Goal: Task Accomplishment & Management: Manage account settings

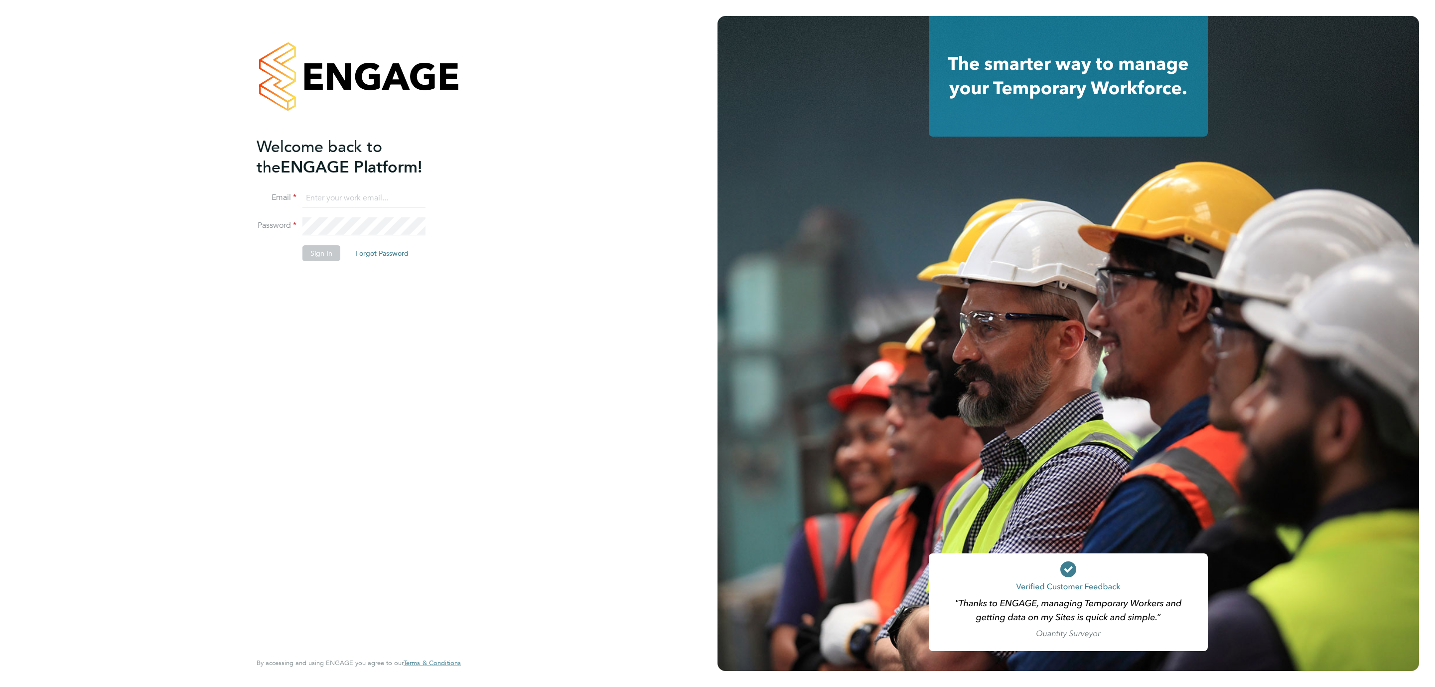
type input "Katherine.Jacobs@danielowen.co.uk"
click at [311, 253] on button "Sign In" at bounding box center [321, 253] width 38 height 16
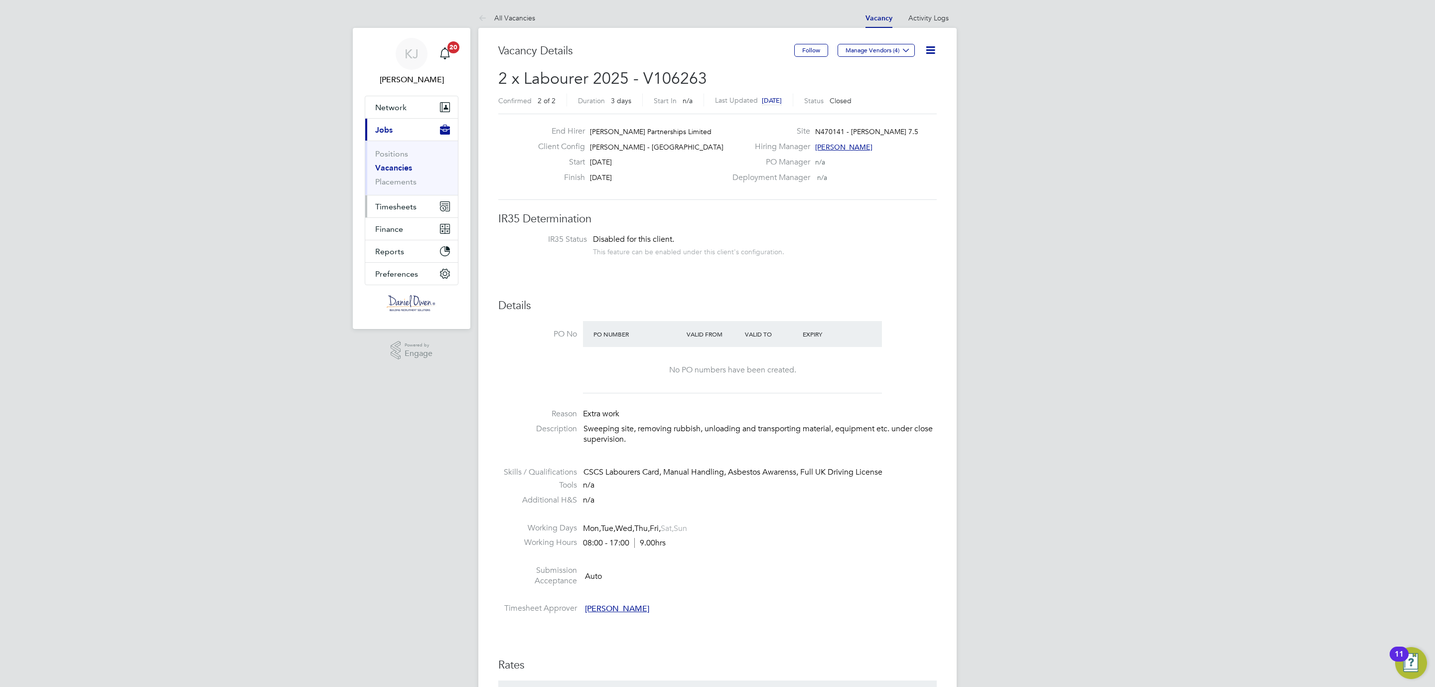
click at [391, 208] on span "Timesheets" at bounding box center [395, 206] width 41 height 9
click at [386, 202] on span "Timesheets" at bounding box center [395, 206] width 41 height 9
click at [386, 181] on link "Timesheets" at bounding box center [395, 175] width 41 height 9
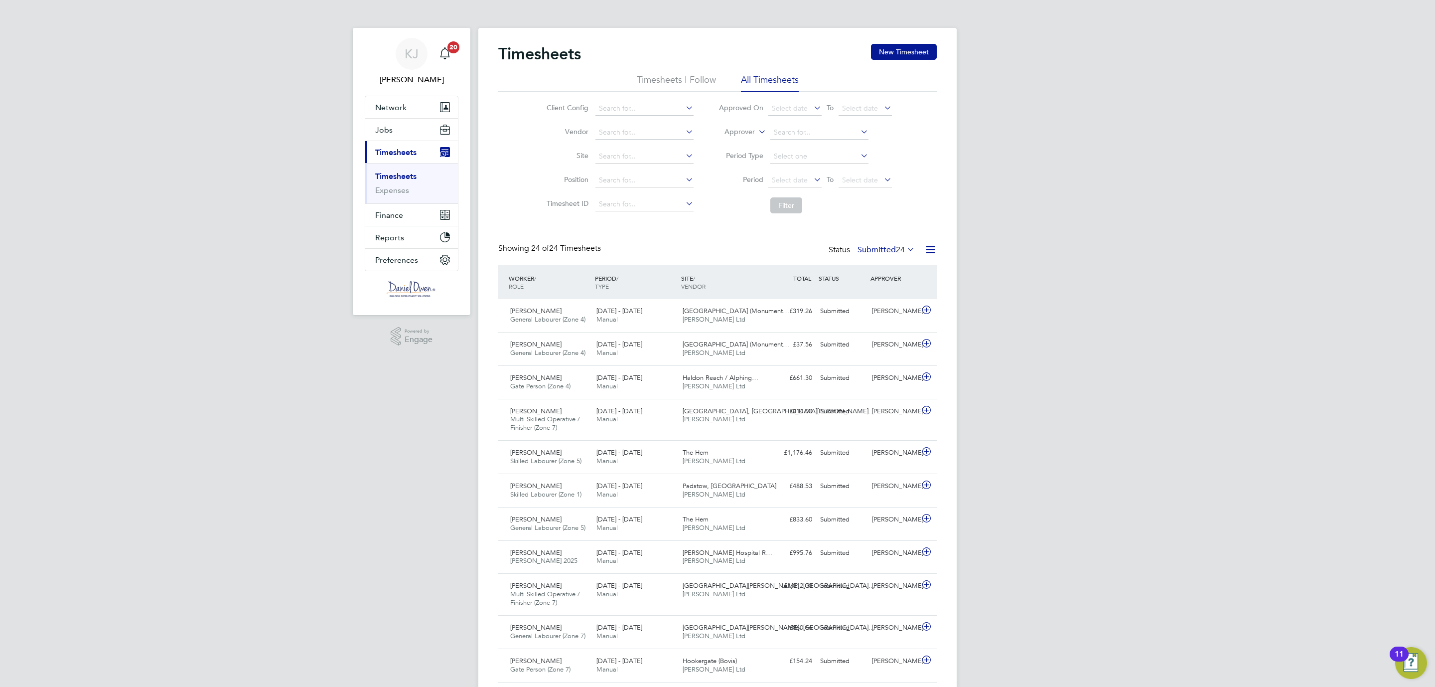
scroll to position [25, 87]
click at [905, 247] on icon at bounding box center [905, 249] width 0 height 14
click at [880, 265] on li "All" at bounding box center [869, 268] width 46 height 14
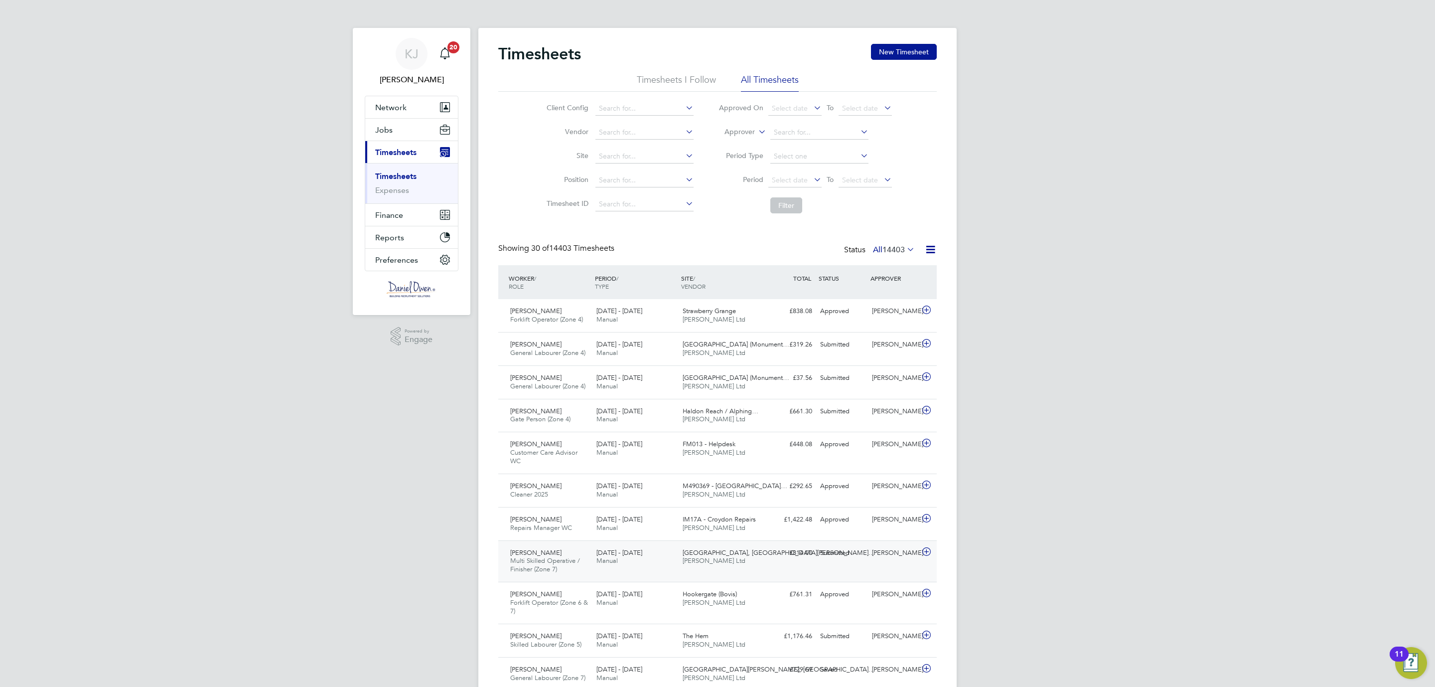
click at [560, 558] on div "Andrew Morton Multi Skilled Operative / Finisher (Zone 7) 25 - 31 Aug 2025" at bounding box center [549, 561] width 86 height 33
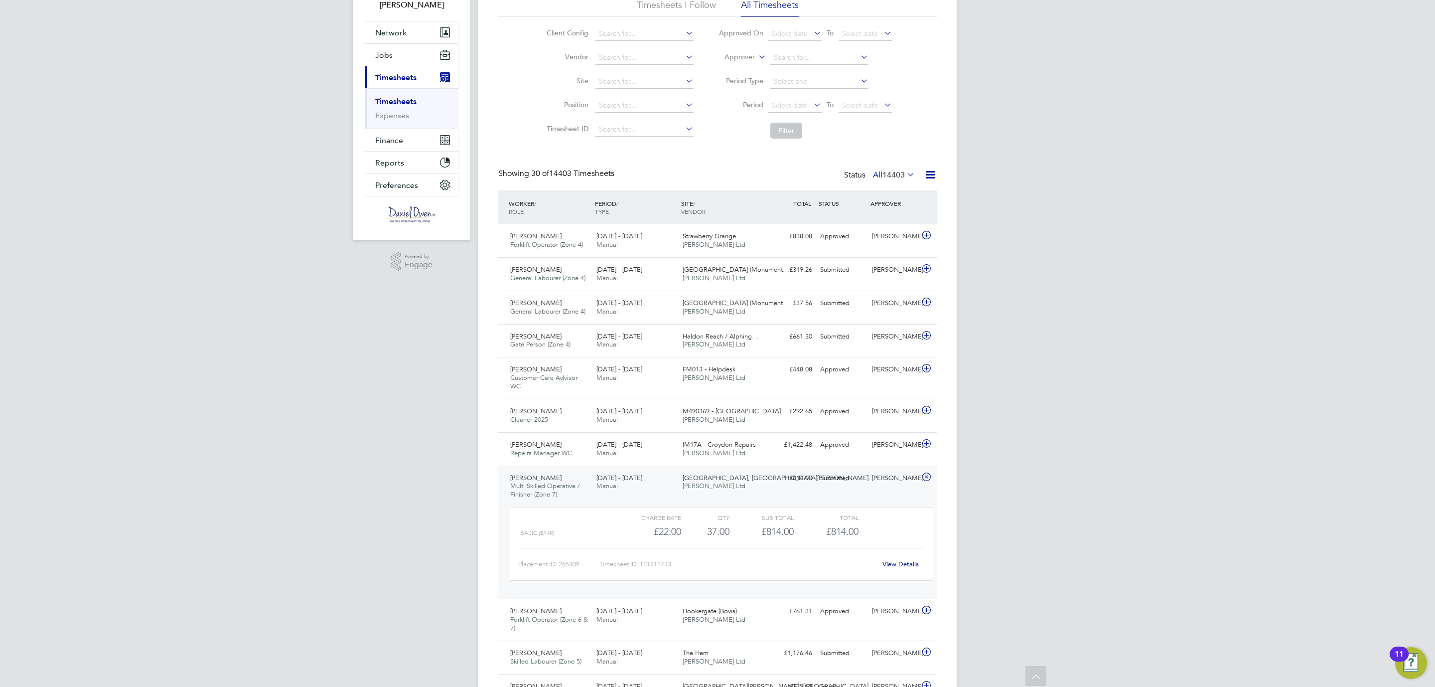
click at [537, 489] on span "Multi Skilled Operative / Finisher (Zone 7)" at bounding box center [545, 489] width 70 height 17
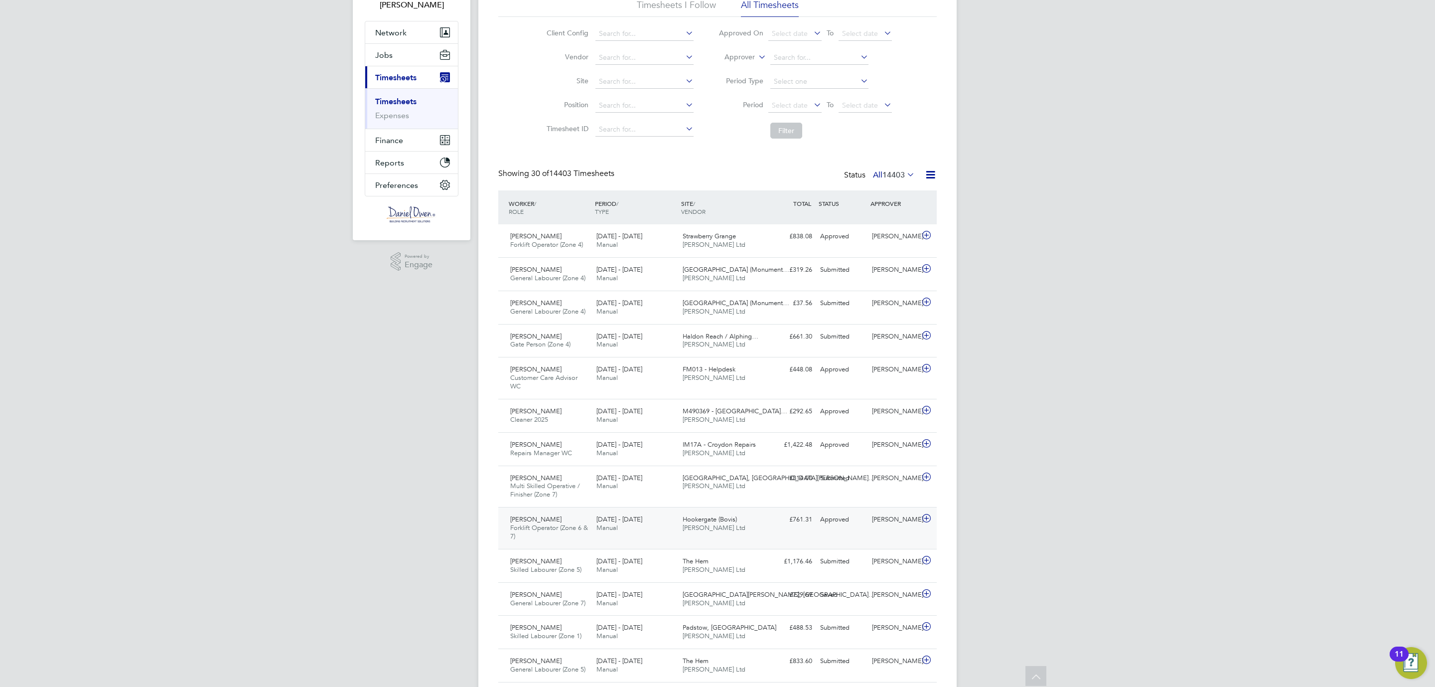
click at [561, 525] on div "Stephen Nicholls Forklift Operator (Zone 6 & 7) 25 - 31 Aug 2025" at bounding box center [549, 527] width 86 height 33
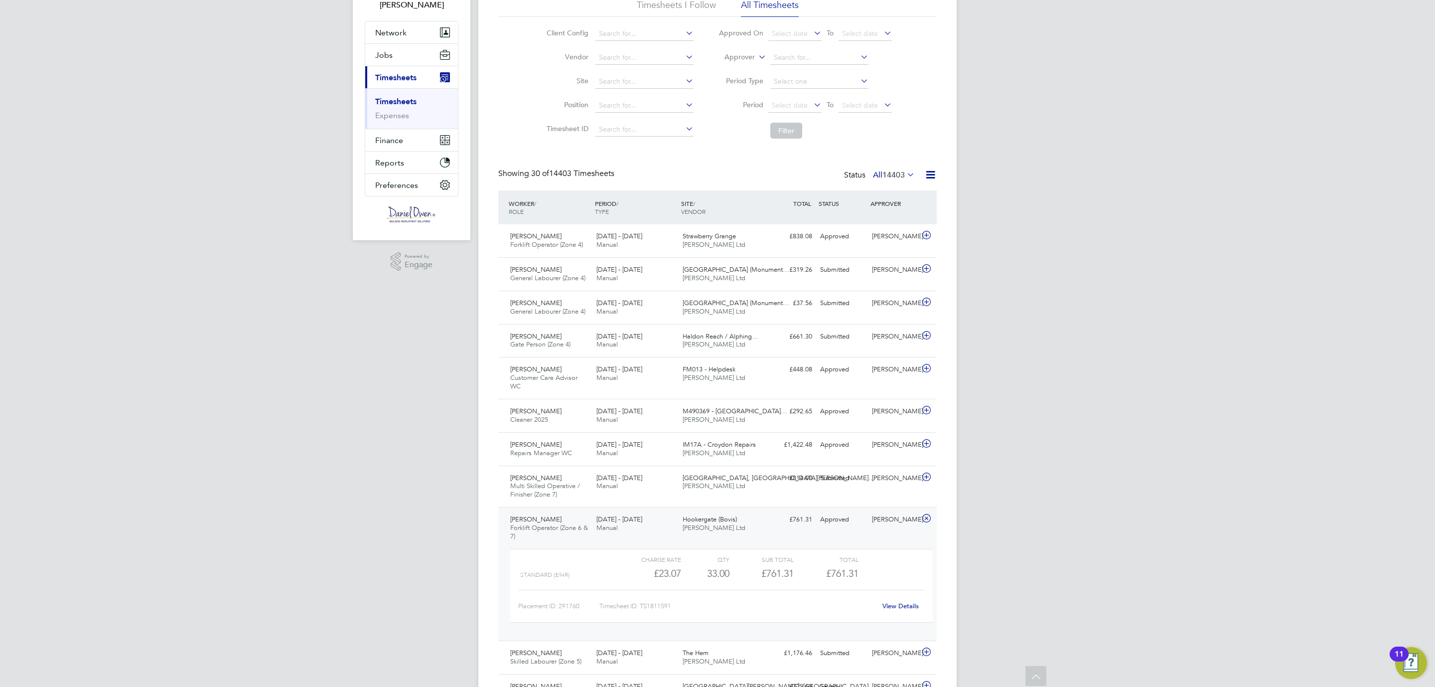
click at [585, 576] on div "Standard (£/HR)" at bounding box center [568, 575] width 97 height 16
click at [564, 528] on span "Forklift Operator (Zone 6 & 7)" at bounding box center [549, 531] width 78 height 17
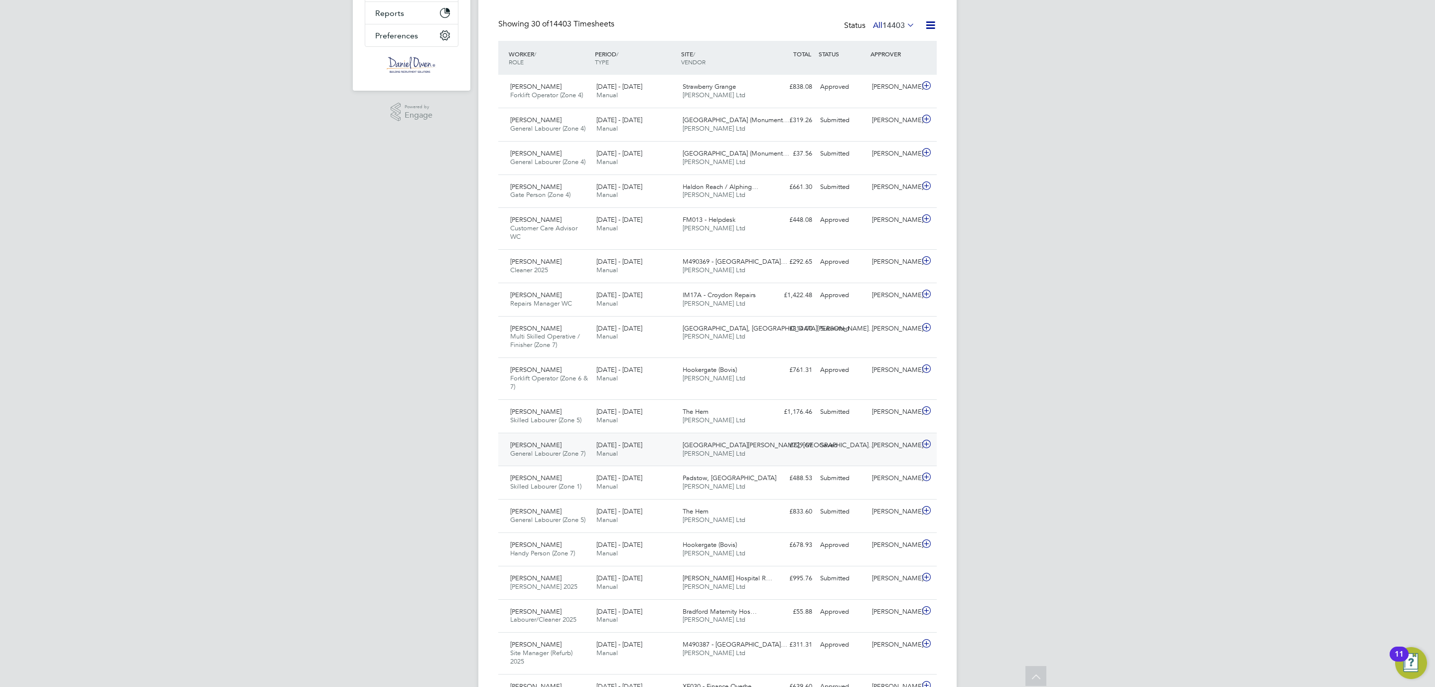
click at [560, 453] on span "General Labourer (Zone 7)" at bounding box center [547, 453] width 75 height 8
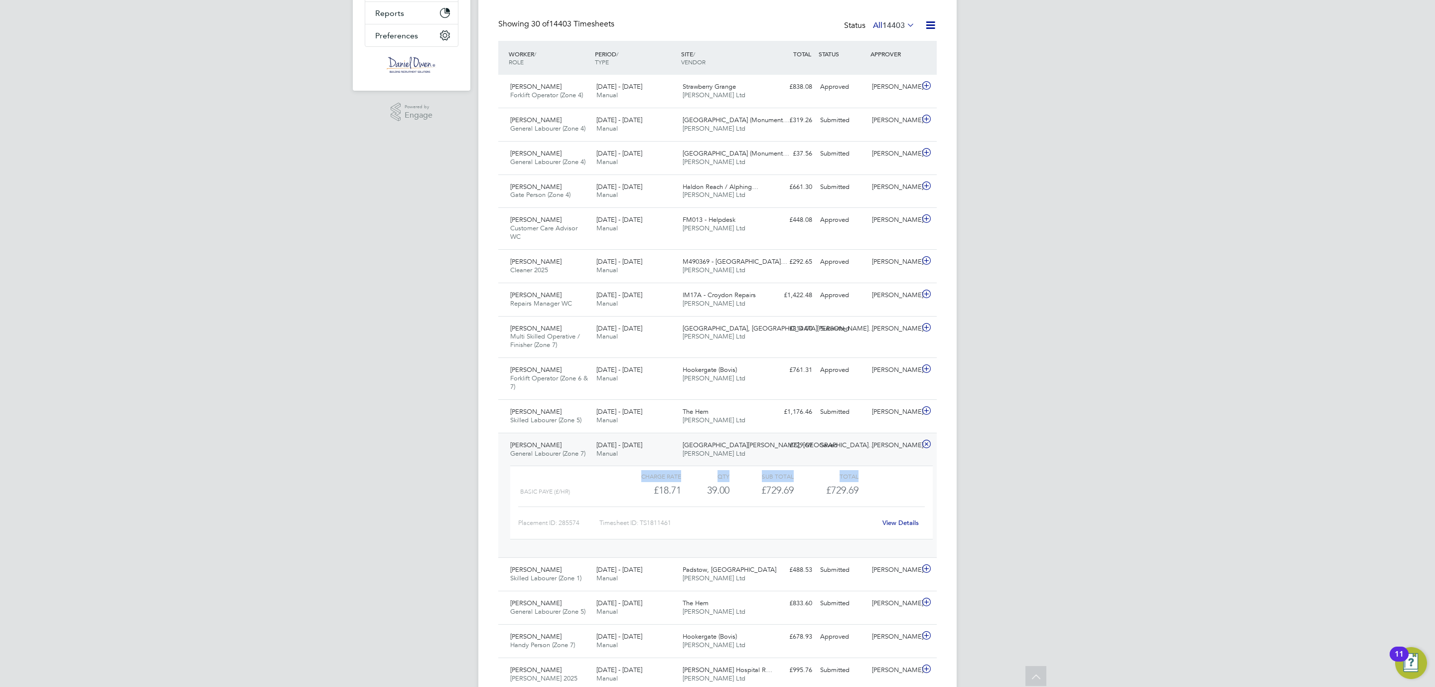
drag, startPoint x: 570, startPoint y: 482, endPoint x: 578, endPoint y: 486, distance: 9.4
click at [578, 486] on div "Charge rate QTY Sub Total Total BASIC PAYE (£/HR) £18.71 39 39.00 39 £729.69 £7…" at bounding box center [721, 502] width 423 height 74
click at [567, 451] on div "Steven Smith General Labourer (Zone 7) 25 - 31 Aug 2025" at bounding box center [549, 449] width 86 height 25
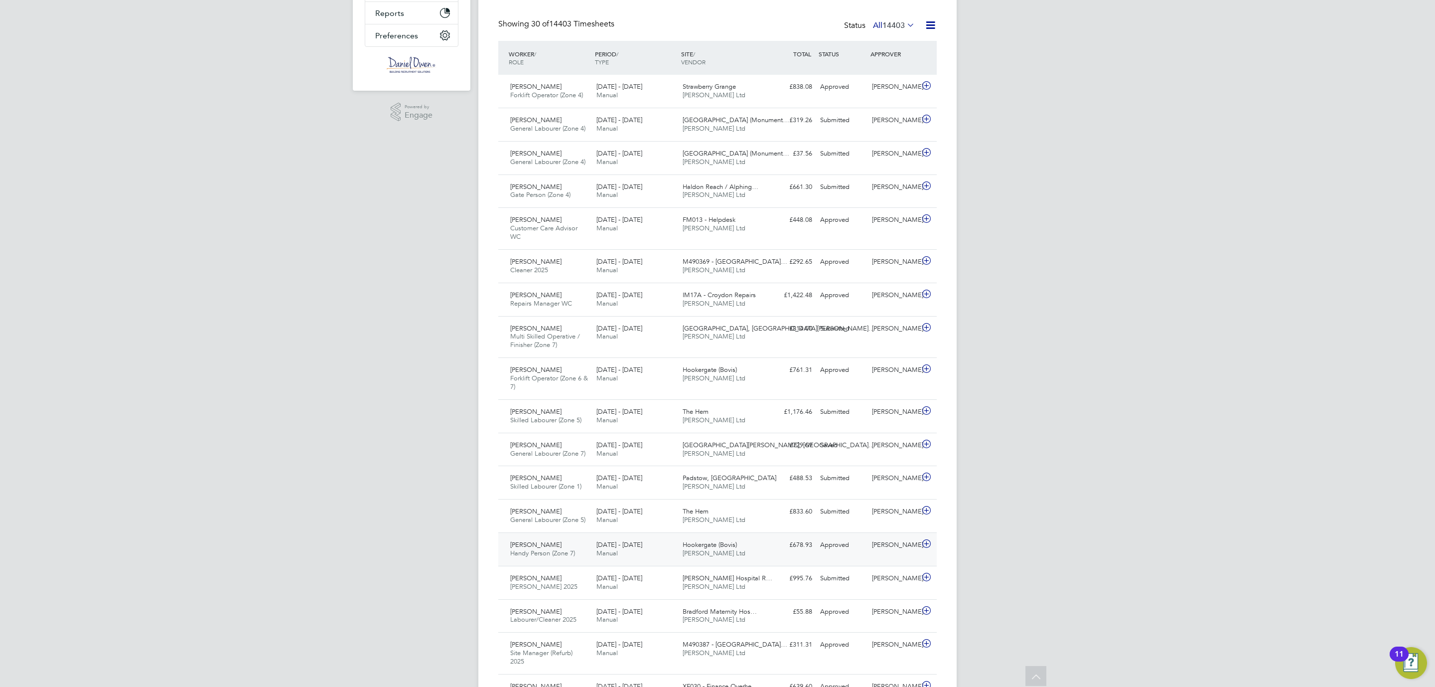
click at [642, 553] on div "[DATE] - [DATE] Manual" at bounding box center [635, 549] width 86 height 25
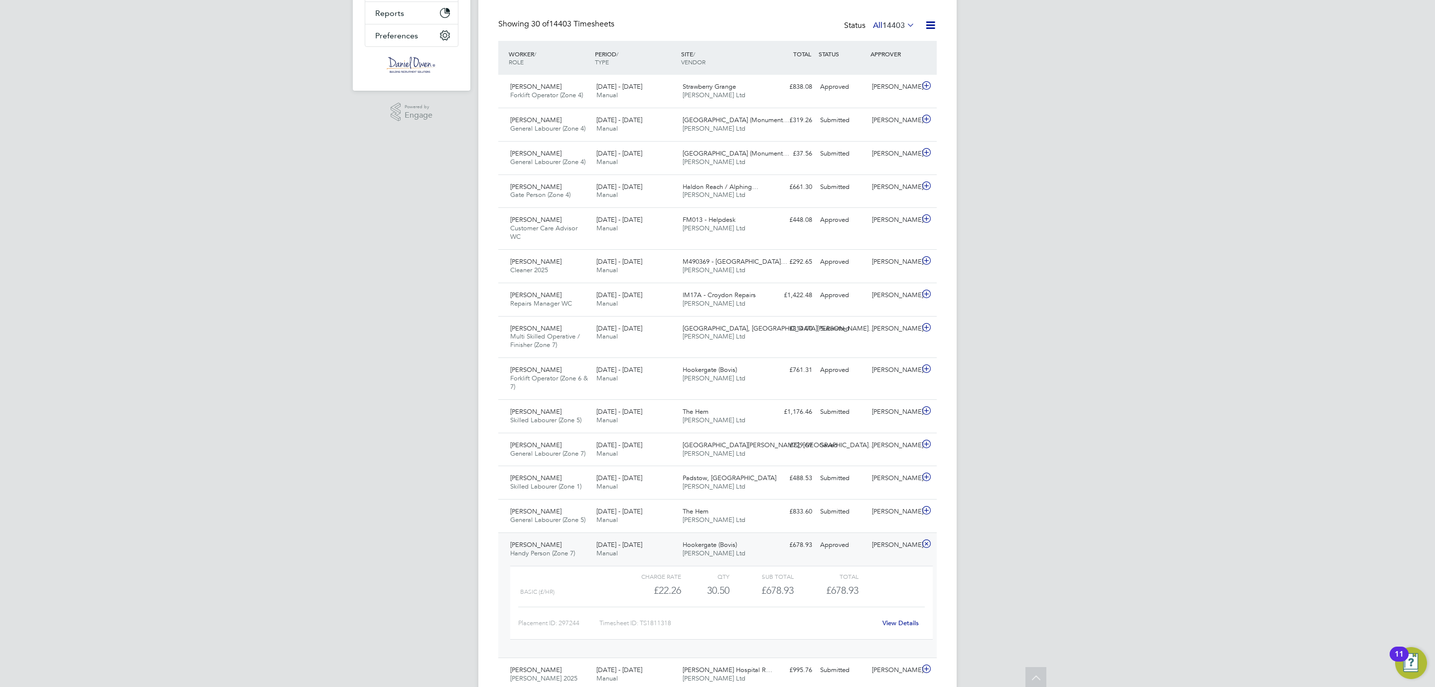
scroll to position [0, 0]
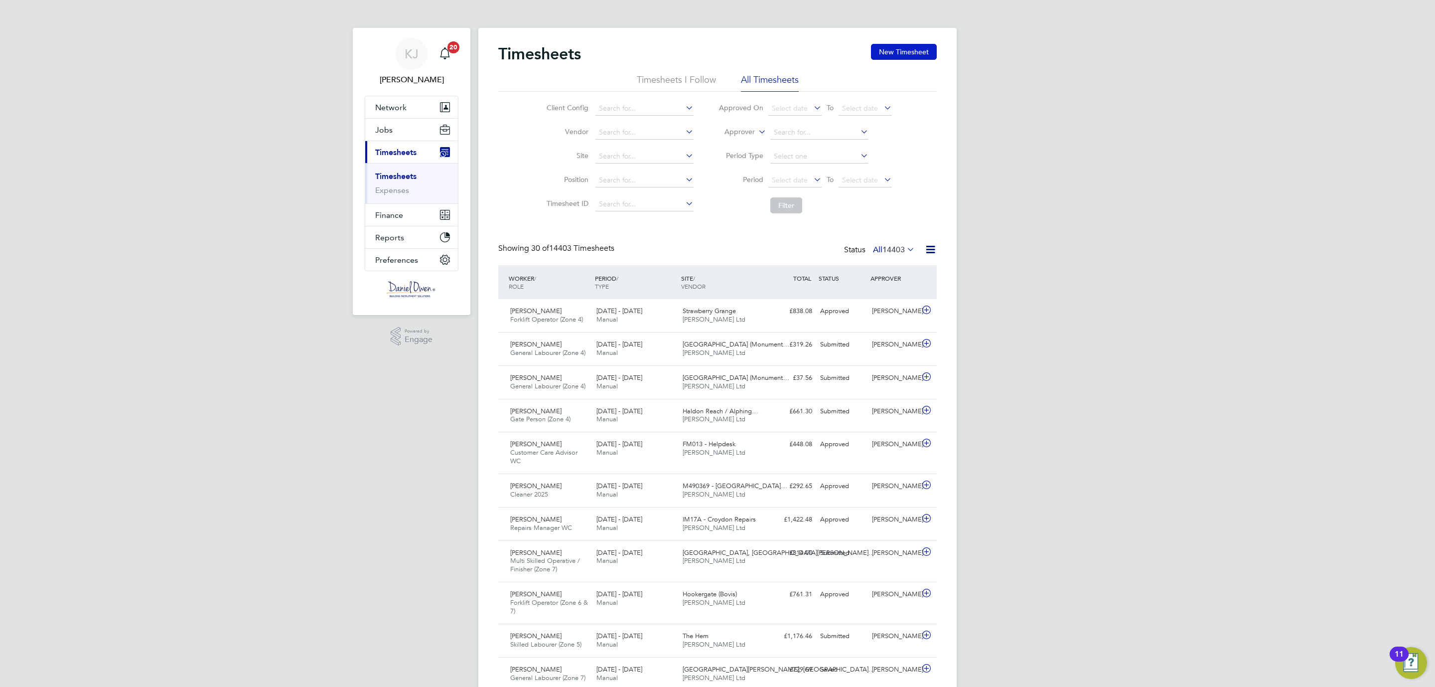
click at [891, 49] on button "New Timesheet" at bounding box center [904, 52] width 66 height 16
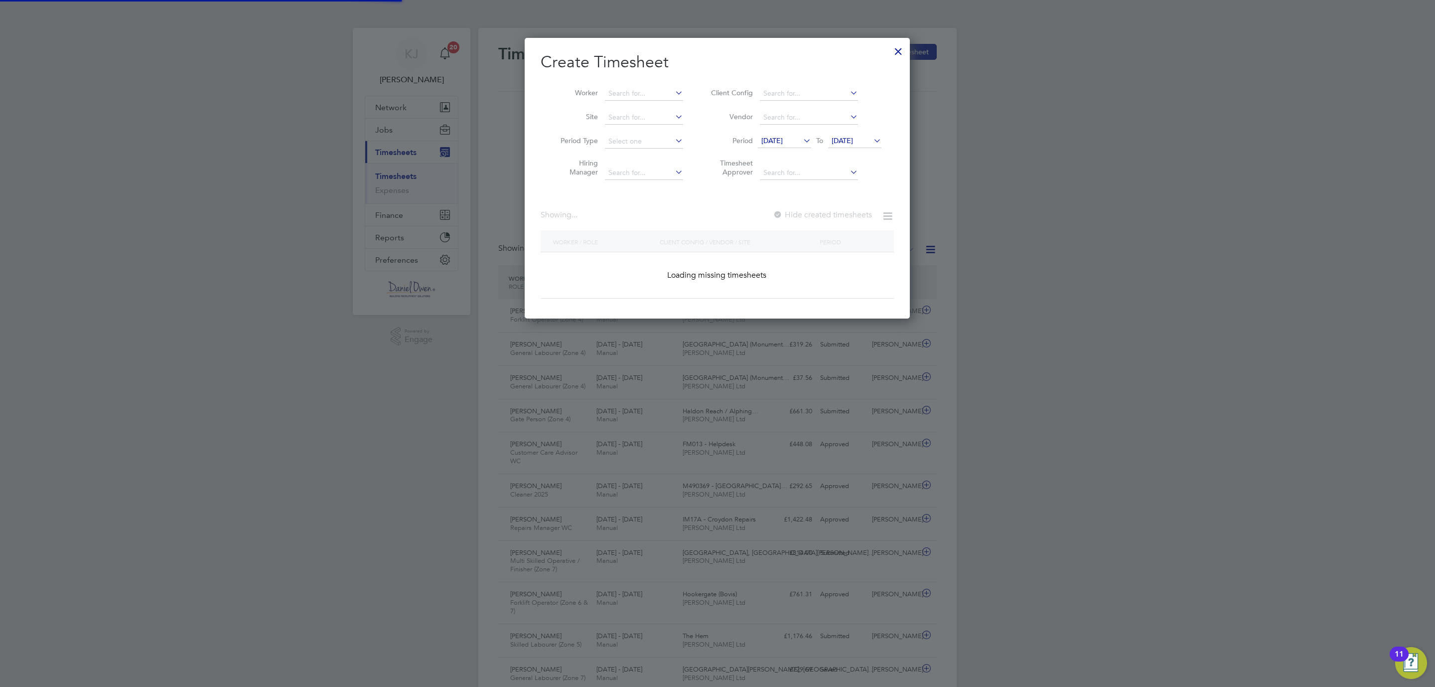
scroll to position [1424, 388]
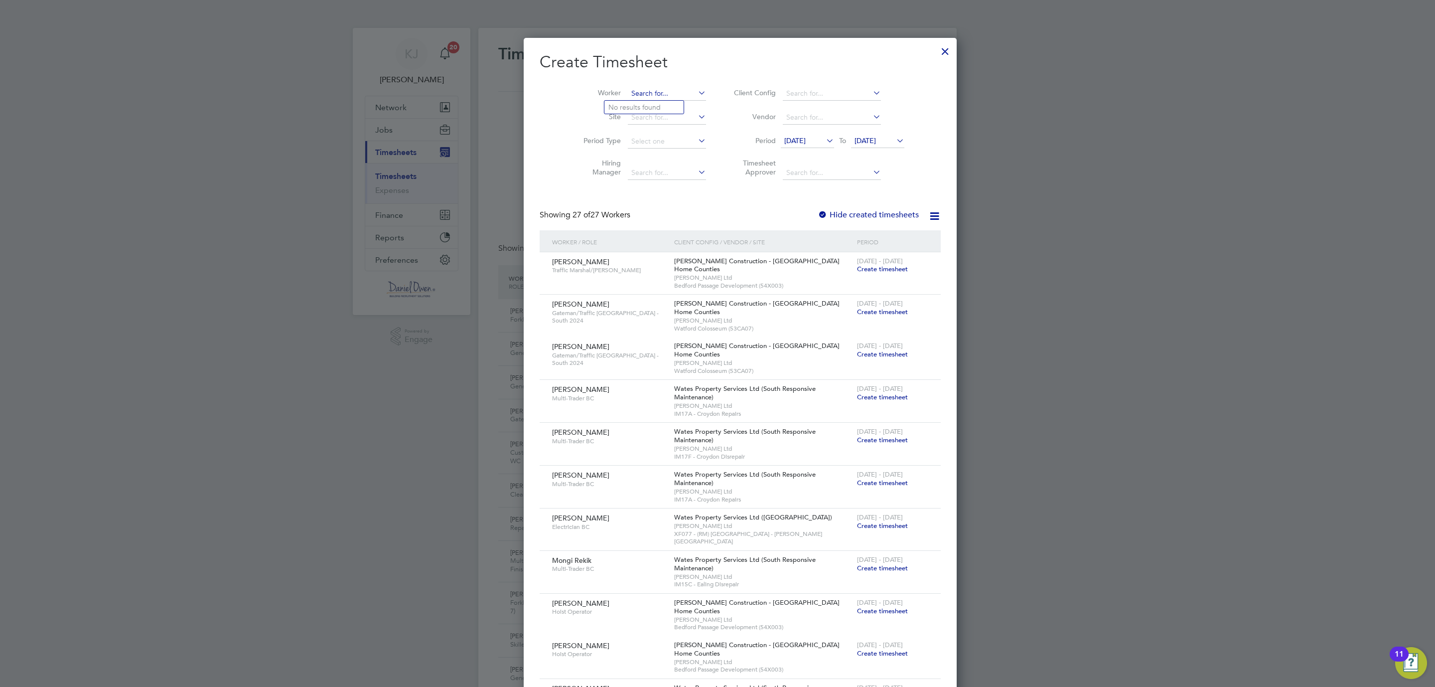
click at [628, 92] on input at bounding box center [667, 94] width 78 height 14
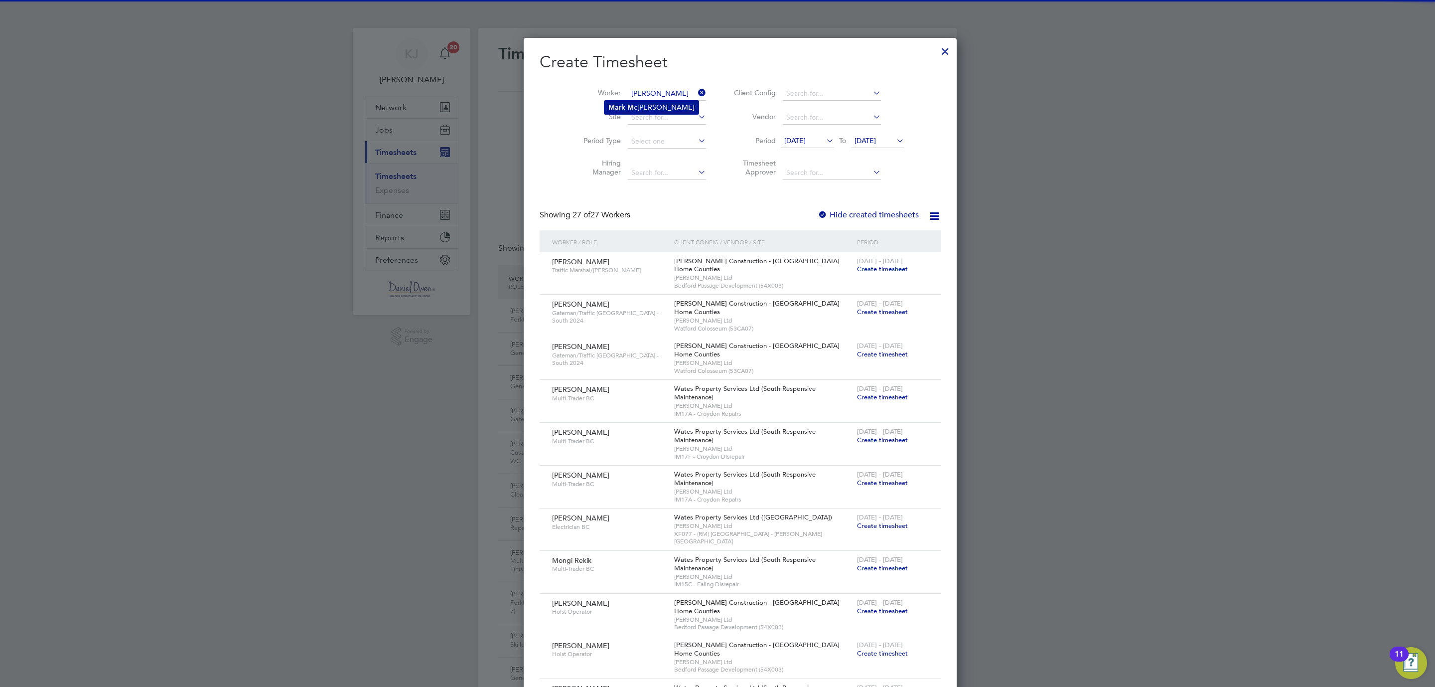
type input "mark mc"
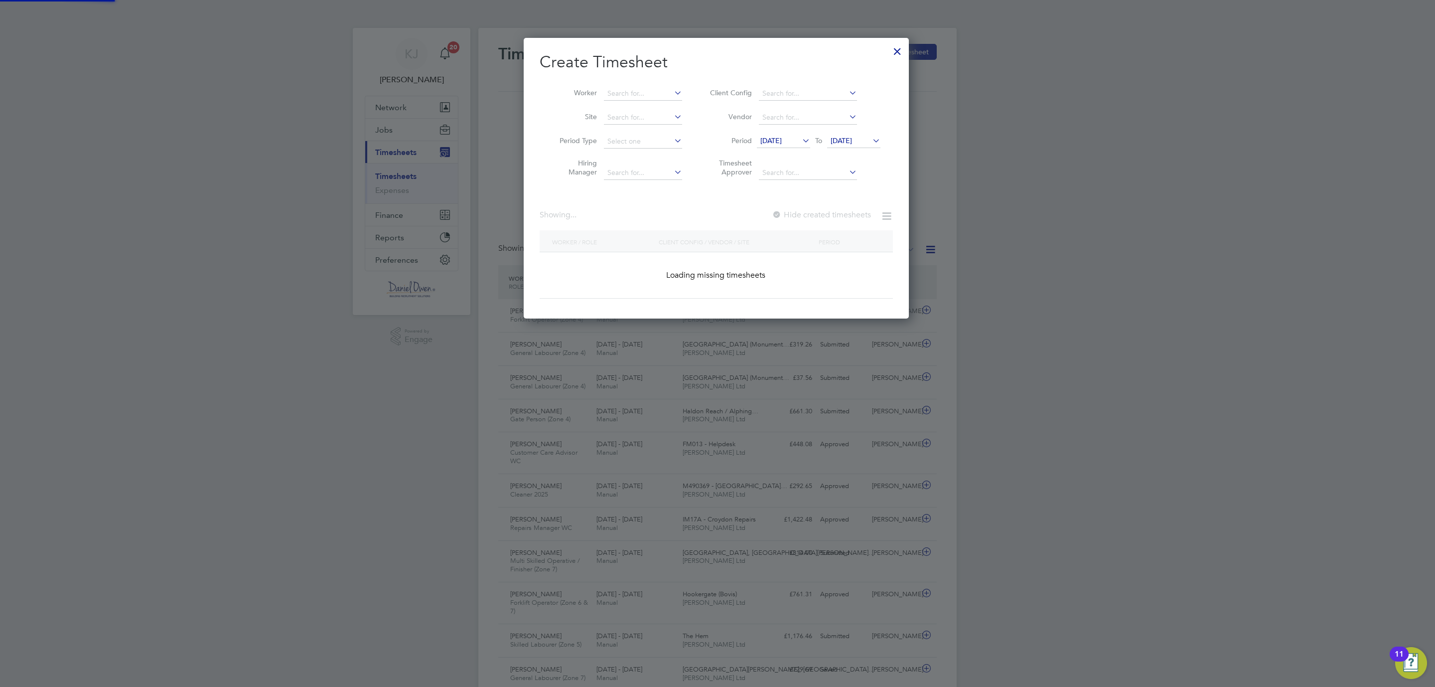
scroll to position [283, 386]
drag, startPoint x: 643, startPoint y: 106, endPoint x: 639, endPoint y: 88, distance: 18.5
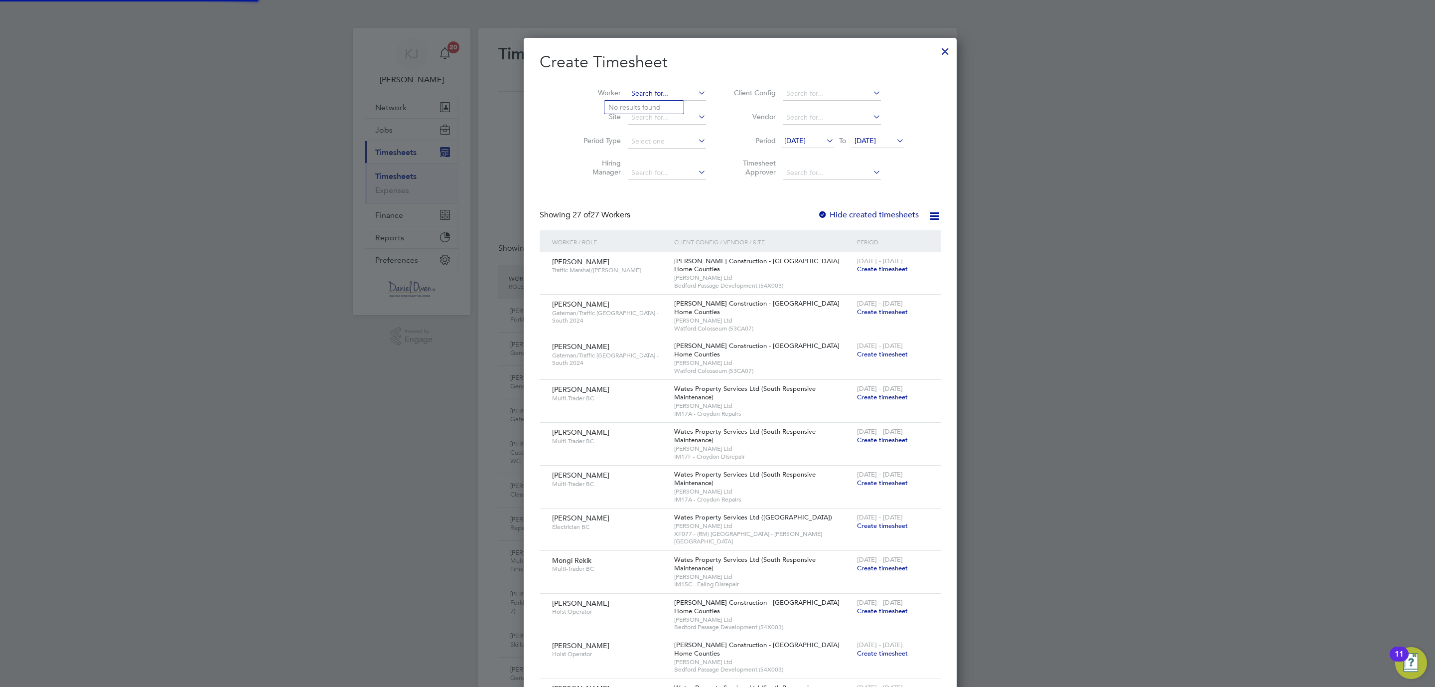
click at [639, 96] on input at bounding box center [667, 94] width 78 height 14
type input "m"
click at [641, 101] on li "Michael Mcc usker" at bounding box center [653, 107] width 98 height 13
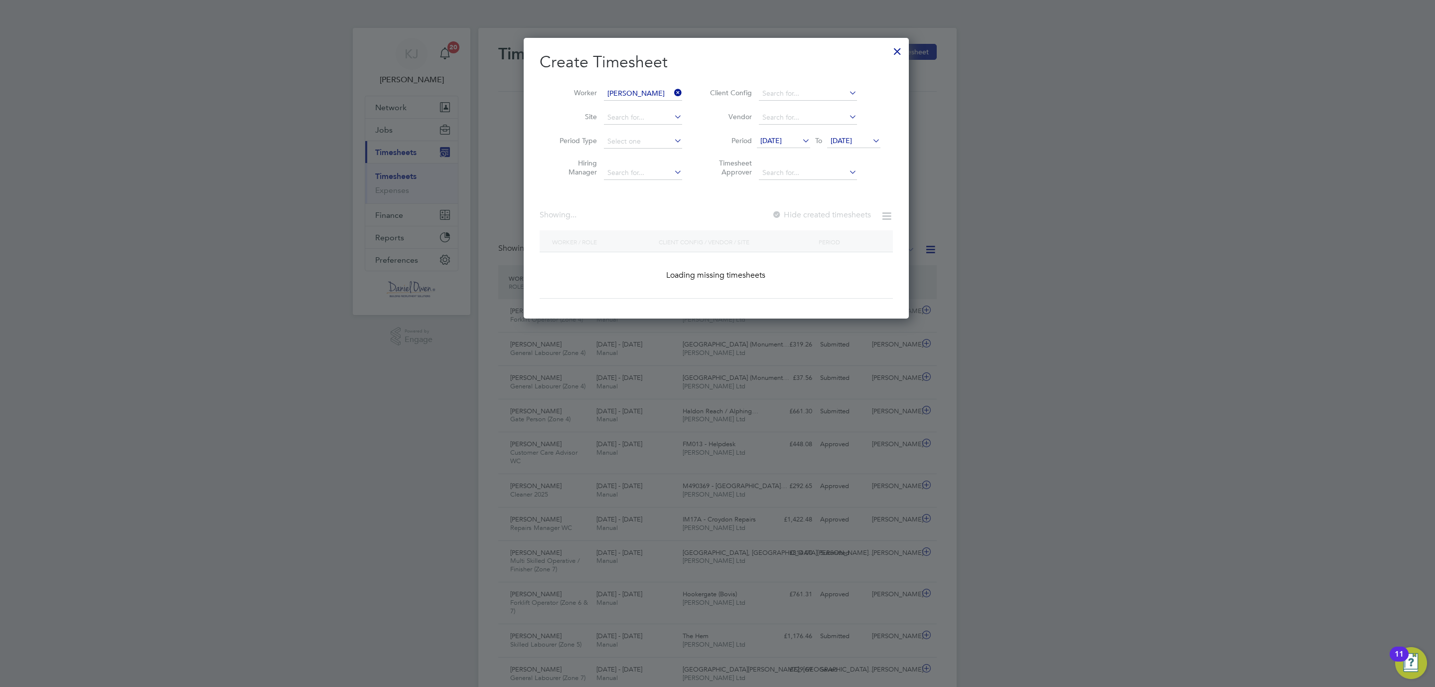
type input "[PERSON_NAME]"
click at [878, 132] on li "Period 18 Aug 2025 To 25 Aug 2025" at bounding box center [795, 142] width 198 height 24
click at [871, 139] on icon at bounding box center [871, 141] width 0 height 14
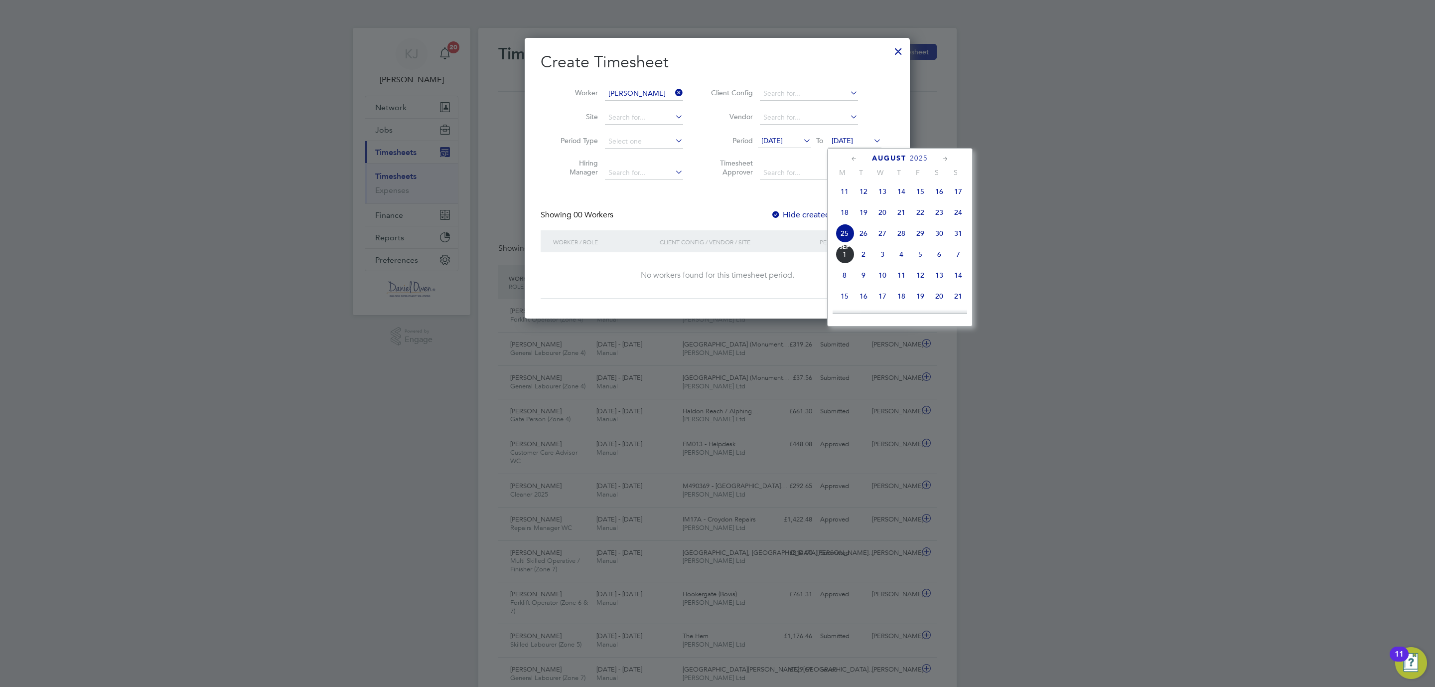
click at [961, 232] on span "31" at bounding box center [958, 233] width 19 height 19
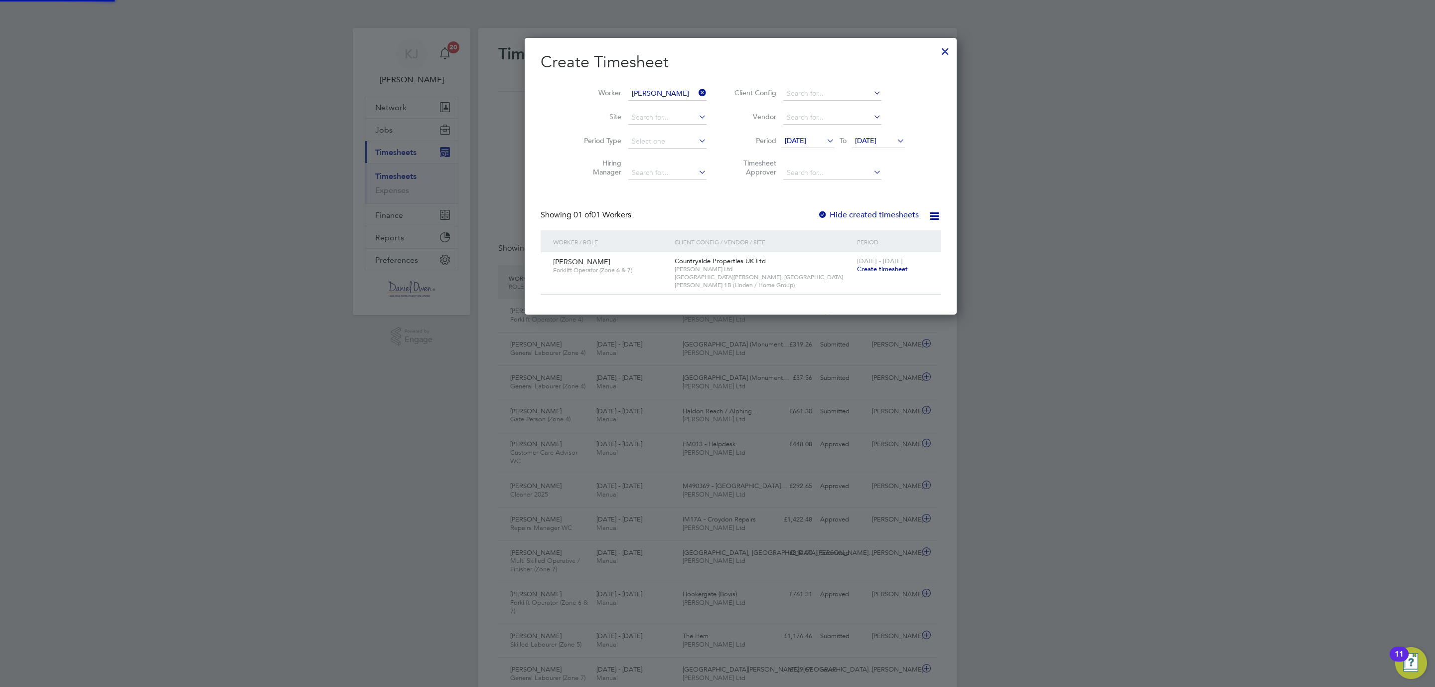
scroll to position [271, 386]
click at [861, 267] on span "Create timesheet" at bounding box center [882, 269] width 51 height 8
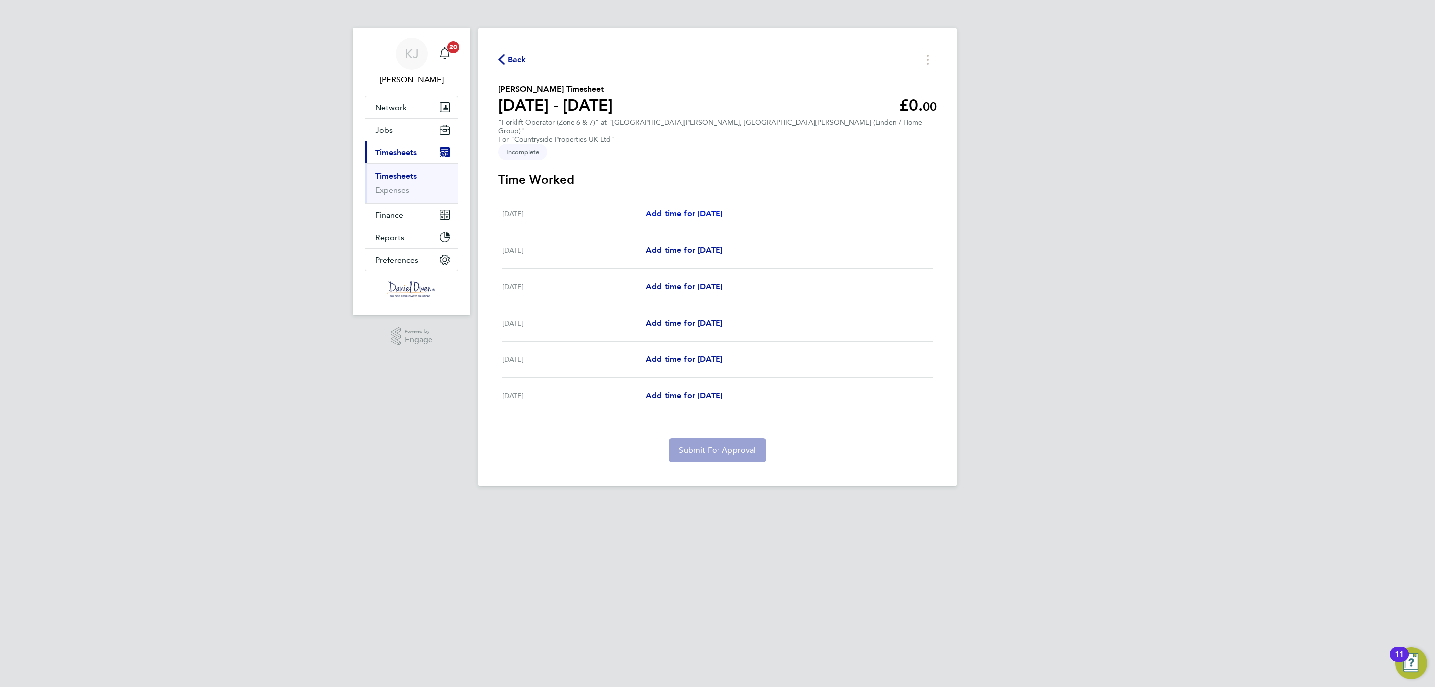
click at [675, 209] on span "Add time for [DATE]" at bounding box center [684, 213] width 77 height 9
select select "30"
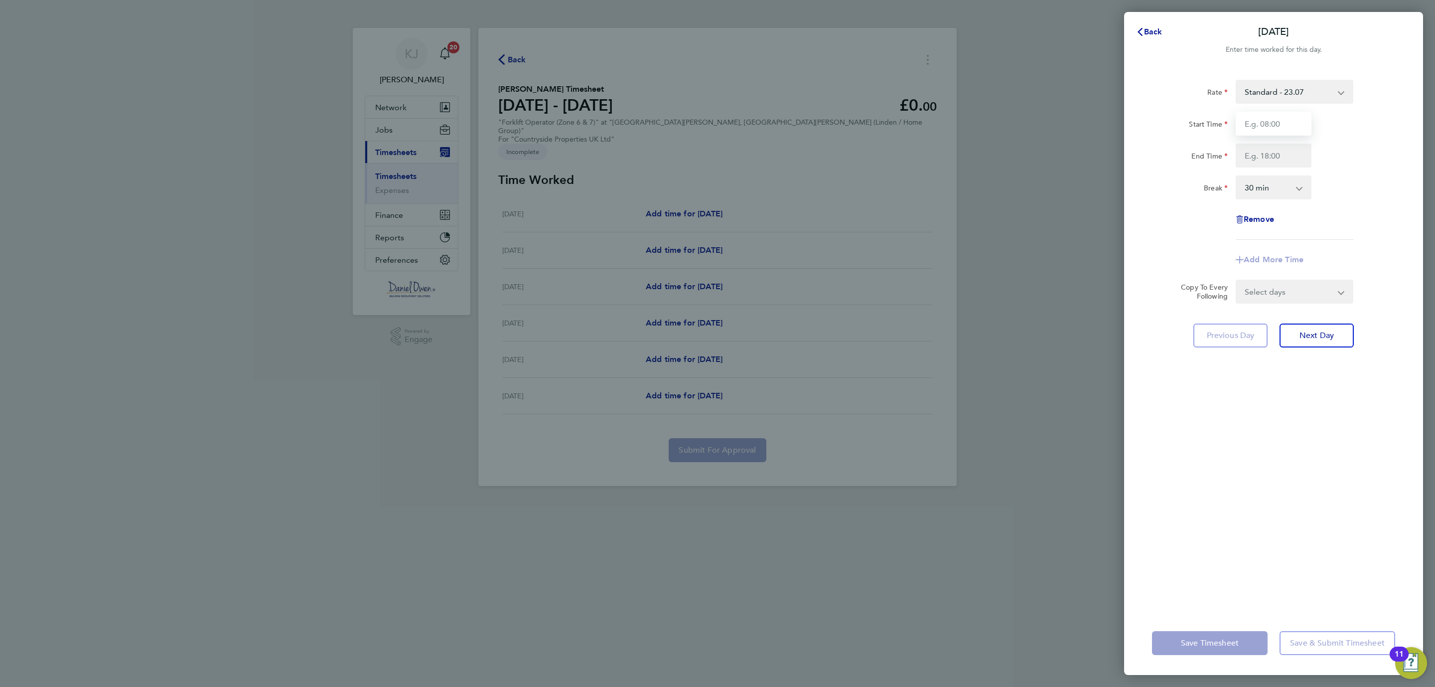
click at [1261, 123] on input "Start Time" at bounding box center [1274, 124] width 76 height 24
type input "08:00"
click at [1264, 154] on input "End Time" at bounding box center [1274, 156] width 76 height 24
type input "16:30"
click at [1350, 340] on app-form-button "Next Day" at bounding box center [1314, 335] width 80 height 24
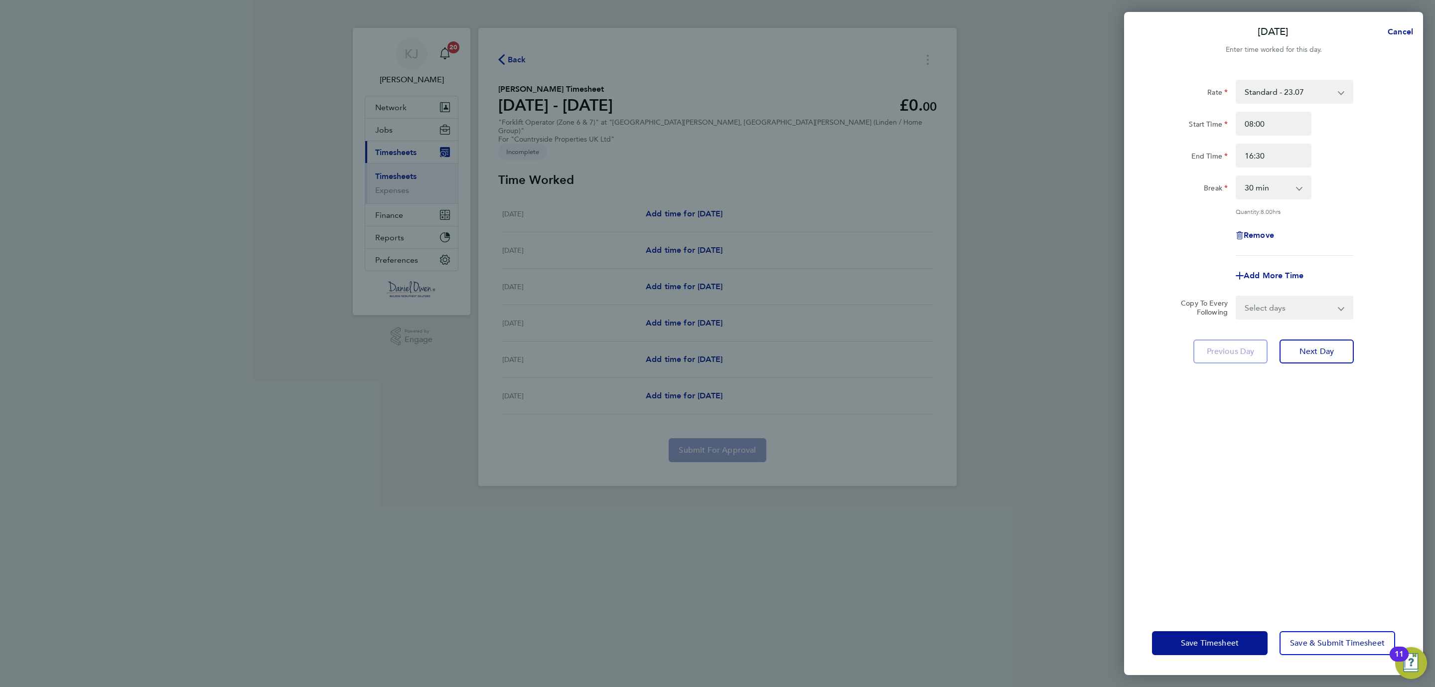
click at [1329, 302] on select "Select days Day Weekday (Mon-Fri) Weekend (Sat-Sun) [DATE] [DATE] [DATE] [DATE]…" at bounding box center [1289, 307] width 105 height 22
select select "WEEKDAY"
click at [1237, 296] on select "Select days Day Weekday (Mon-Fri) Weekend (Sat-Sun) [DATE] [DATE] [DATE] [DATE]…" at bounding box center [1289, 307] width 105 height 22
select select "[DATE]"
click at [1210, 646] on span "Save Timesheet" at bounding box center [1210, 643] width 58 height 10
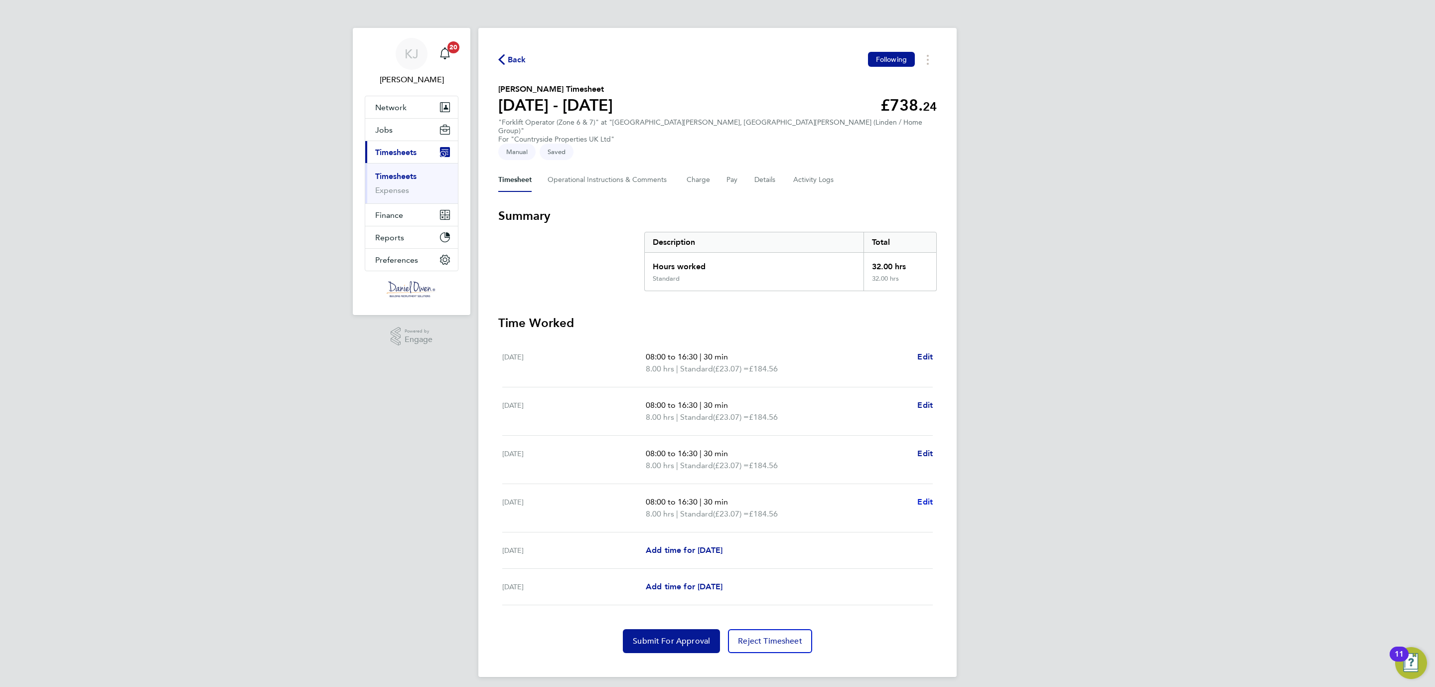
click at [923, 497] on span "Edit" at bounding box center [924, 501] width 15 height 9
select select "30"
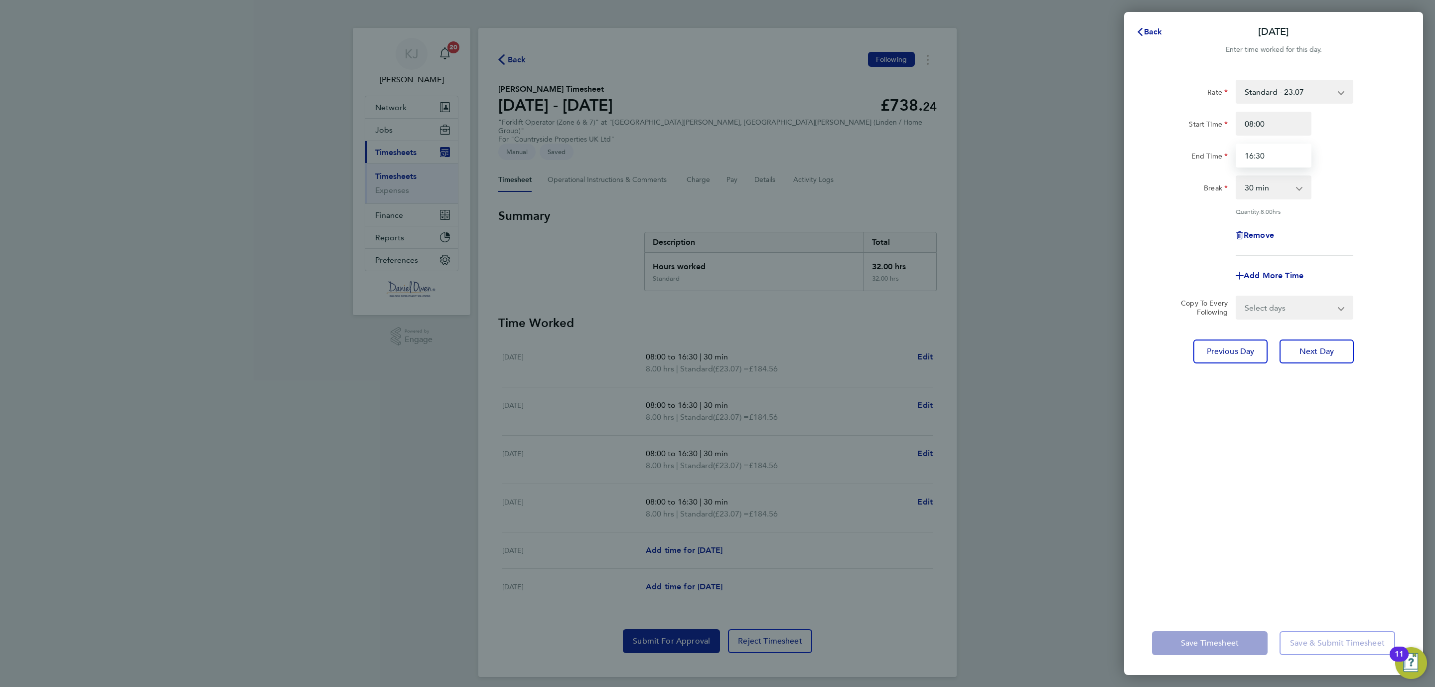
drag, startPoint x: 1280, startPoint y: 151, endPoint x: 1159, endPoint y: 141, distance: 121.1
click at [1159, 141] on div "Start Time 08:00 End Time 16:30" at bounding box center [1273, 140] width 251 height 56
type input "15:30"
click at [1335, 453] on div "Rate Standard - 23.07 Start Time 08:00 End Time 15:30 Break 0 min 15 min 30 min…" at bounding box center [1273, 339] width 299 height 543
click at [1205, 643] on span "Save Timesheet" at bounding box center [1210, 643] width 58 height 10
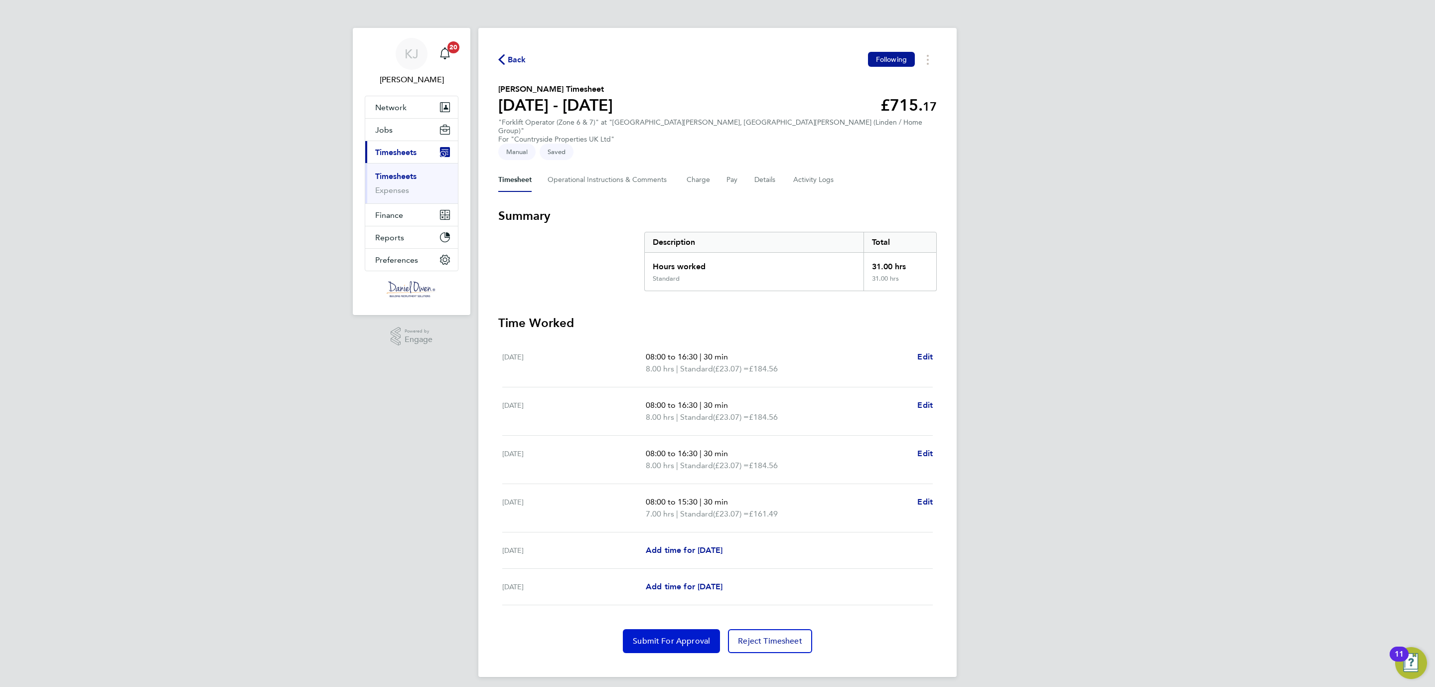
click at [686, 629] on button "Submit For Approval" at bounding box center [671, 641] width 97 height 24
click at [517, 57] on span "Back" at bounding box center [517, 60] width 18 height 12
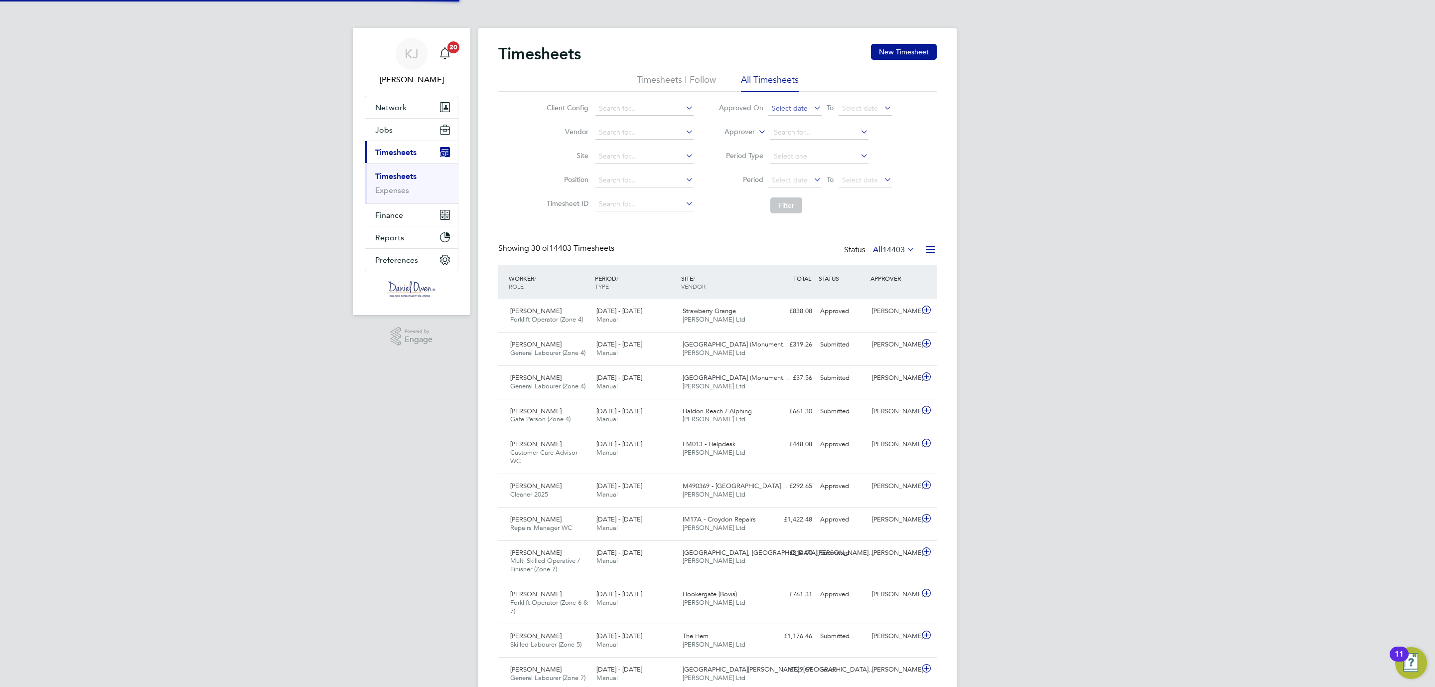
scroll to position [25, 87]
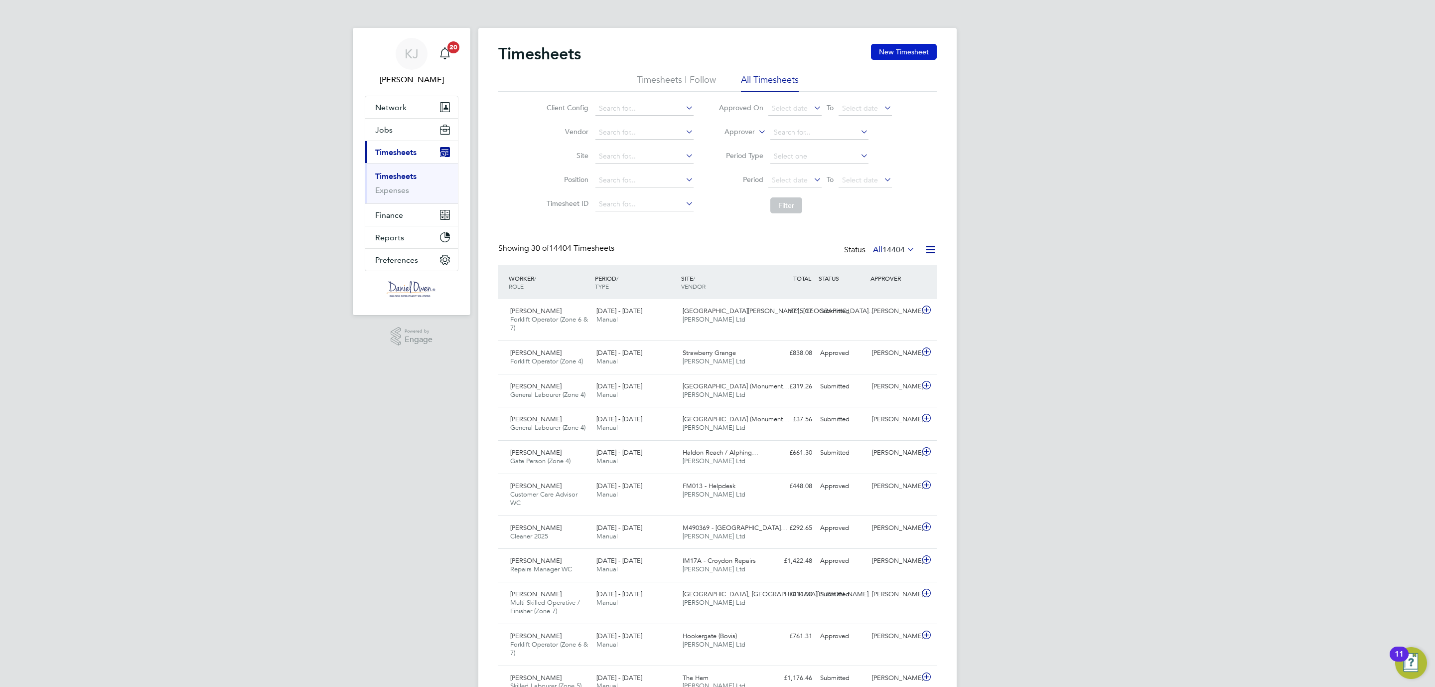
click at [897, 50] on button "New Timesheet" at bounding box center [904, 52] width 66 height 16
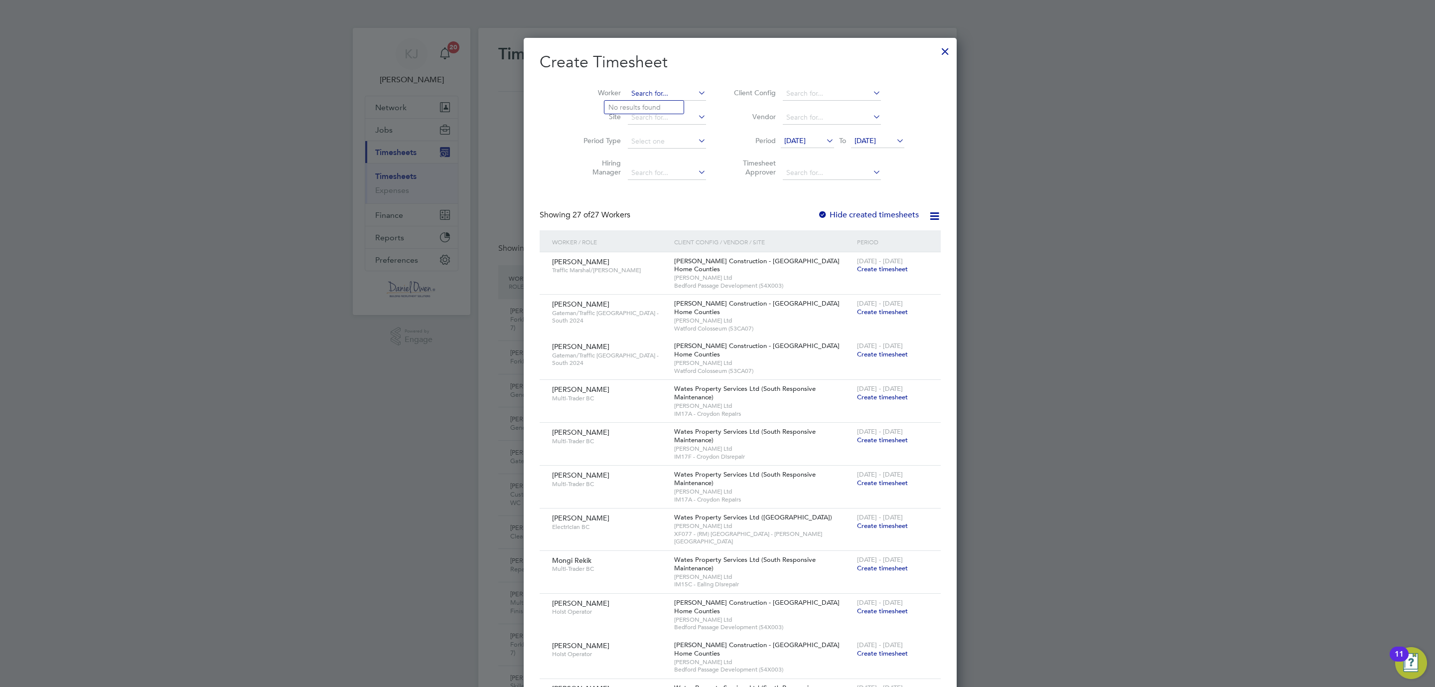
click at [644, 97] on input at bounding box center [667, 94] width 78 height 14
click at [666, 103] on b "[PERSON_NAME]" at bounding box center [695, 107] width 58 height 8
type input "[PERSON_NAME]"
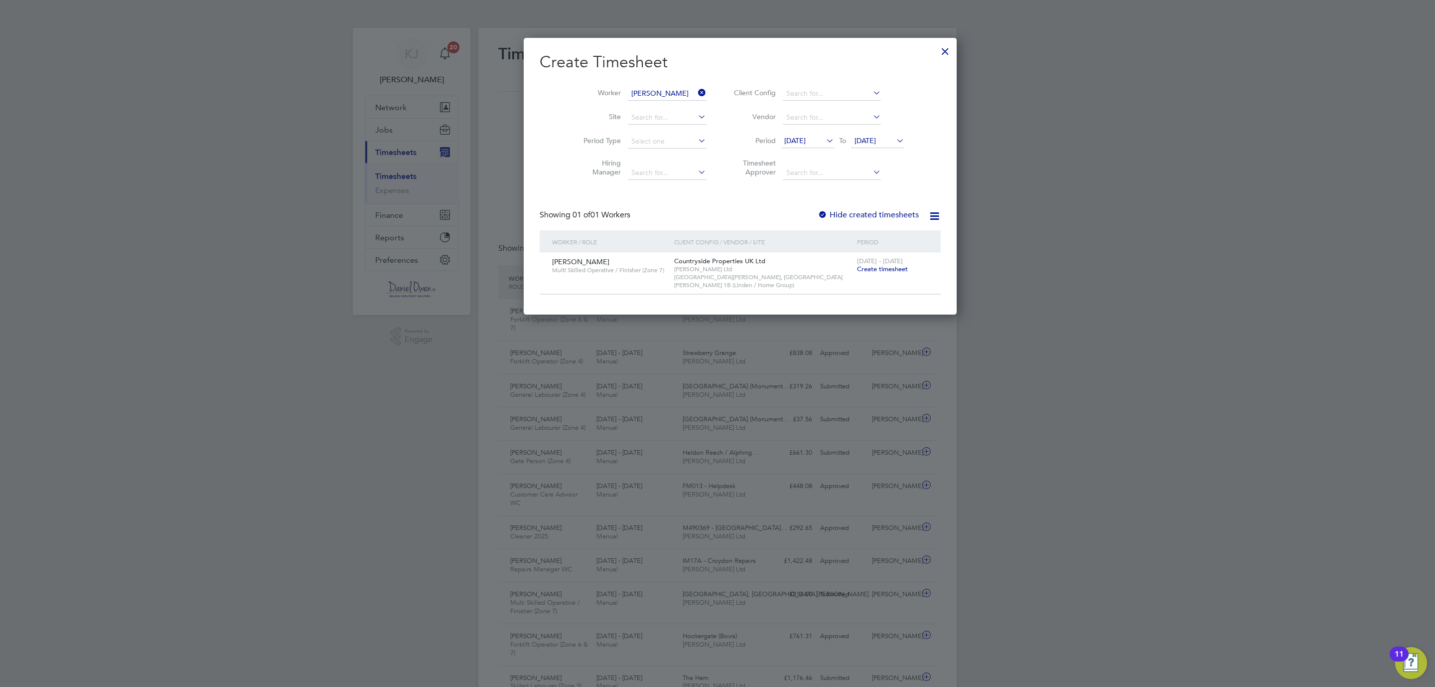
drag, startPoint x: 877, startPoint y: 137, endPoint x: 864, endPoint y: 271, distance: 134.7
click at [864, 271] on div "Create Timesheet Worker [PERSON_NAME] Site Period Type Hiring Manager Client Co…" at bounding box center [740, 173] width 401 height 243
click at [857, 270] on span "Create timesheet" at bounding box center [882, 269] width 51 height 8
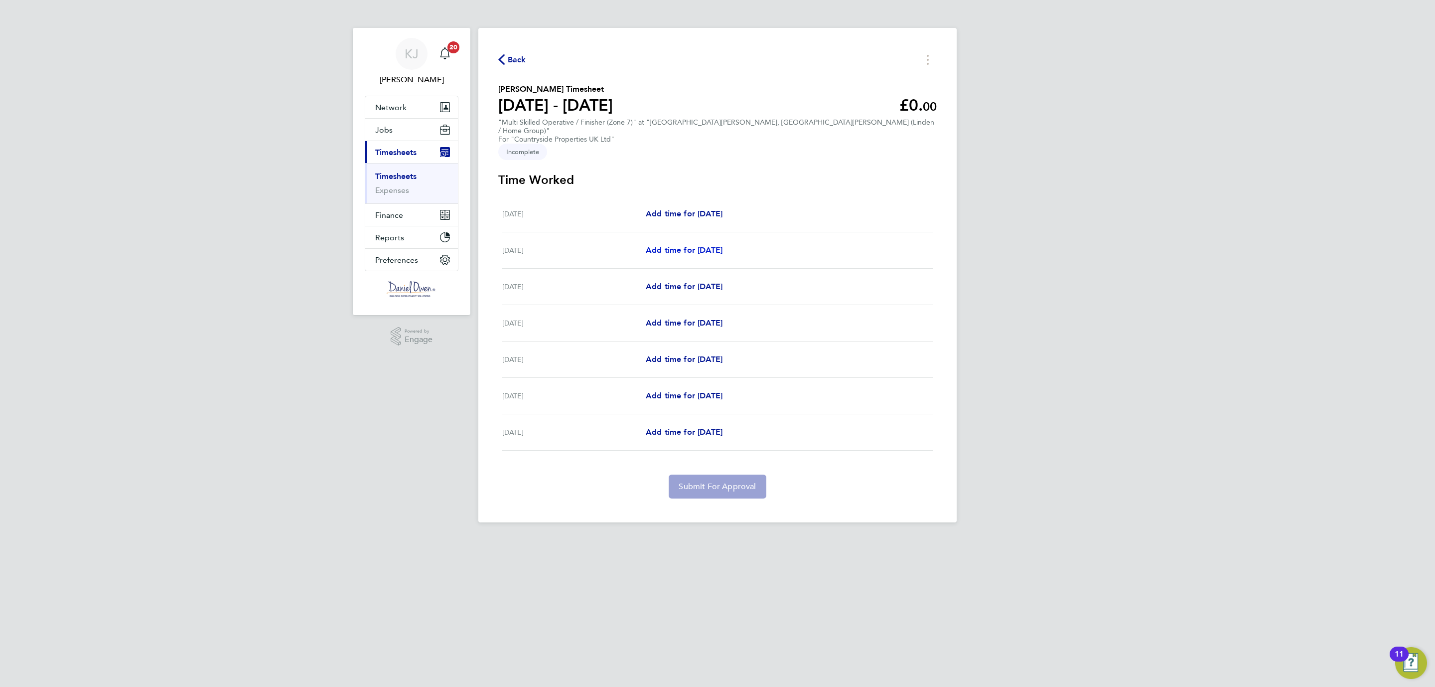
click at [701, 245] on span "Add time for [DATE]" at bounding box center [684, 249] width 77 height 9
select select "30"
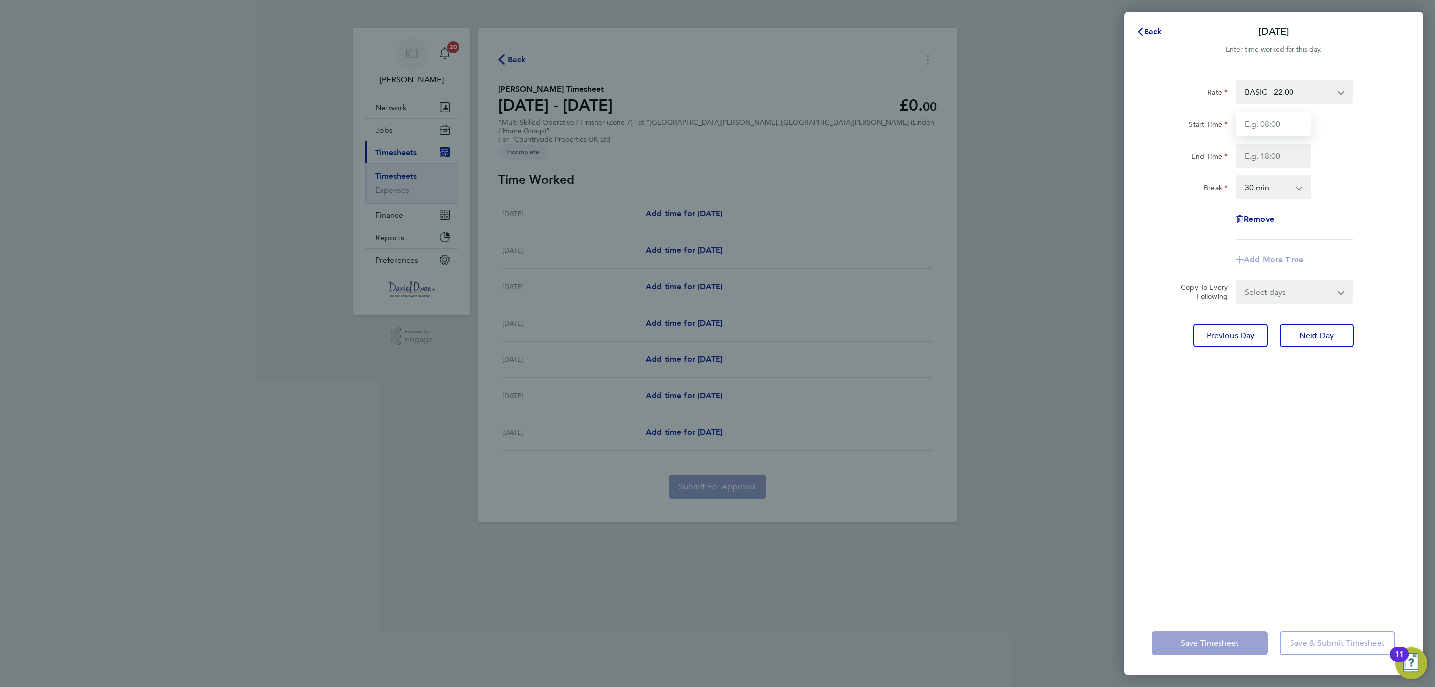
click at [1283, 122] on input "Start Time" at bounding box center [1274, 124] width 76 height 24
type input "08:00"
click at [1280, 156] on input "End Time" at bounding box center [1274, 156] width 76 height 24
type input "16:30"
click at [1296, 401] on div "Rate BASIC - 22.00 Start Time 08:00 End Time 16:30 Break 0 min 15 min 30 min 45…" at bounding box center [1273, 339] width 299 height 543
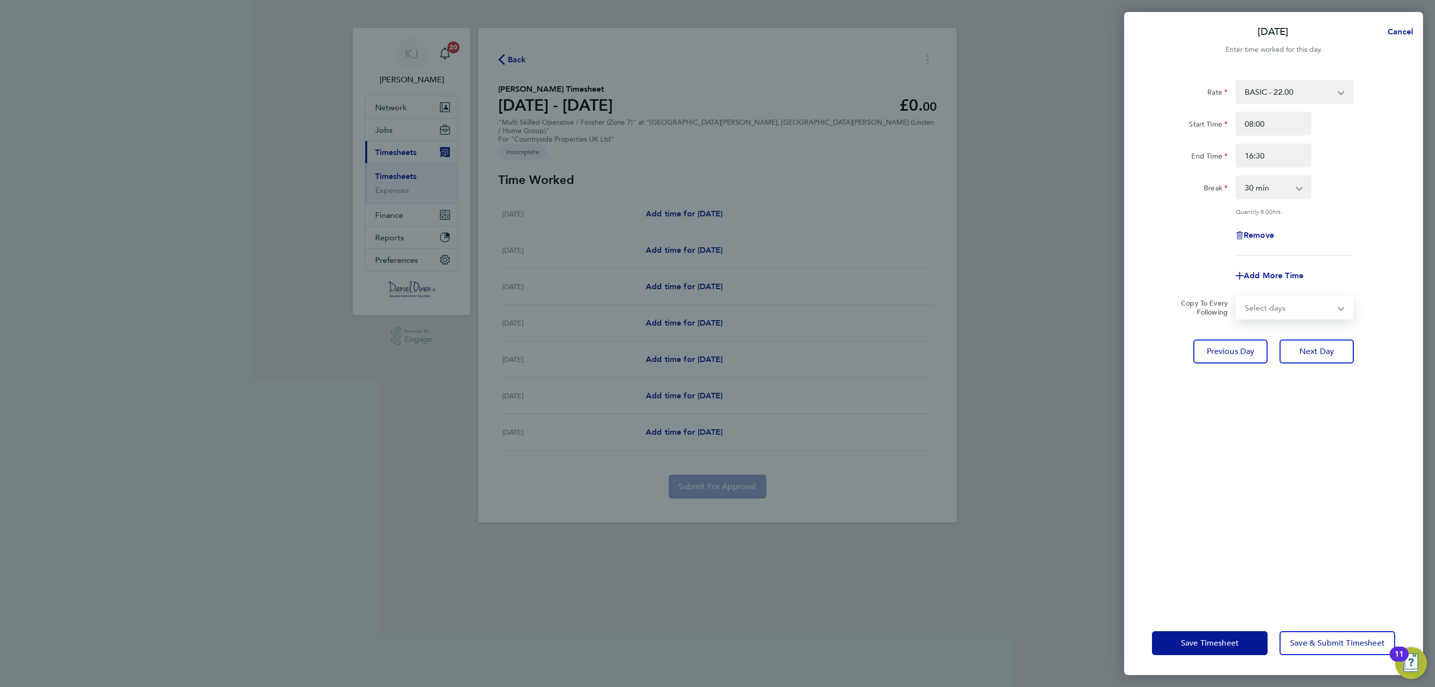
click at [1329, 306] on select "Select days Day Weekday (Mon-Fri) Weekend (Sat-Sun) [DATE] [DATE] [DATE] [DATE]…" at bounding box center [1289, 307] width 105 height 22
select select "WEEKDAY"
click at [1237, 296] on select "Select days Day Weekday (Mon-Fri) Weekend (Sat-Sun) [DATE] [DATE] [DATE] [DATE]…" at bounding box center [1289, 307] width 105 height 22
select select "[DATE]"
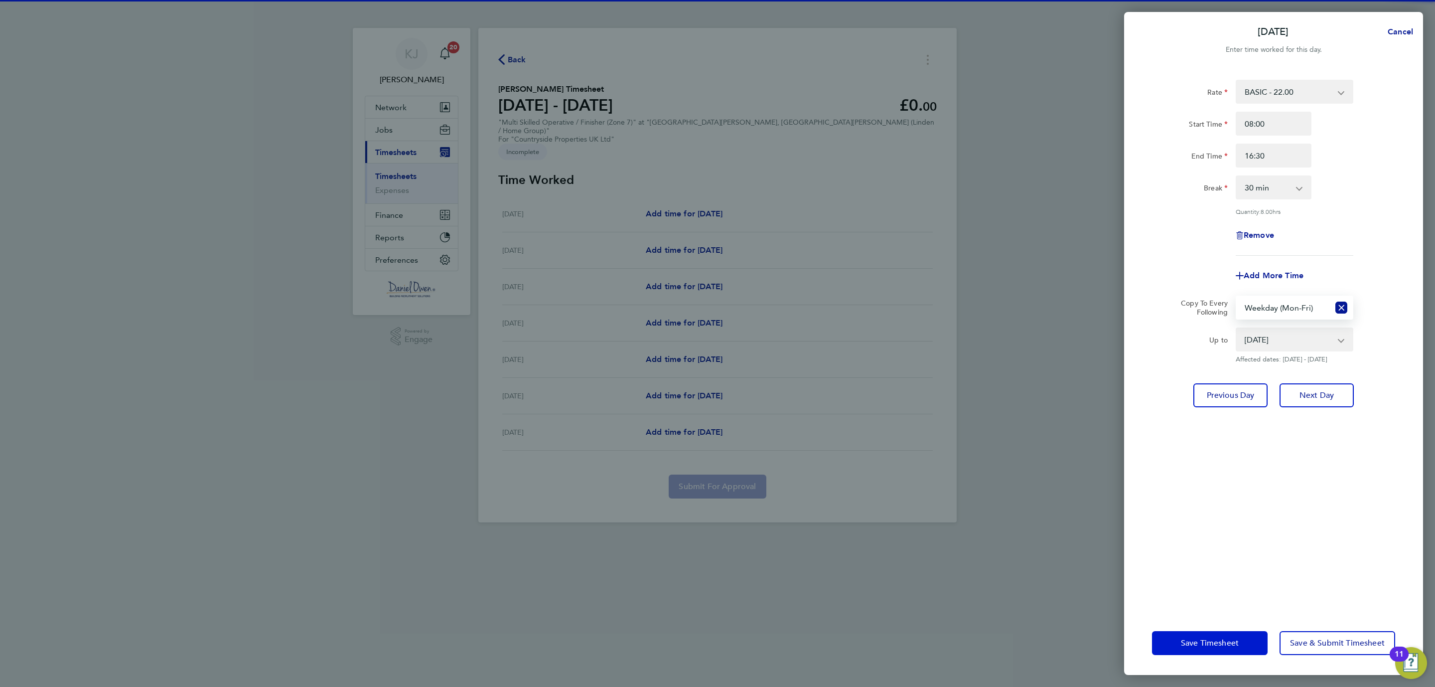
click at [1192, 634] on button "Save Timesheet" at bounding box center [1210, 643] width 116 height 24
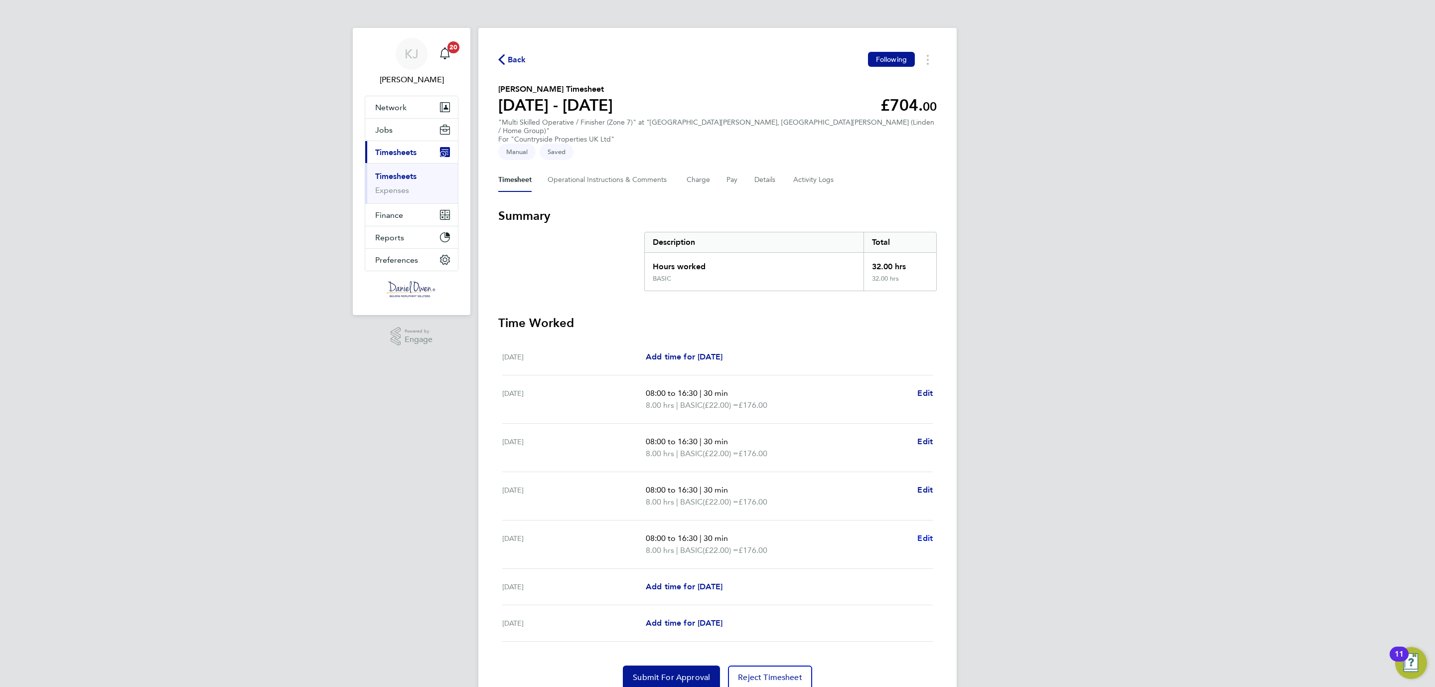
click at [920, 533] on span "Edit" at bounding box center [924, 537] width 15 height 9
select select "30"
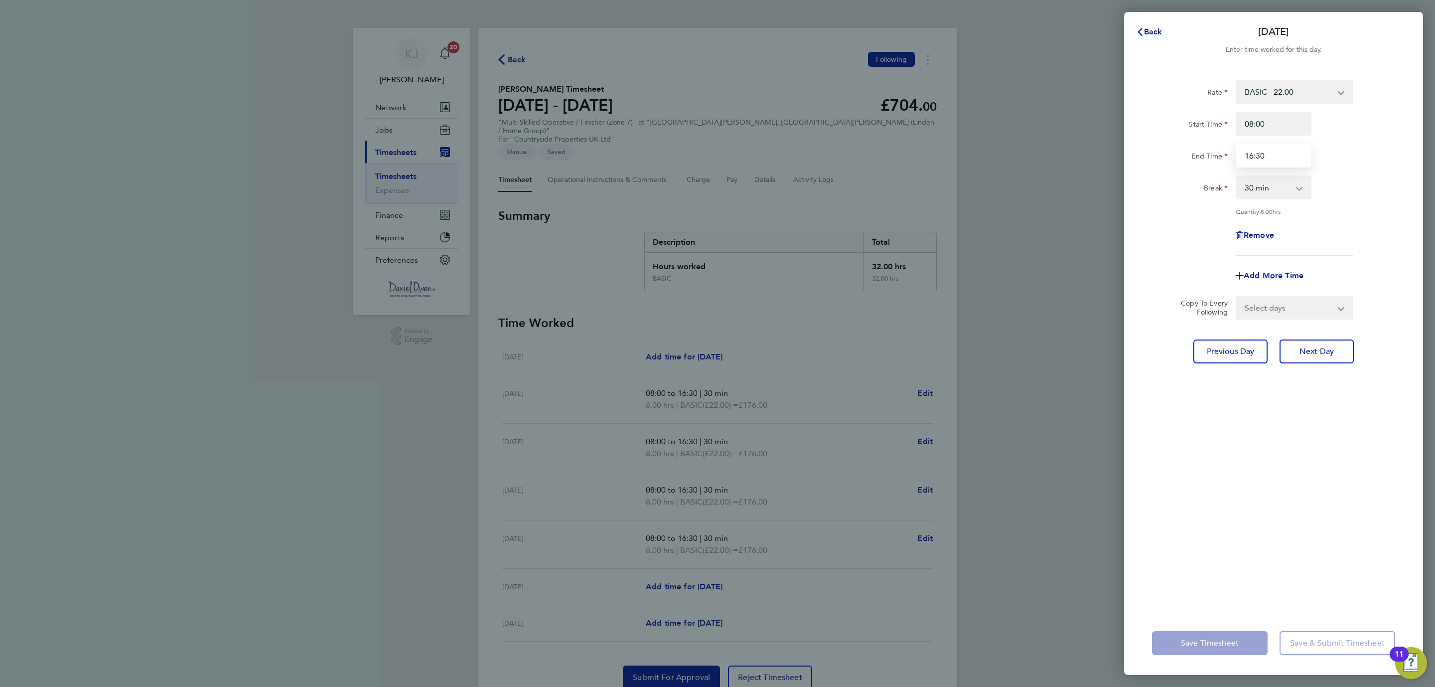
drag, startPoint x: 1281, startPoint y: 151, endPoint x: 1127, endPoint y: 143, distance: 154.2
click at [1127, 143] on div "Rate BASIC - 22.00 Start Time 08:00 End Time 16:30 Break 0 min 15 min 30 min 45…" at bounding box center [1273, 339] width 299 height 543
type input "15:30"
click at [1259, 443] on div "Rate BASIC - 22.00 Start Time 08:00 End Time 15:30 Break 0 min 15 min 30 min 45…" at bounding box center [1273, 339] width 299 height 543
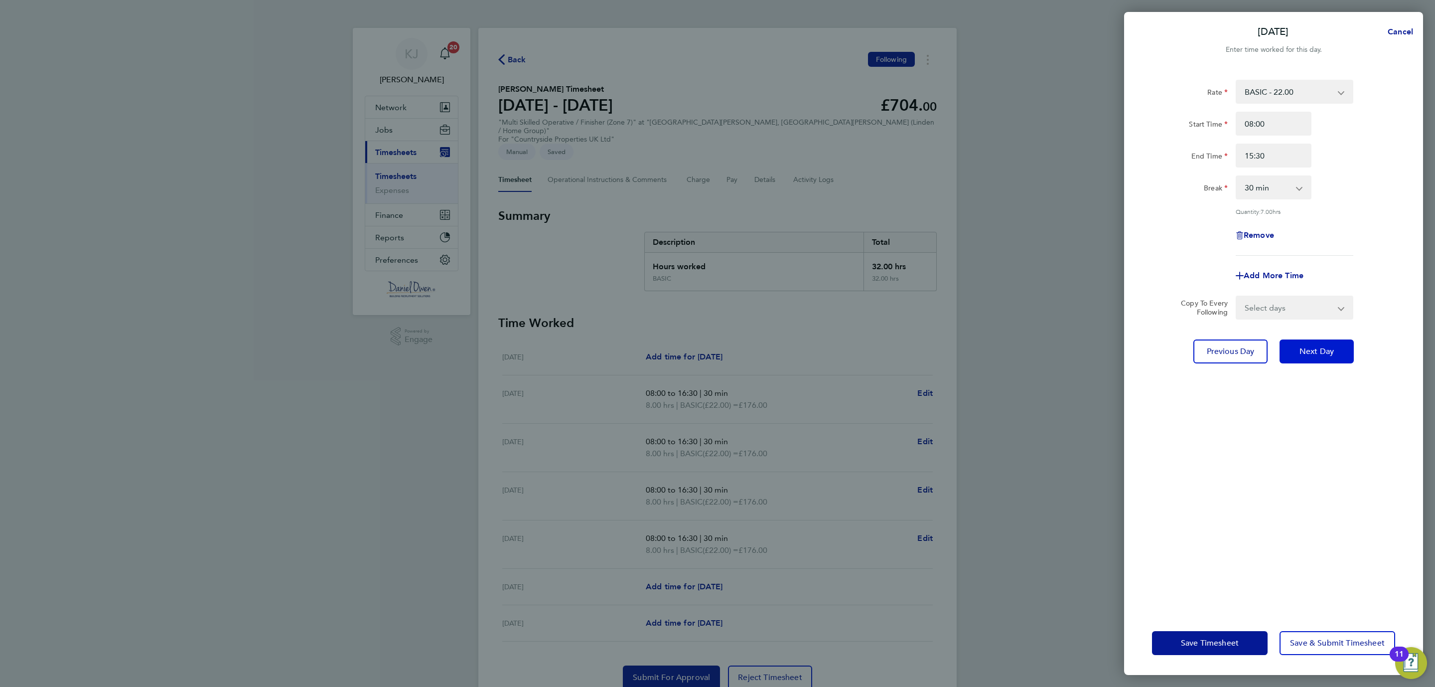
click at [1322, 354] on span "Next Day" at bounding box center [1316, 351] width 34 height 10
select select "30"
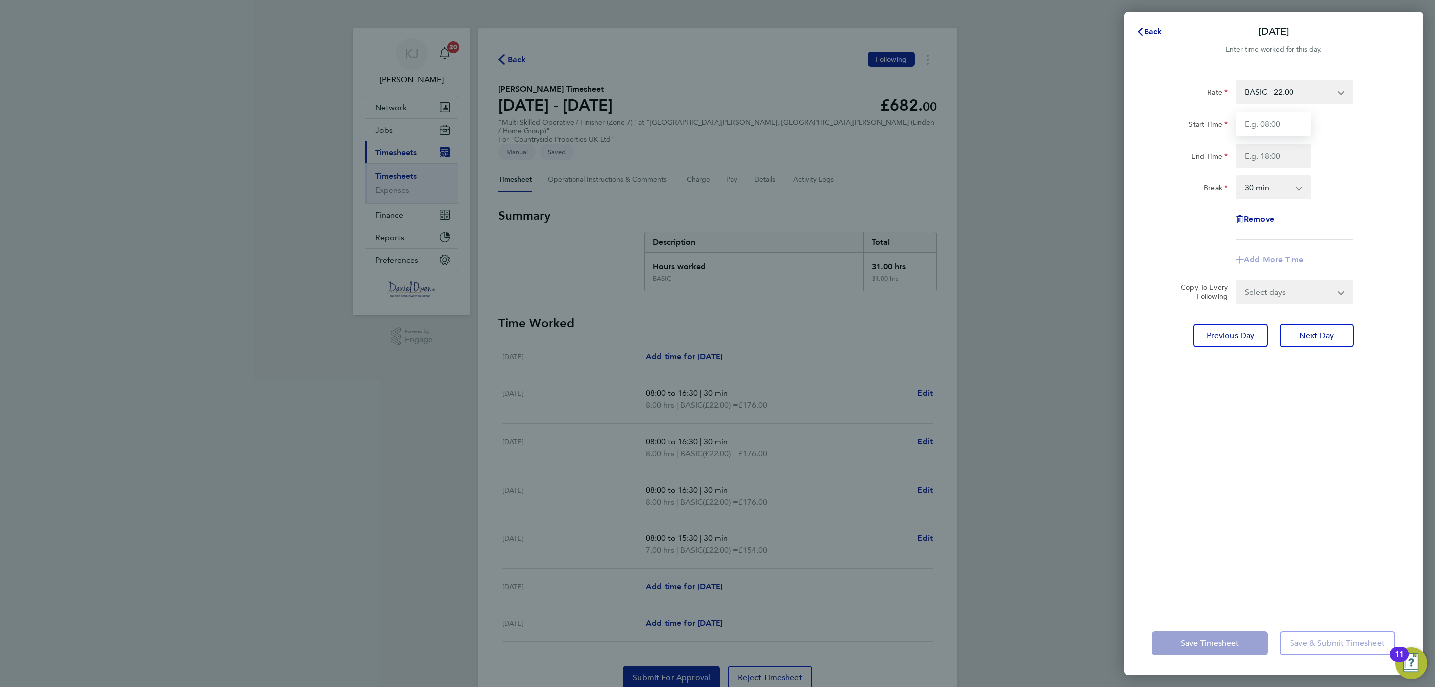
click at [1276, 120] on input "Start Time" at bounding box center [1274, 124] width 76 height 24
type input "08:00"
click at [1255, 163] on input "End Time" at bounding box center [1274, 156] width 76 height 24
type input "15:30"
click at [1253, 420] on div "Rate BASIC - 22.00 Start Time 08:00 End Time 15:30 Break 0 min 15 min 30 min 45…" at bounding box center [1273, 339] width 299 height 543
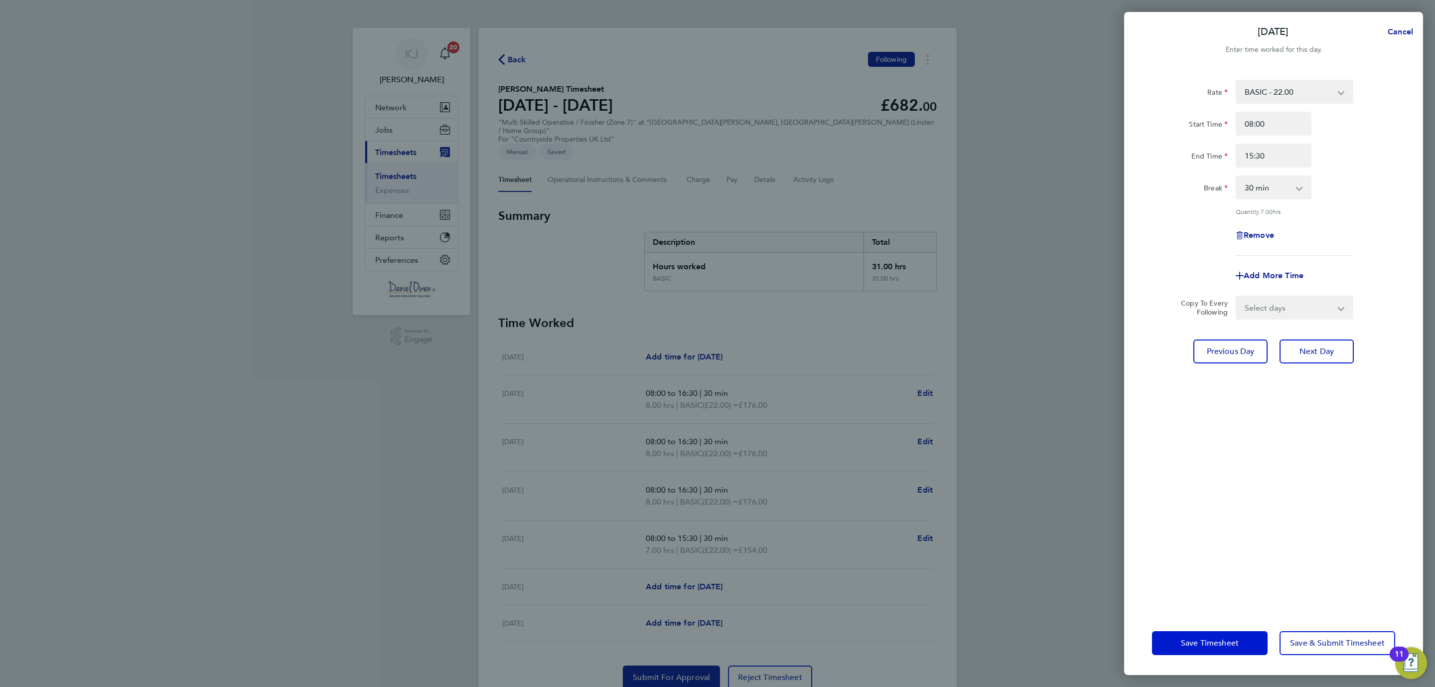
click at [1196, 643] on span "Save Timesheet" at bounding box center [1210, 643] width 58 height 10
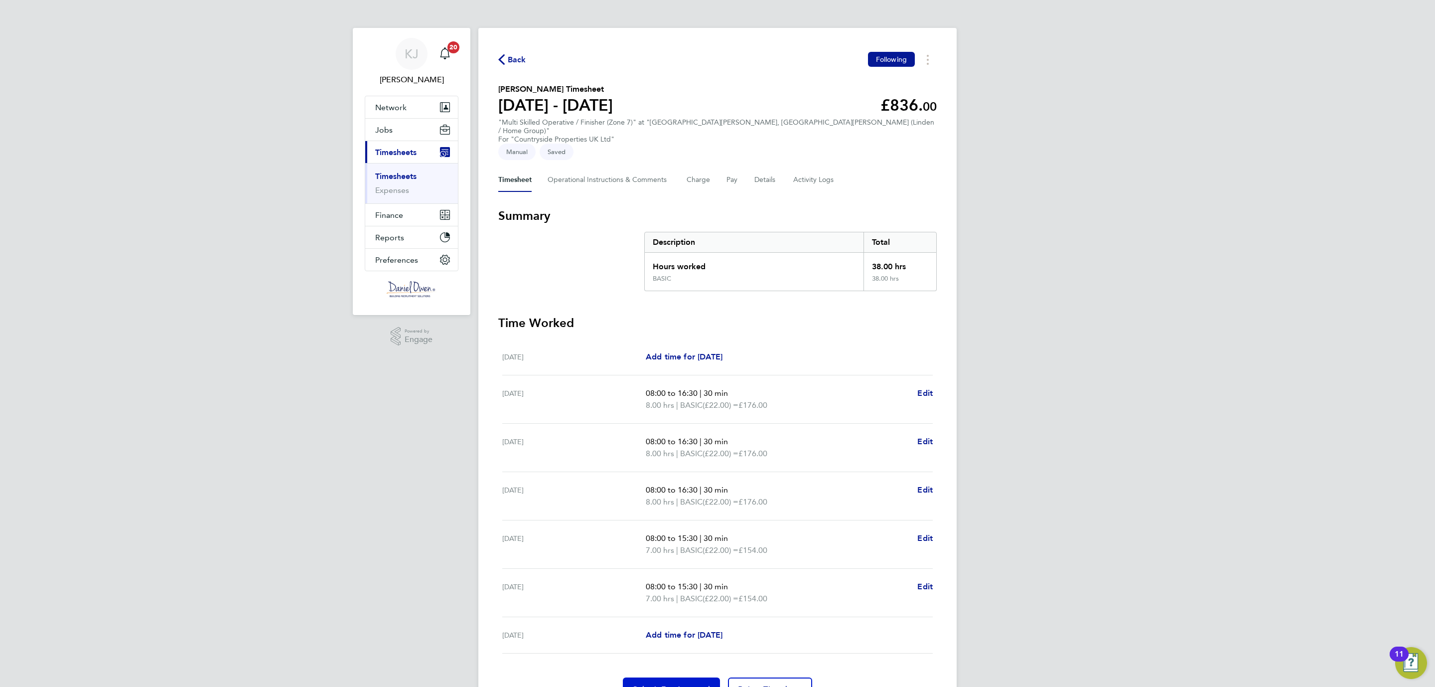
click at [652, 677] on button "Submit For Approval" at bounding box center [671, 689] width 97 height 24
click at [517, 59] on span "Back" at bounding box center [517, 60] width 18 height 12
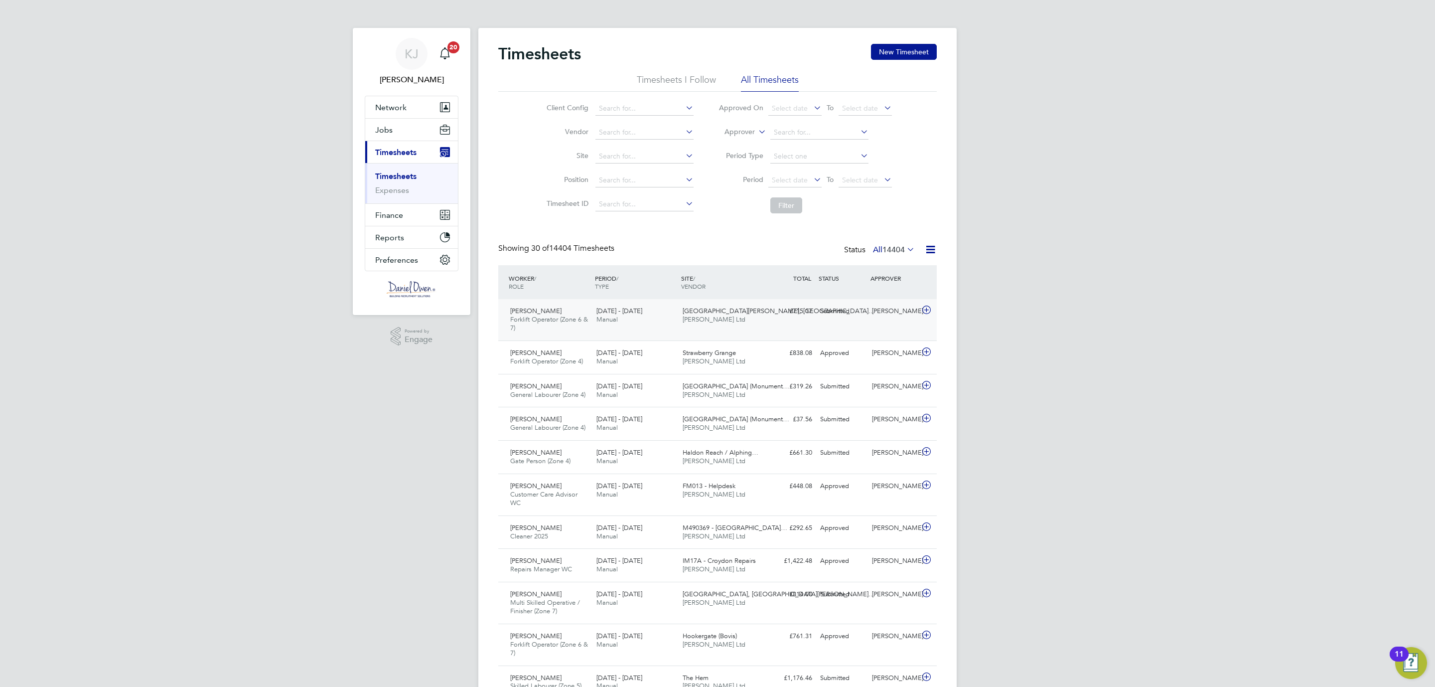
click at [619, 320] on div "[DATE] - [DATE] Manual" at bounding box center [635, 315] width 86 height 25
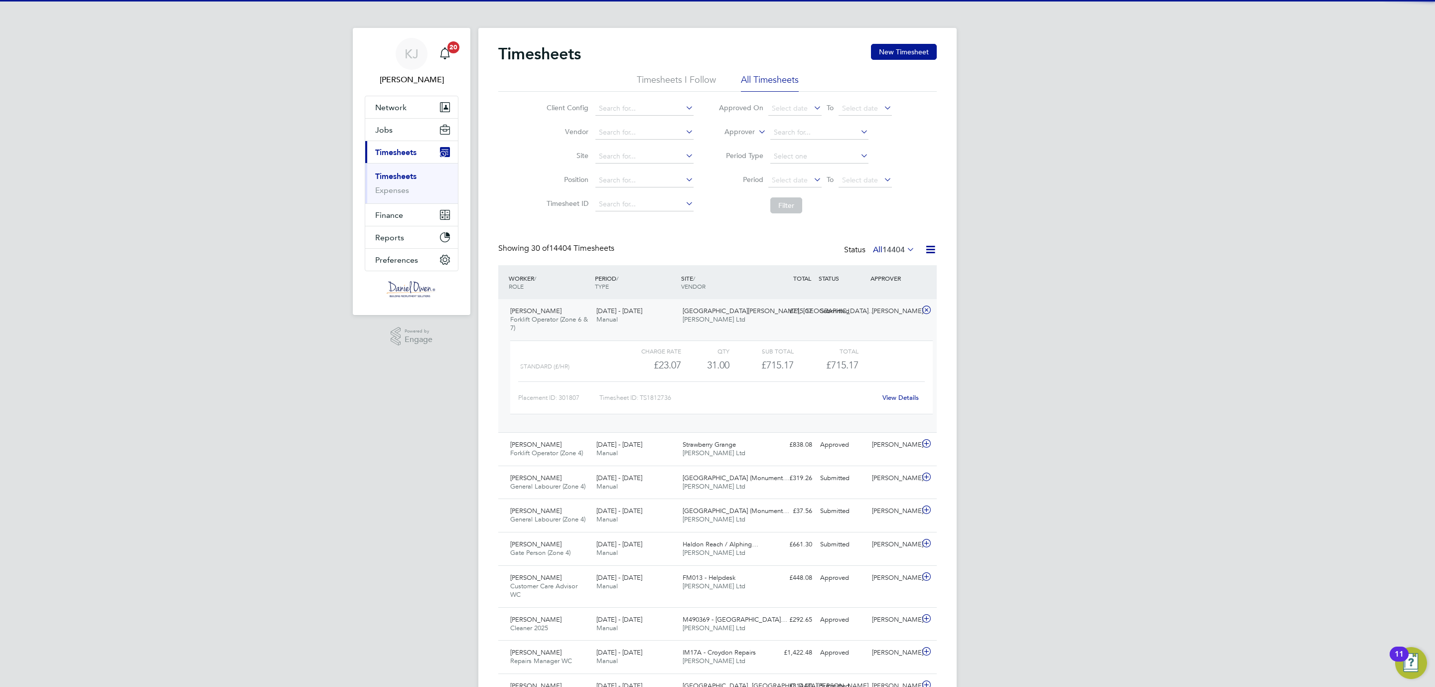
click at [619, 320] on div "[DATE] - [DATE] Manual" at bounding box center [635, 315] width 86 height 25
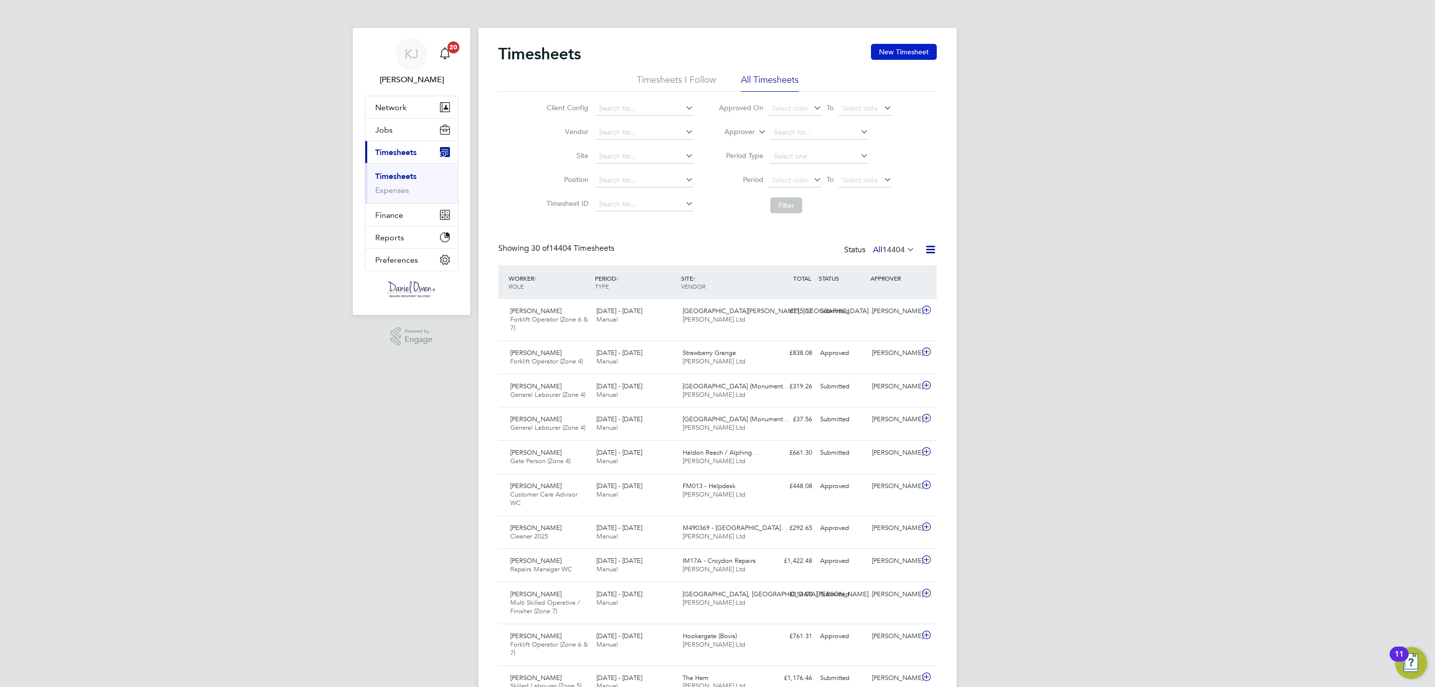
click at [889, 57] on button "New Timesheet" at bounding box center [904, 52] width 66 height 16
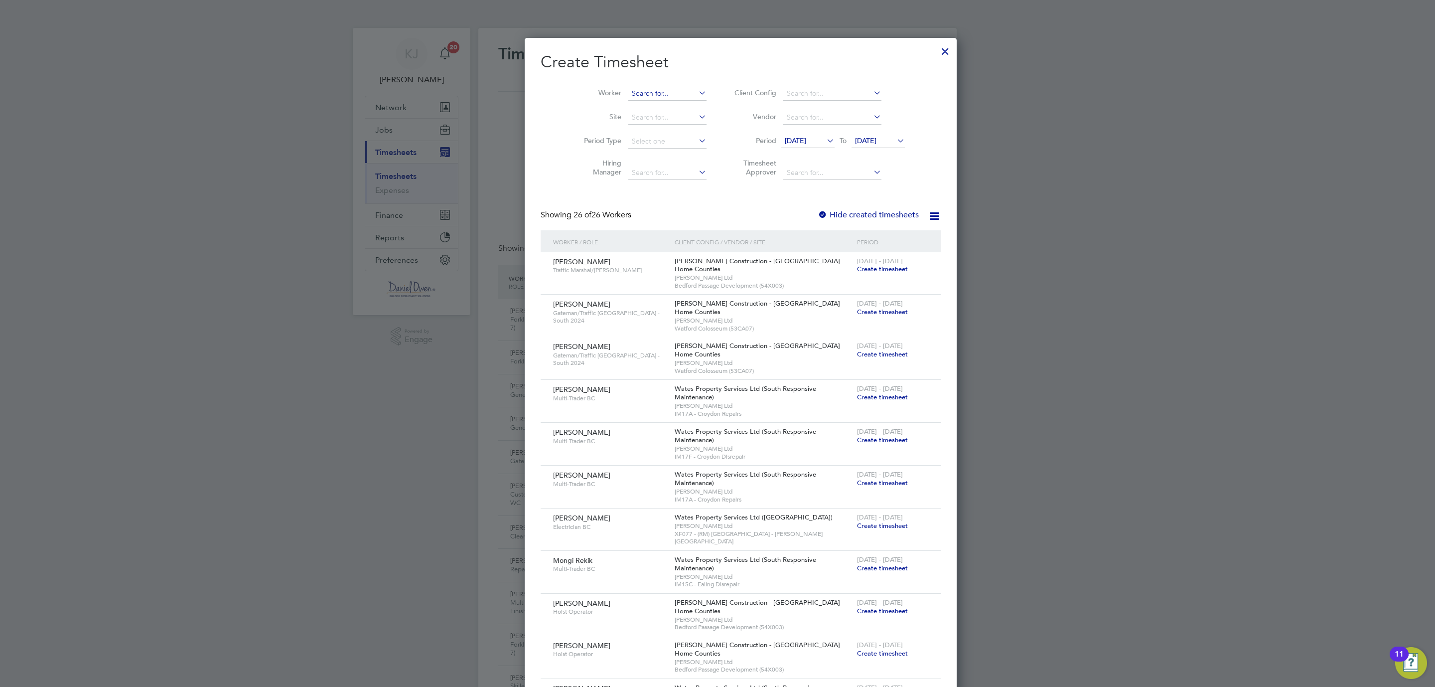
click at [628, 97] on input at bounding box center [667, 94] width 78 height 14
click at [649, 107] on li "[PERSON_NAME]" at bounding box center [648, 107] width 88 height 13
type input "[PERSON_NAME]"
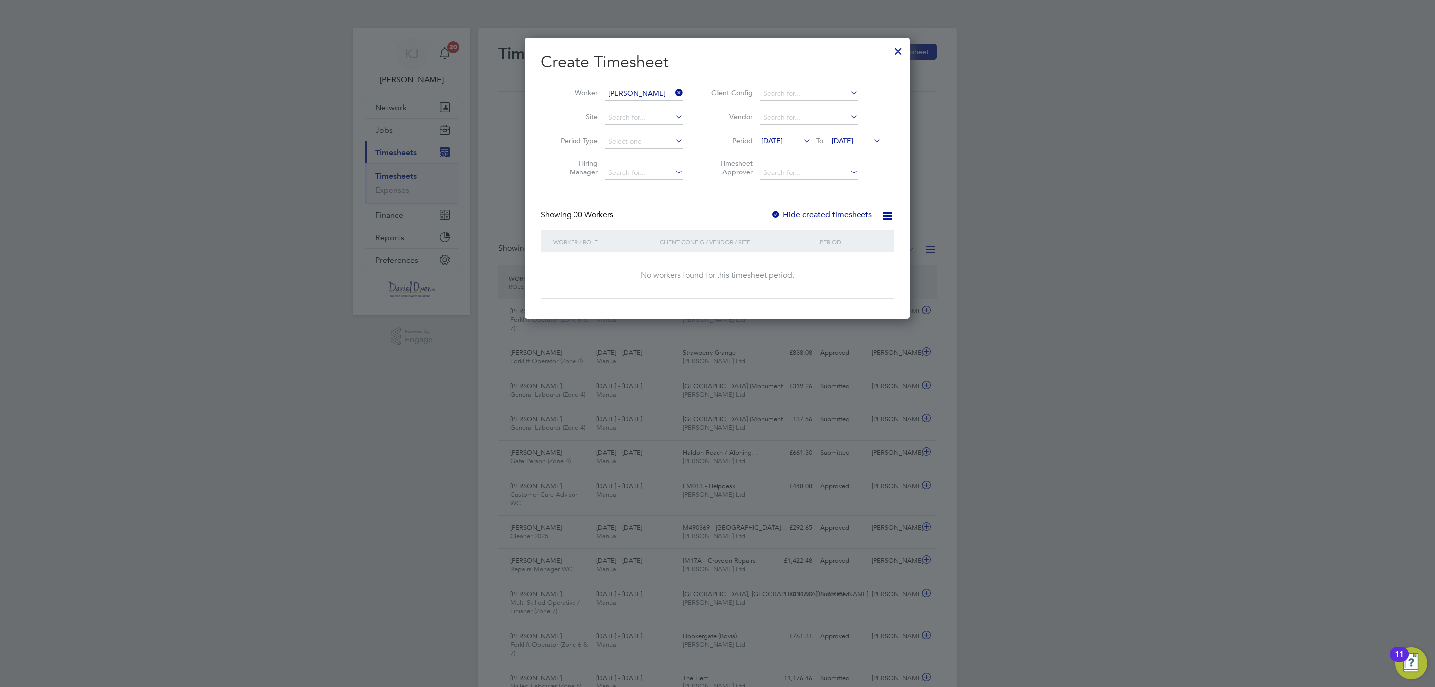
click at [871, 141] on icon at bounding box center [871, 141] width 0 height 14
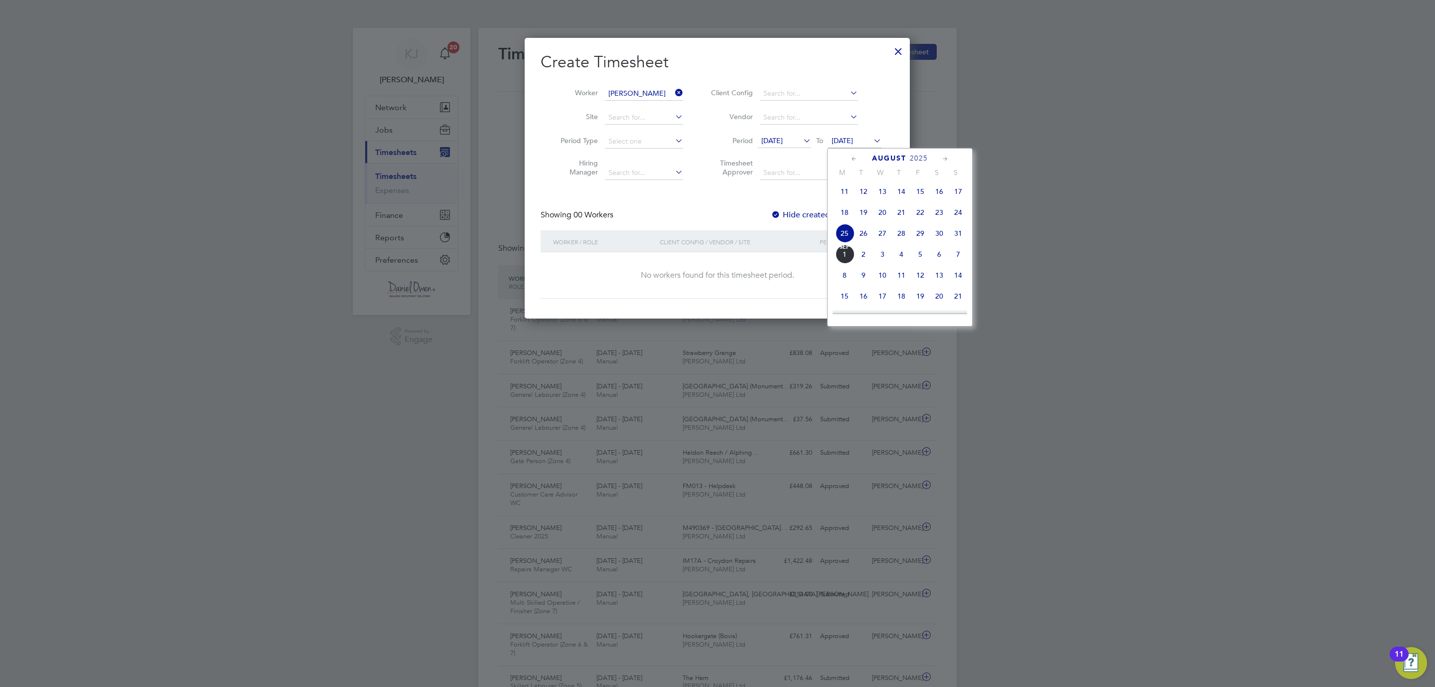
click at [954, 232] on span "31" at bounding box center [958, 233] width 19 height 19
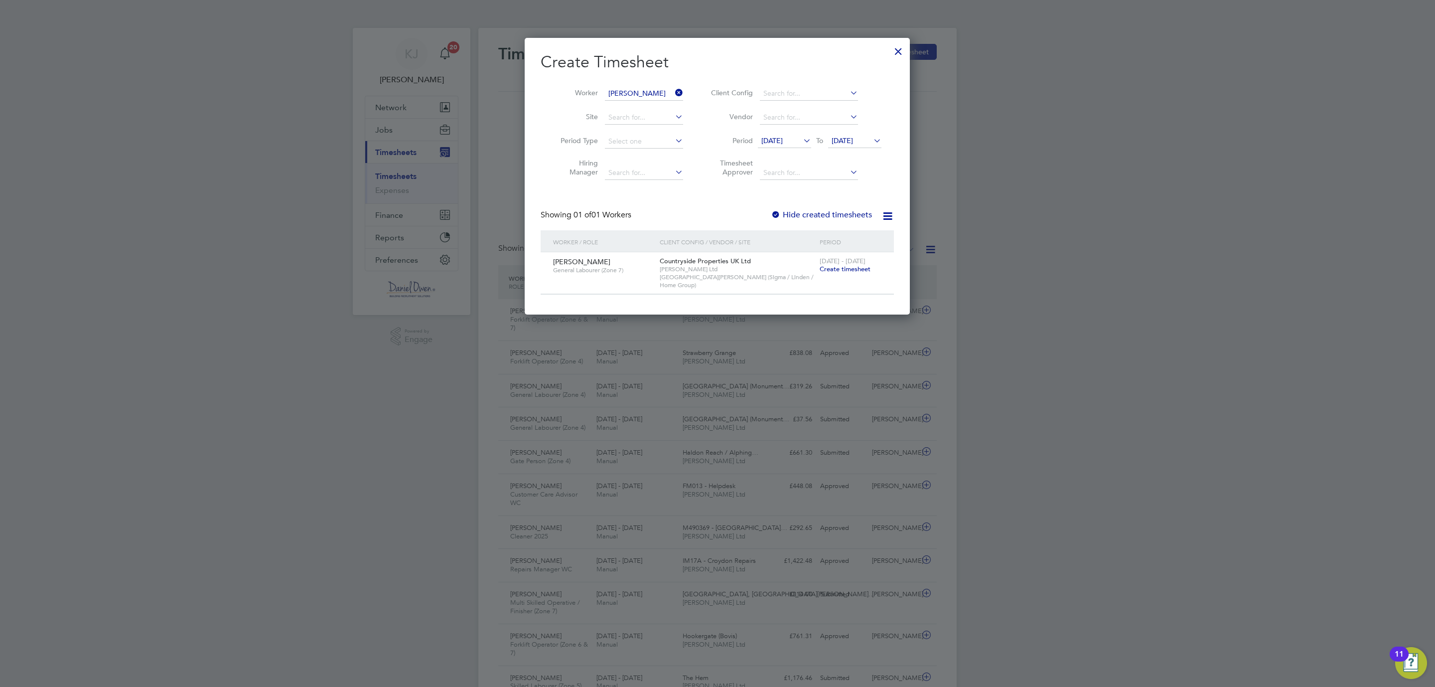
click at [842, 268] on span "Create timesheet" at bounding box center [845, 269] width 51 height 8
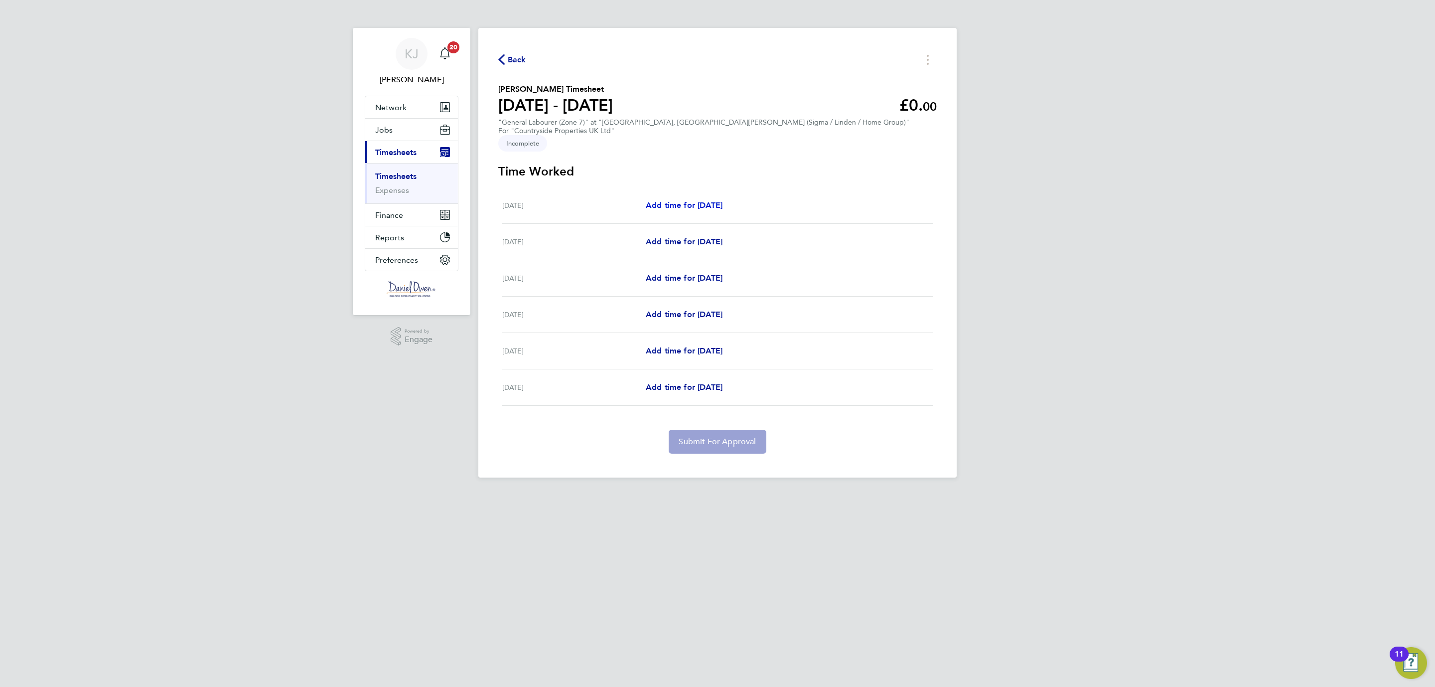
click at [681, 200] on span "Add time for [DATE]" at bounding box center [684, 204] width 77 height 9
select select "30"
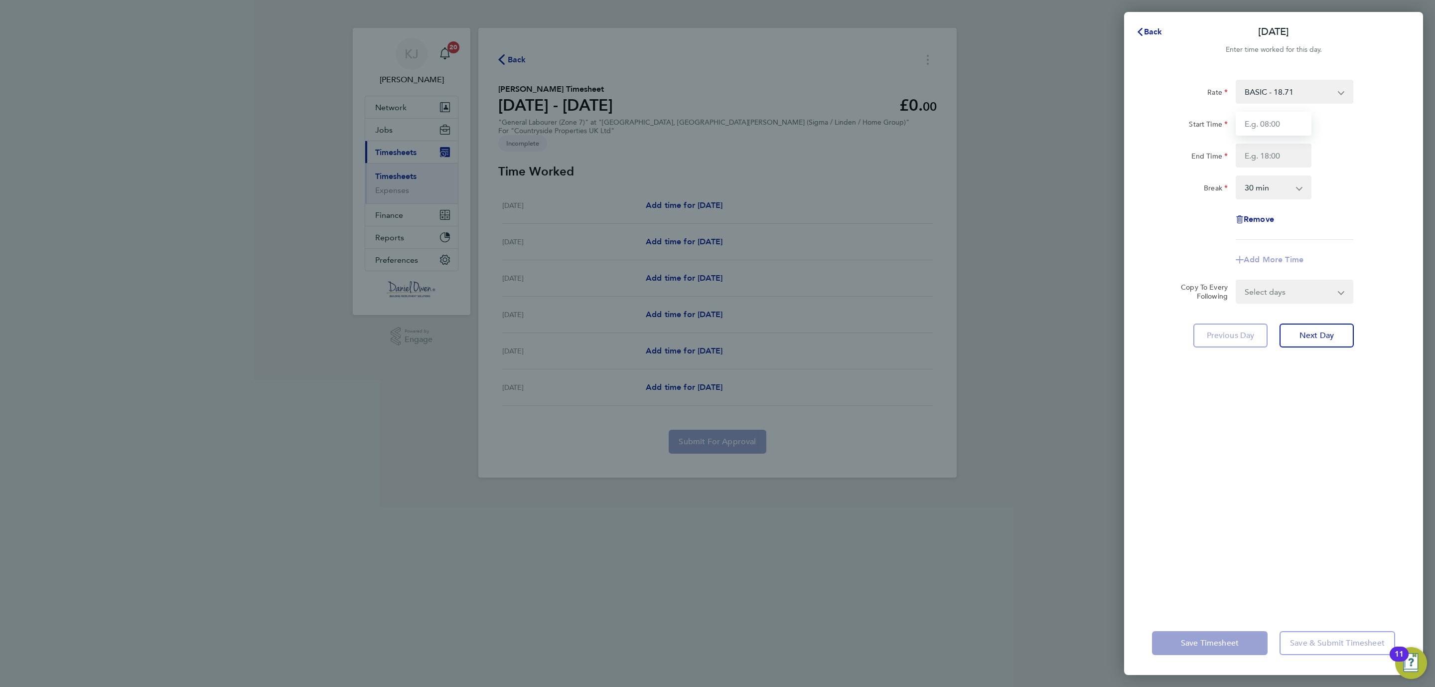
click at [1266, 129] on input "Start Time" at bounding box center [1274, 124] width 76 height 24
drag, startPoint x: 1264, startPoint y: 123, endPoint x: 1197, endPoint y: 120, distance: 66.3
click at [1197, 120] on div "Start Time 0800" at bounding box center [1273, 124] width 251 height 24
type input "08:00"
click at [1255, 157] on input "End Time" at bounding box center [1274, 156] width 76 height 24
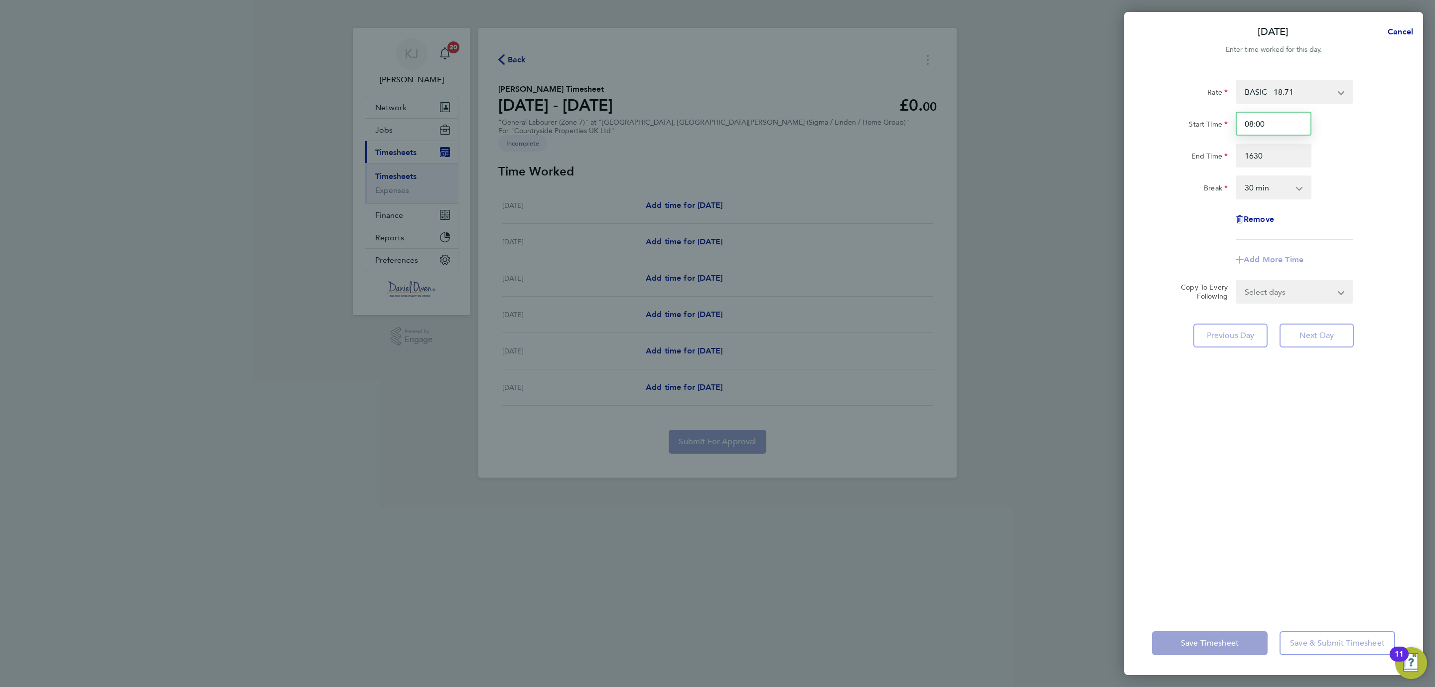
type input "16:30"
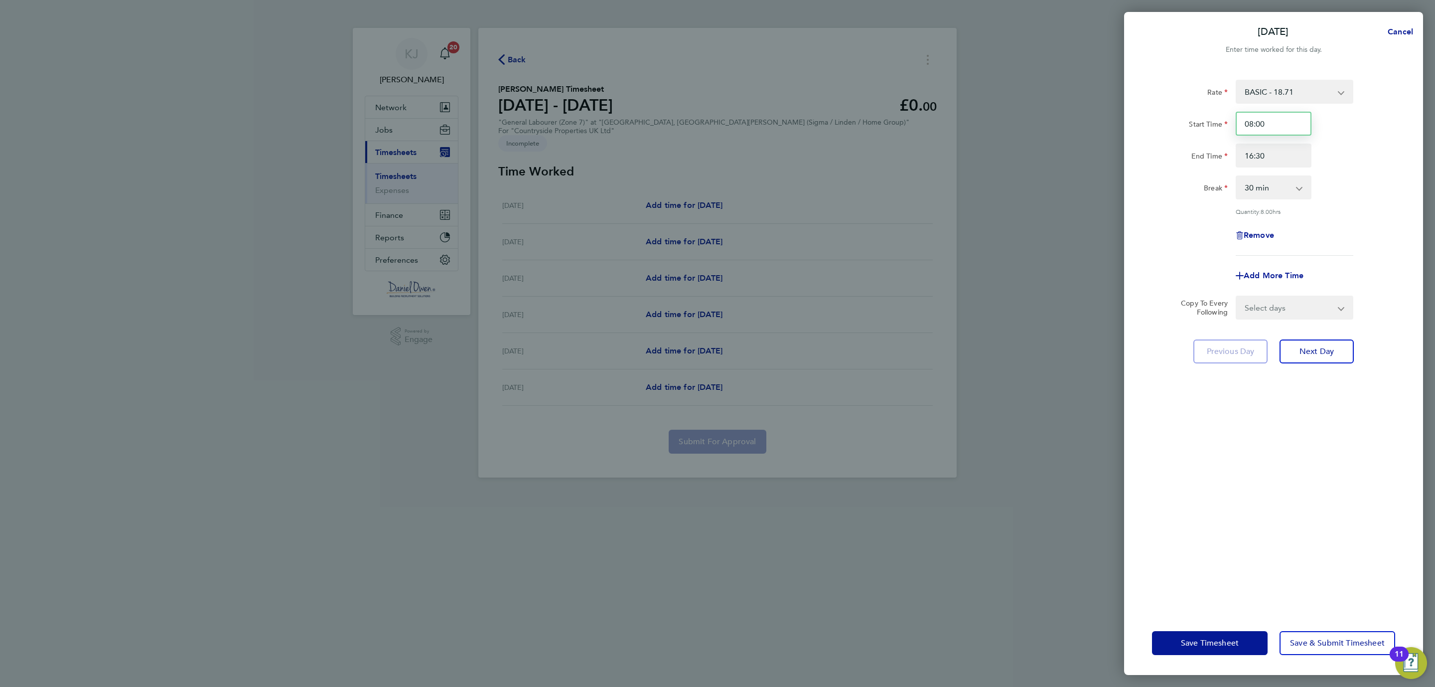
drag, startPoint x: 1272, startPoint y: 120, endPoint x: 1205, endPoint y: 123, distance: 66.9
click at [1205, 123] on div "Start Time 08:00" at bounding box center [1273, 124] width 251 height 24
type input "09:00"
click at [1322, 412] on div "Rate BASIC - 18.71 Start Time 09:00 End Time 16:30 Break 0 min 15 min 30 min 45…" at bounding box center [1273, 339] width 299 height 543
click at [1332, 347] on span "Next Day" at bounding box center [1316, 351] width 34 height 10
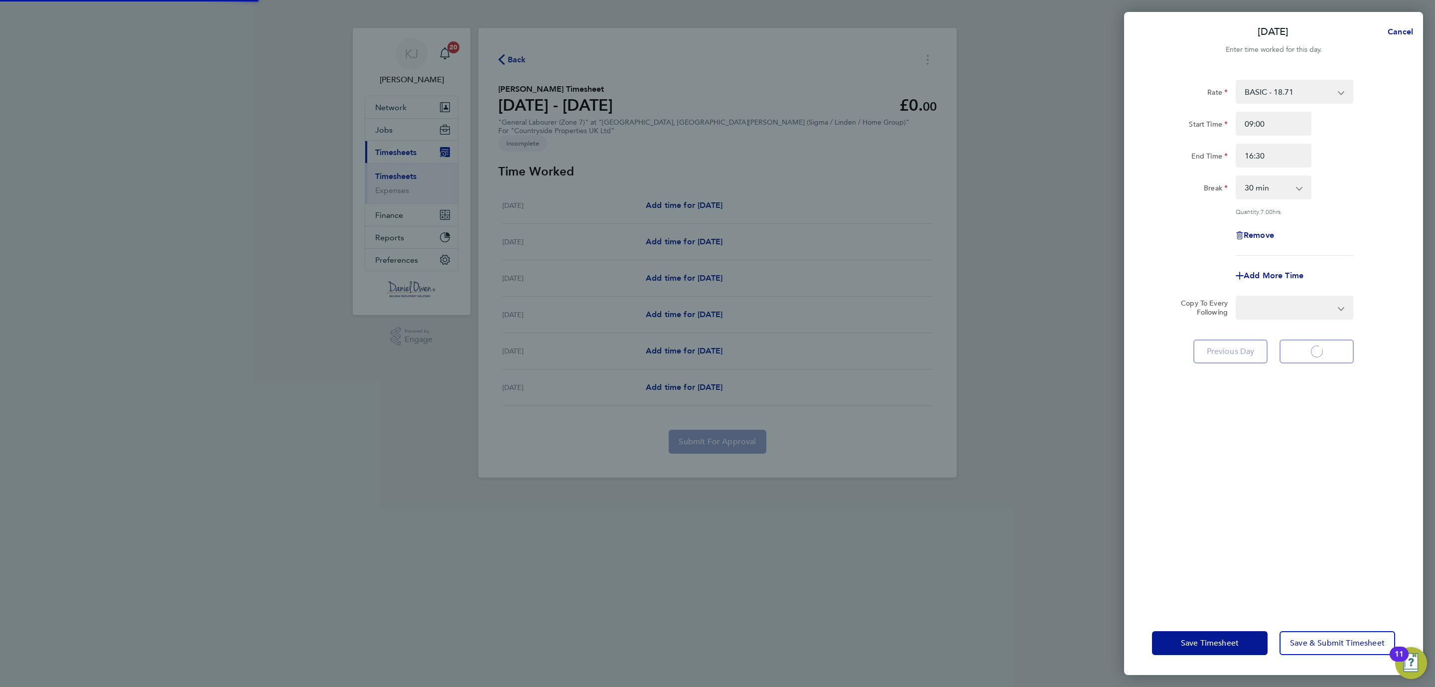
select select "30"
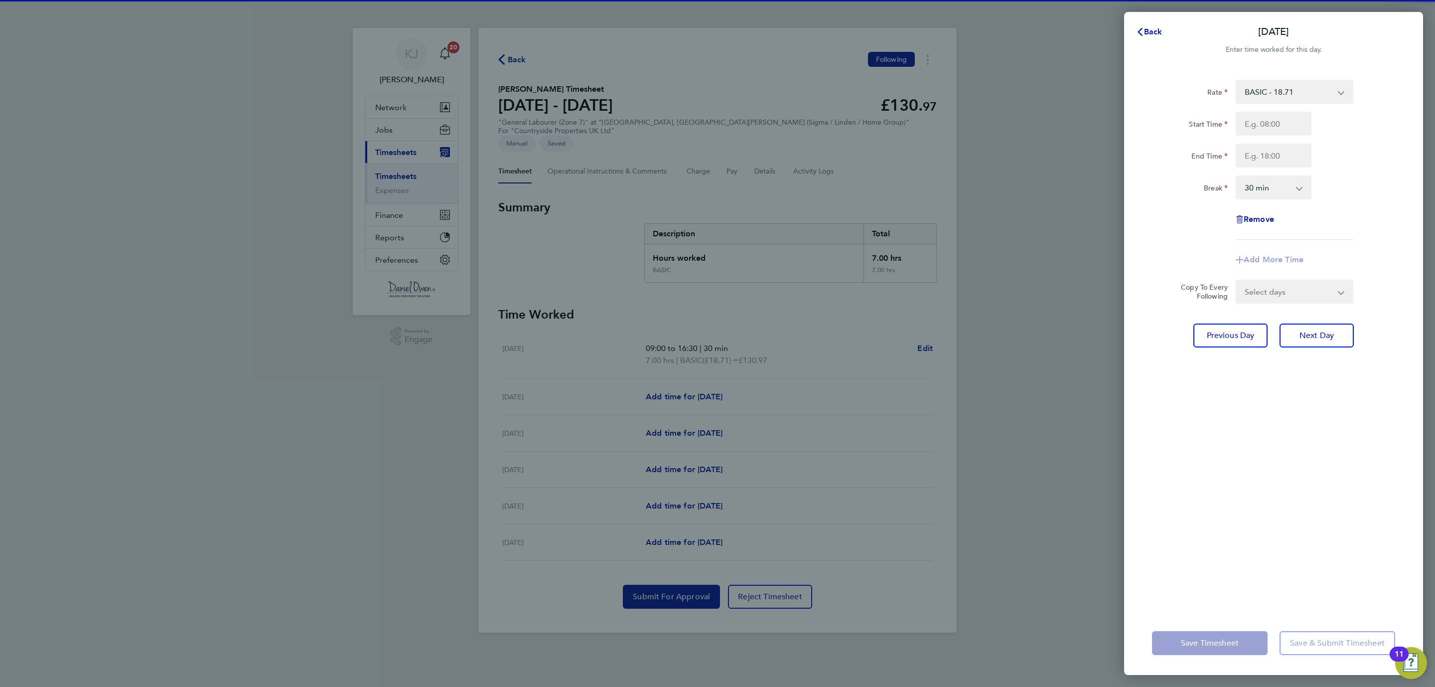
click at [1332, 347] on div "Rate BASIC - 18.71 Start Time End Time Break 0 min 15 min 30 min 45 min 60 min …" at bounding box center [1273, 339] width 299 height 543
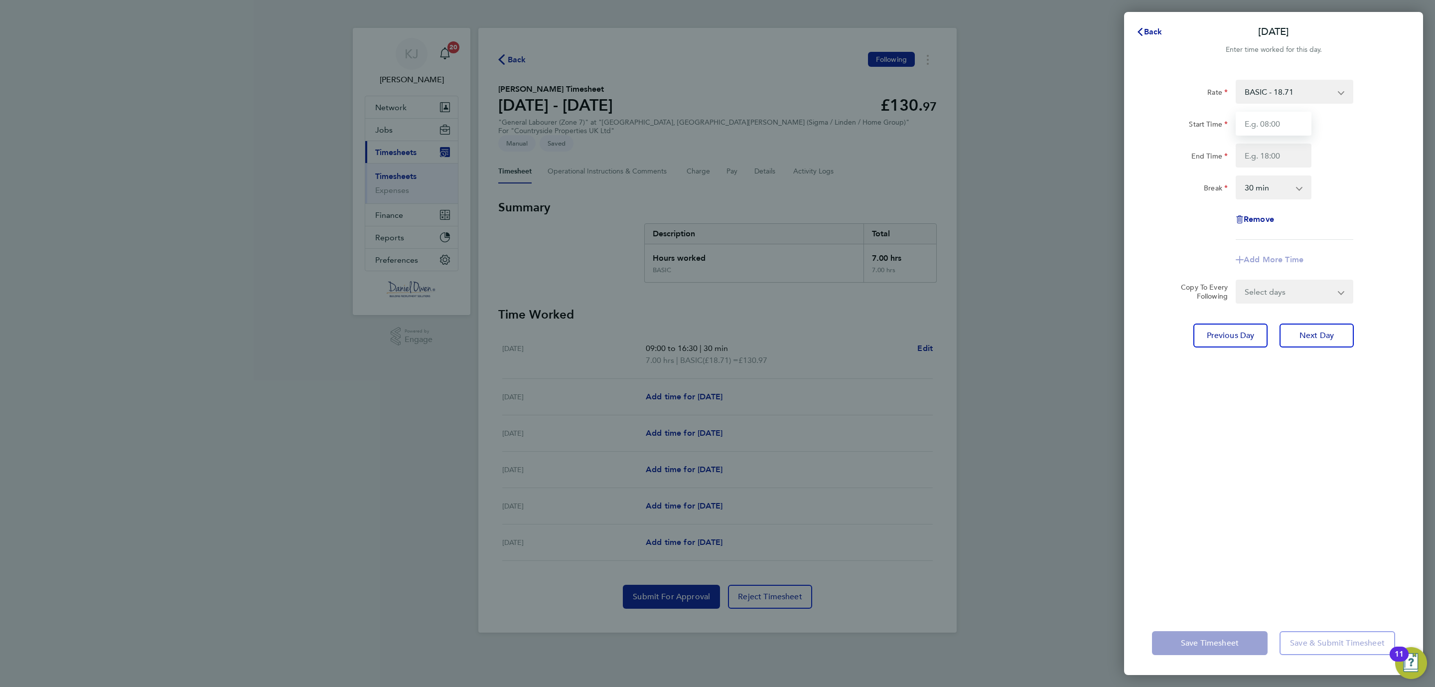
click at [1278, 123] on input "Start Time" at bounding box center [1274, 124] width 76 height 24
click at [1300, 330] on span "Next Day" at bounding box center [1316, 335] width 34 height 10
select select "30"
click at [1253, 116] on input "Start Time" at bounding box center [1274, 124] width 76 height 24
type input "07:30"
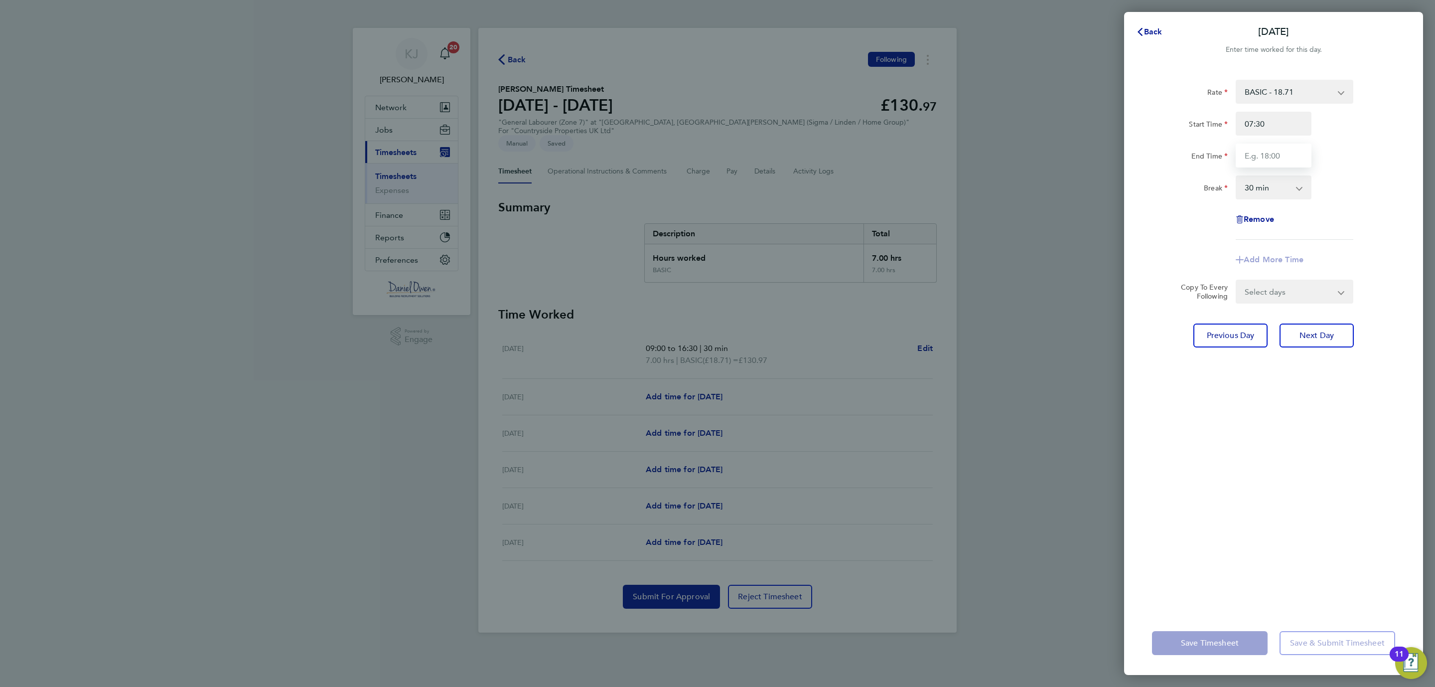
click at [1264, 163] on input "End Time" at bounding box center [1274, 156] width 76 height 24
type input "16:30"
click at [1215, 494] on div "Rate BASIC - 18.71 Start Time 07:30 End Time 16:30 Break 0 min 15 min 30 min 45…" at bounding box center [1273, 339] width 299 height 543
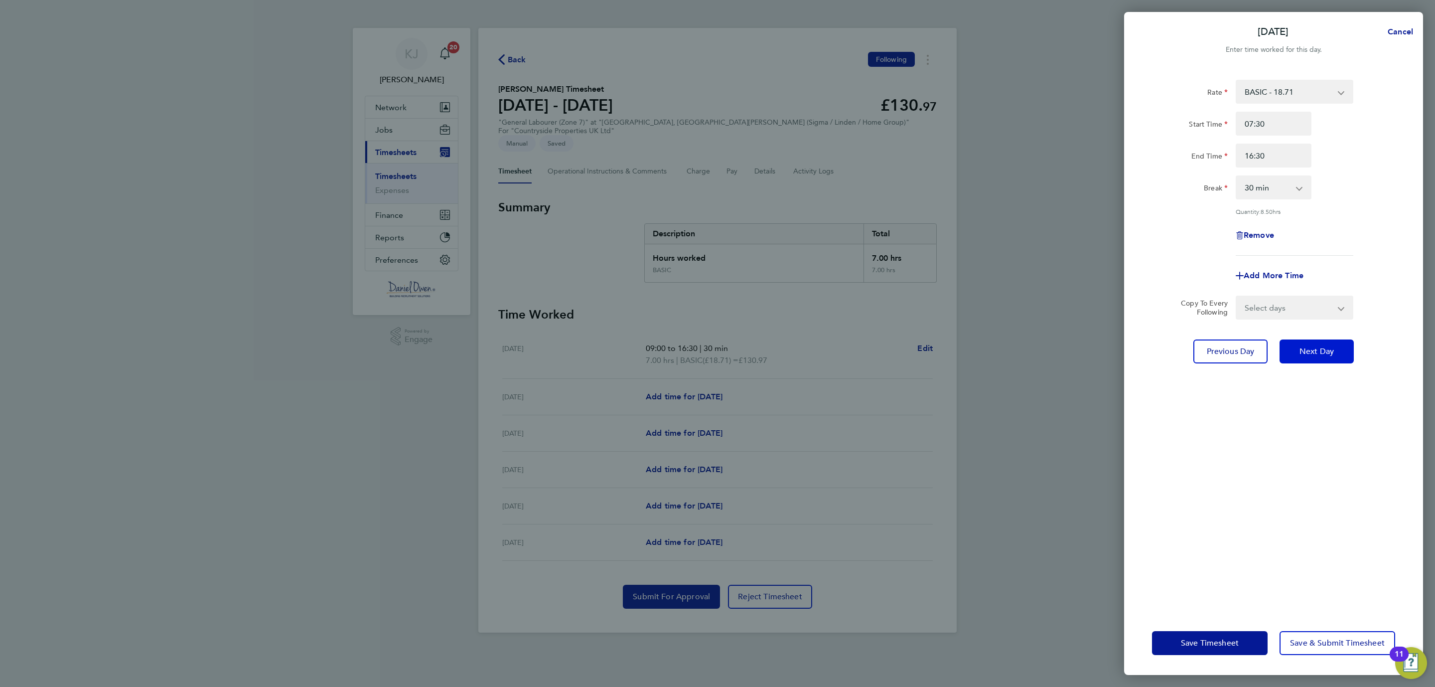
click at [1337, 346] on button "Next Day" at bounding box center [1317, 351] width 74 height 24
select select "30"
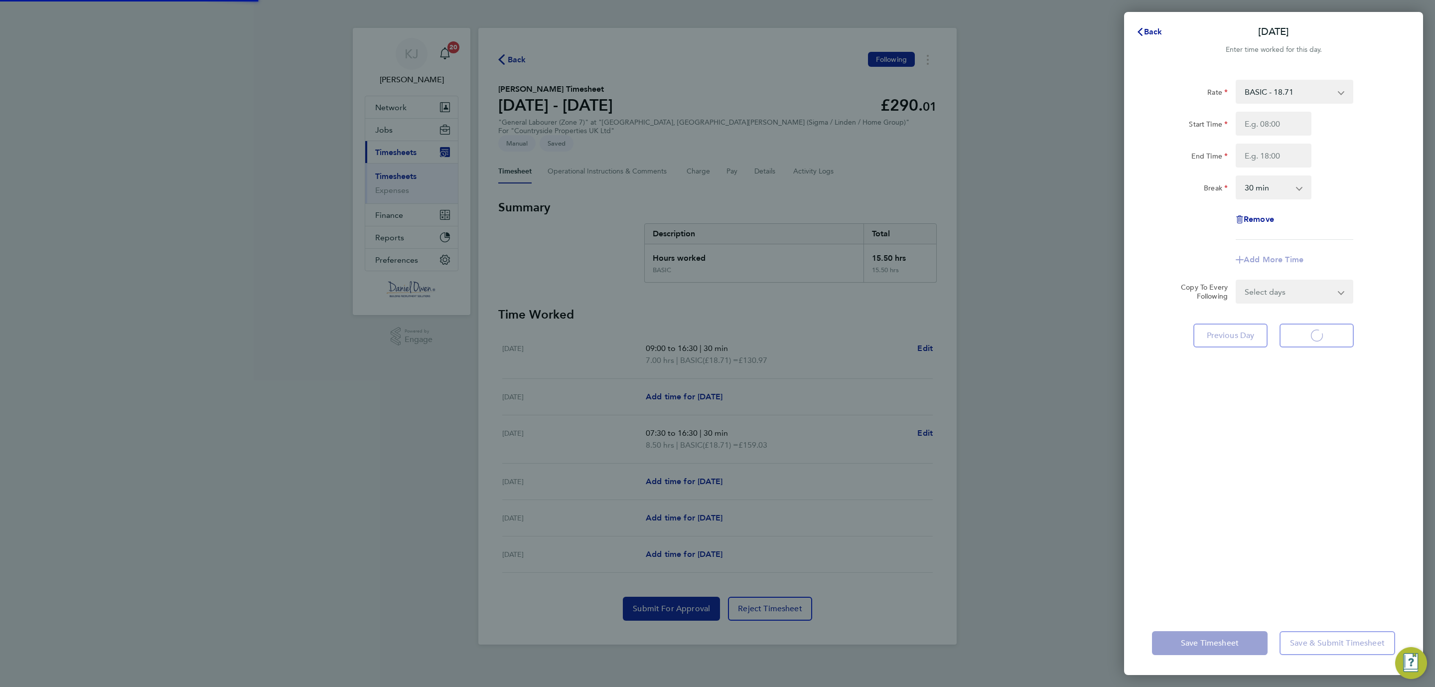
select select "30"
click at [1274, 130] on input "Start Time" at bounding box center [1274, 124] width 76 height 24
drag, startPoint x: 1275, startPoint y: 129, endPoint x: 1189, endPoint y: 111, distance: 87.9
click at [1189, 112] on div "Start Time 0730" at bounding box center [1273, 124] width 251 height 24
type input "08:00"
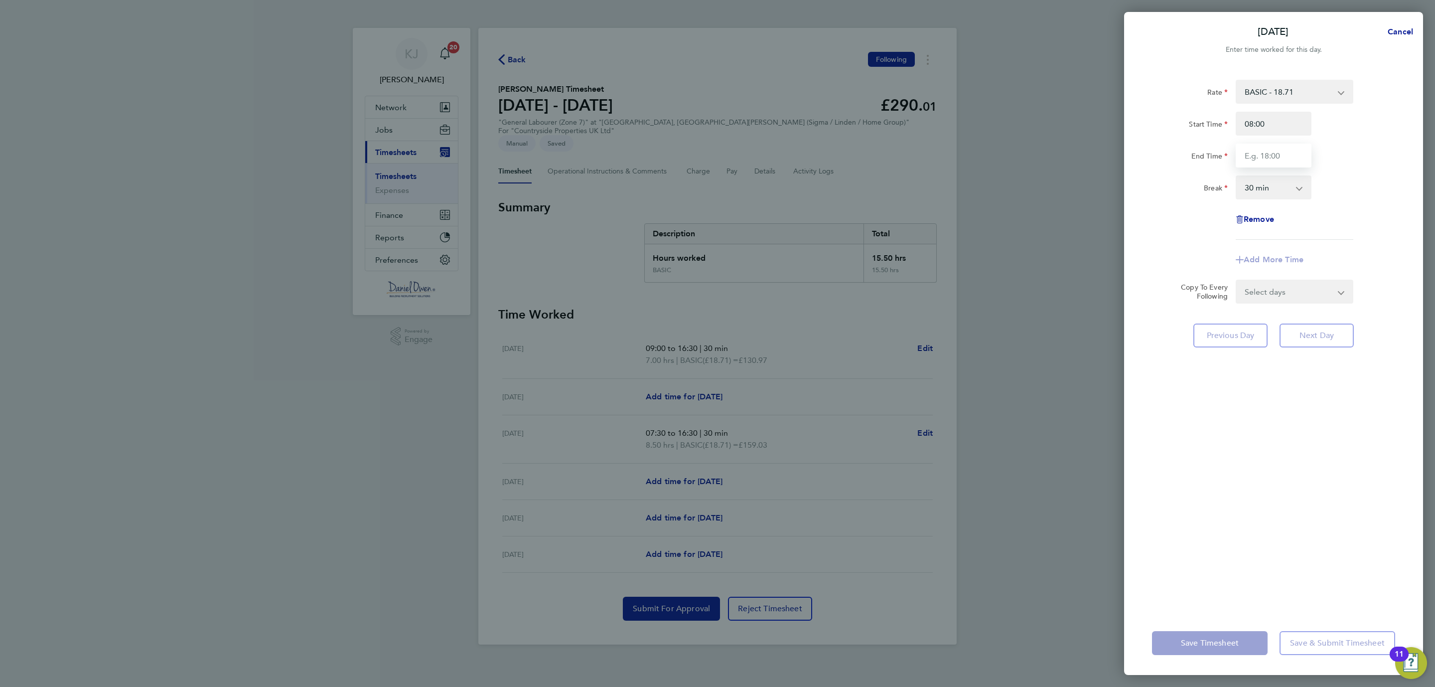
click at [1284, 162] on input "End Time" at bounding box center [1274, 156] width 76 height 24
type input "16:30"
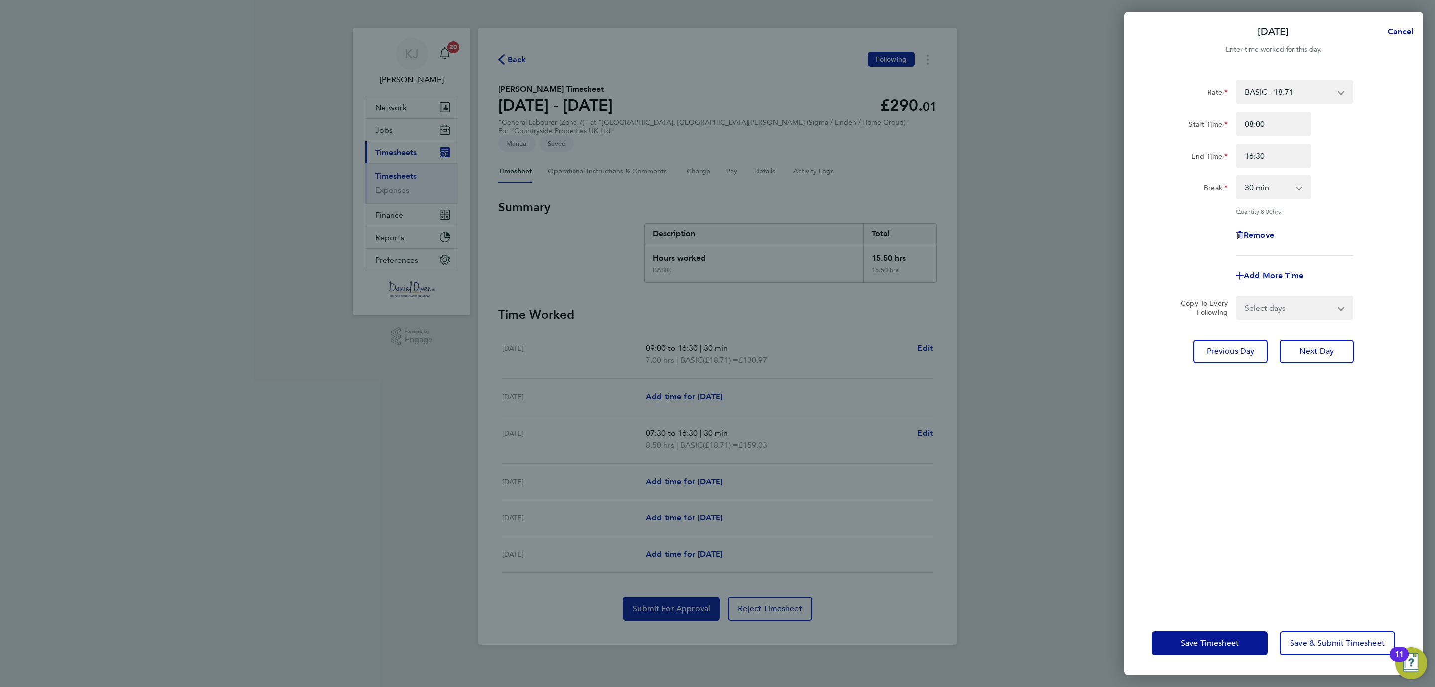
click at [1312, 389] on div "Rate BASIC - 18.71 Start Time 08:00 End Time 16:30 Break 0 min 15 min 30 min 45…" at bounding box center [1273, 339] width 299 height 543
click at [1329, 341] on button "Next Day" at bounding box center [1317, 351] width 74 height 24
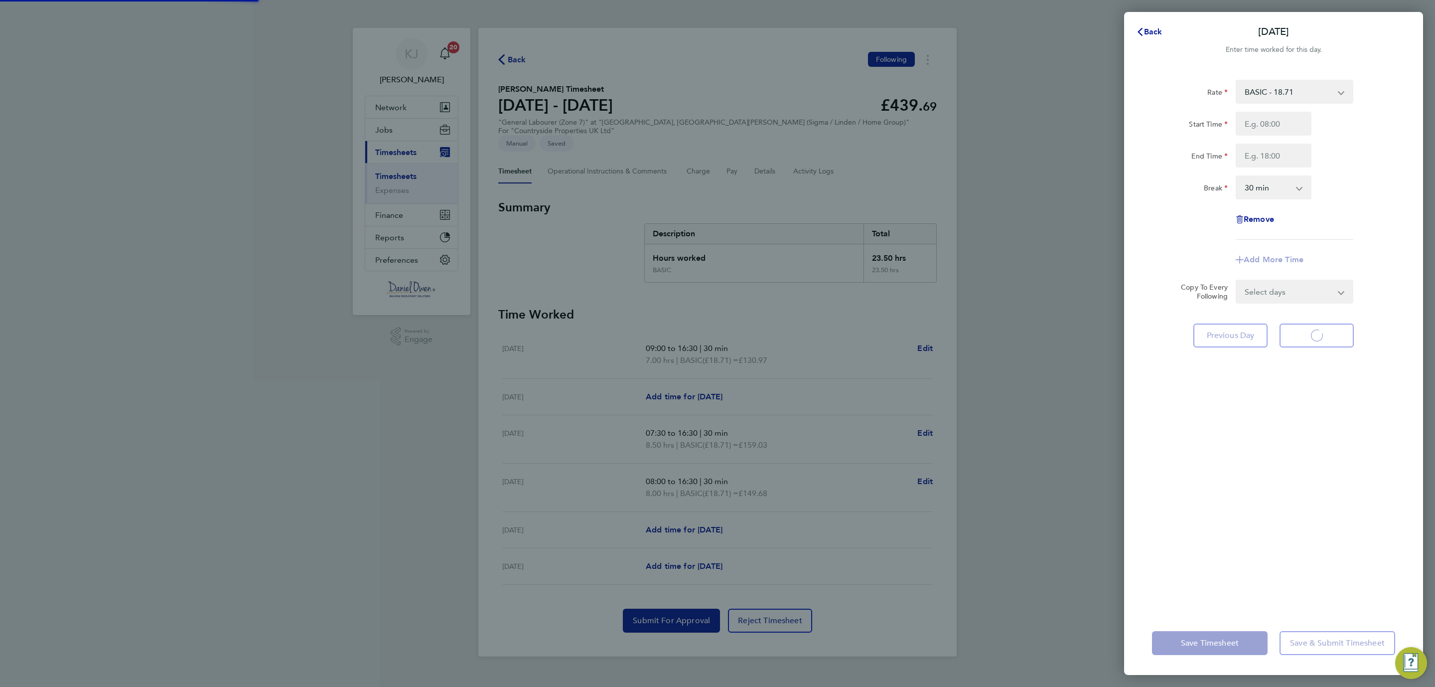
select select "30"
click at [1260, 131] on input "Start Time" at bounding box center [1274, 124] width 76 height 24
type input "08:00"
click at [1267, 151] on input "End Time" at bounding box center [1274, 156] width 76 height 24
type input "15:30"
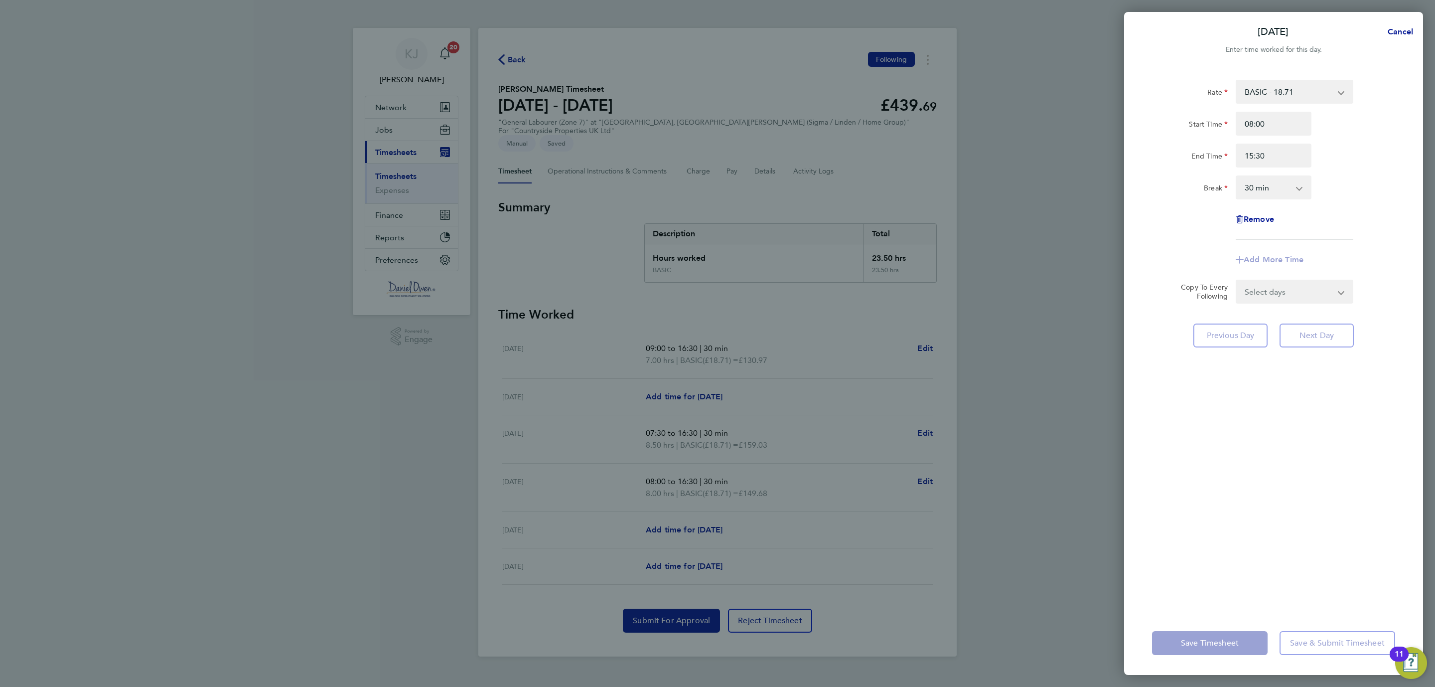
click at [1257, 512] on div "Rate BASIC - 18.71 Start Time 08:00 End Time 15:30 Break 0 min 15 min 30 min 45…" at bounding box center [1273, 339] width 299 height 543
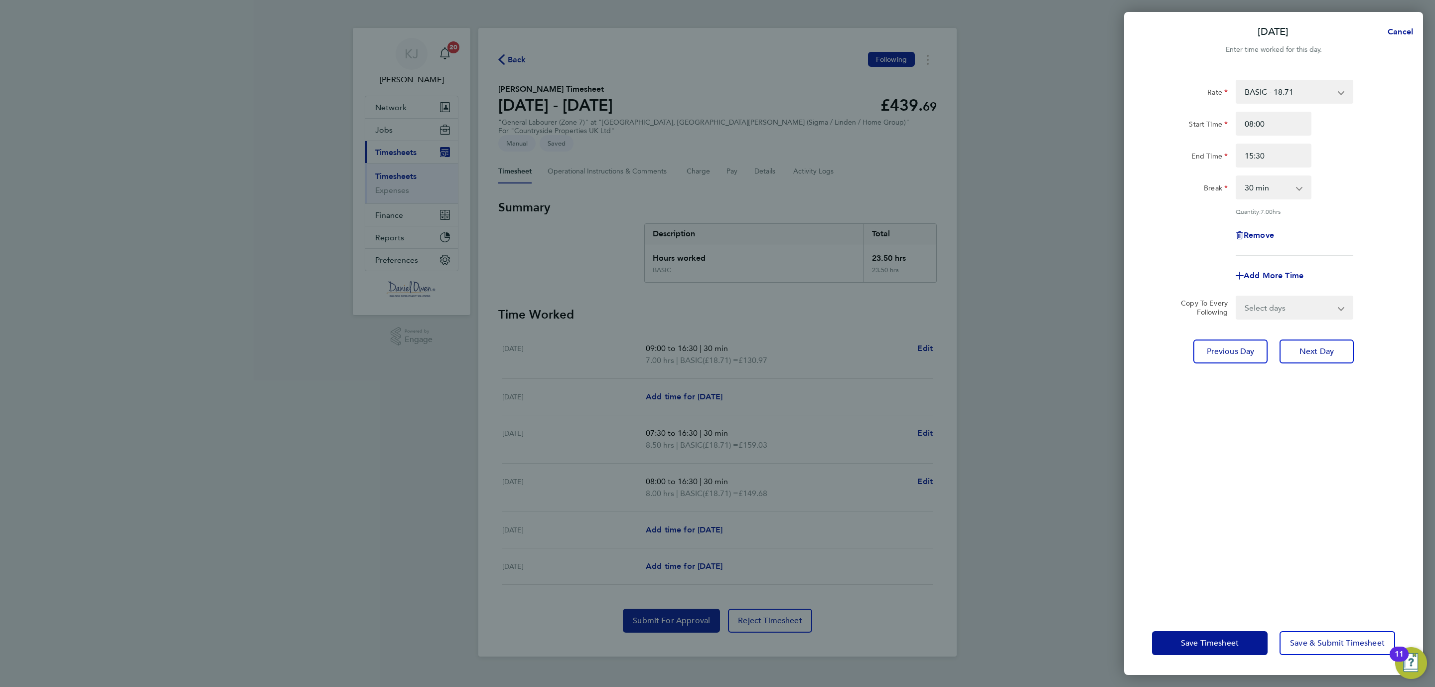
click at [1219, 630] on div "Save Timesheet Save & Submit Timesheet" at bounding box center [1273, 643] width 299 height 64
click at [1219, 634] on button "Save Timesheet" at bounding box center [1210, 643] width 116 height 24
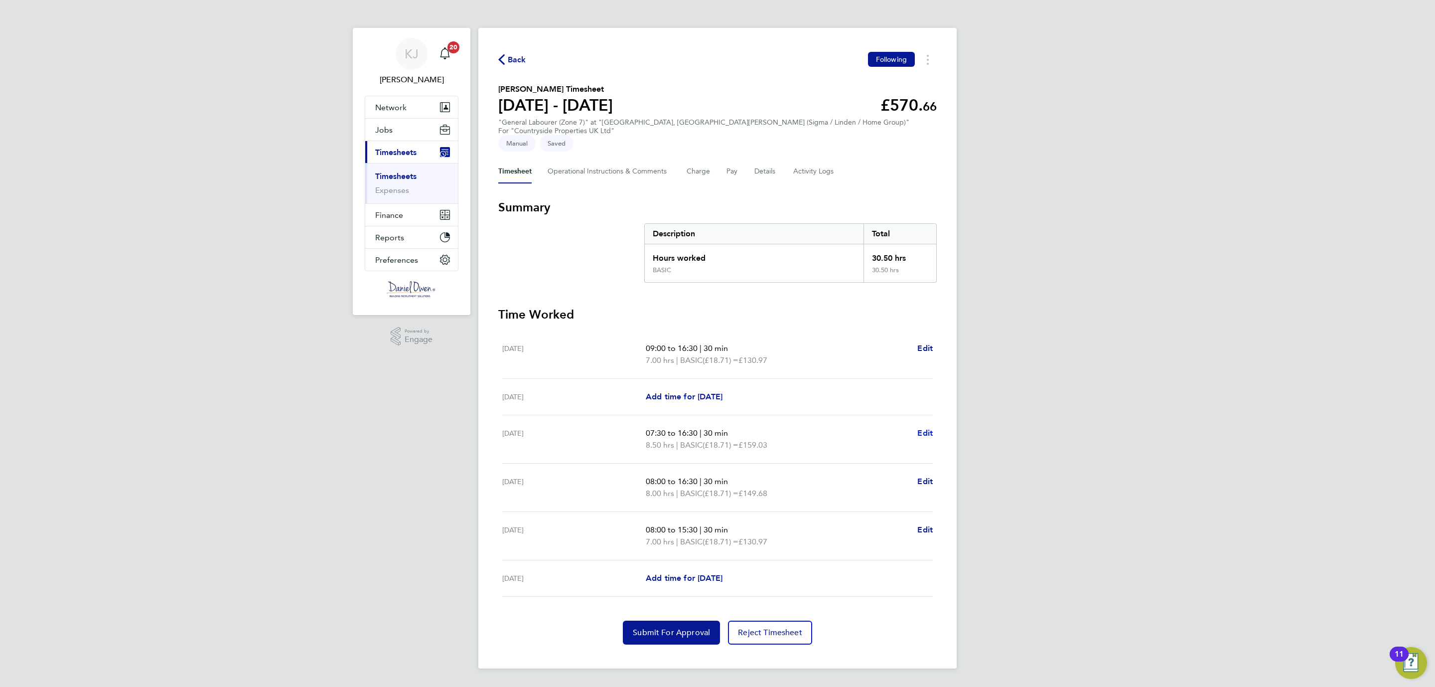
click at [924, 428] on span "Edit" at bounding box center [924, 432] width 15 height 9
select select "30"
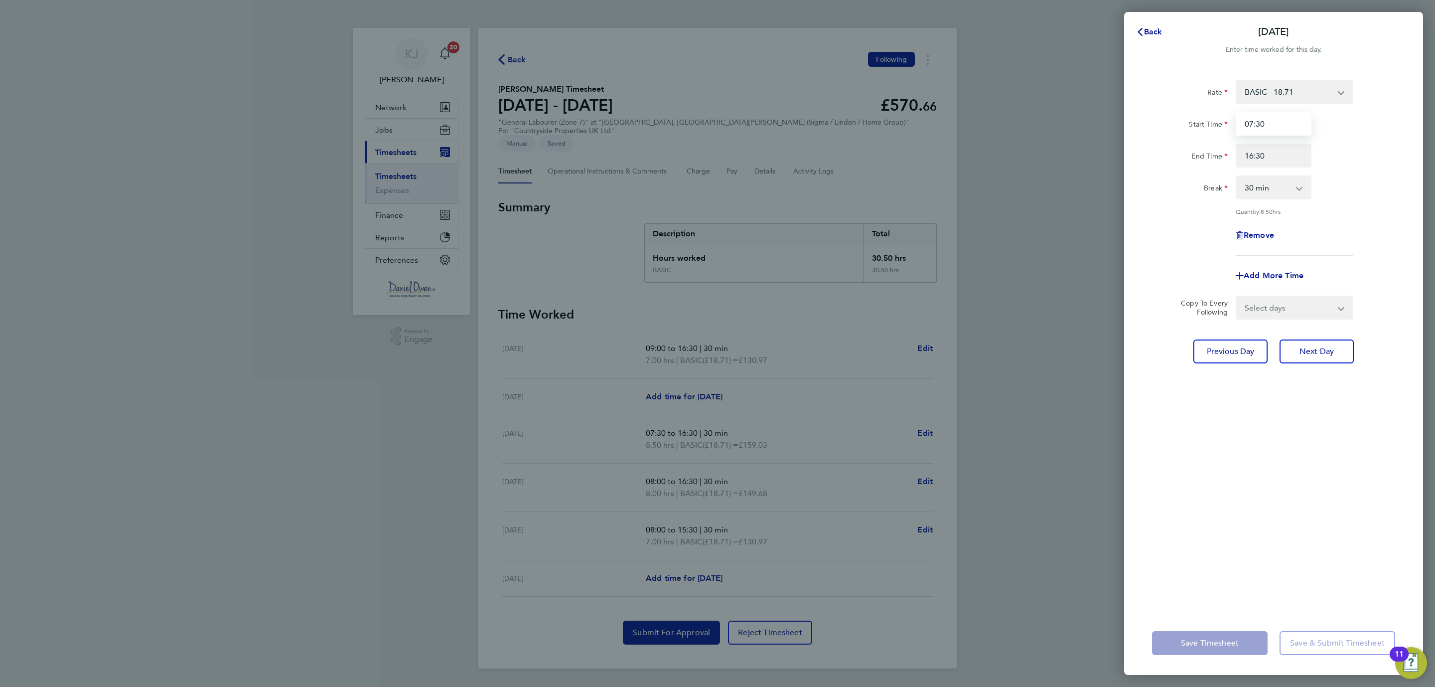
drag, startPoint x: 1259, startPoint y: 126, endPoint x: 1181, endPoint y: 115, distance: 78.4
click at [1181, 115] on div "Start Time 07:30" at bounding box center [1273, 124] width 251 height 24
type input "08:00"
click at [1356, 394] on div "Rate BASIC - 18.71 Start Time 08:00 End Time 16:30 Break 0 min 15 min 30 min 45…" at bounding box center [1273, 339] width 299 height 543
click at [1181, 632] on button "Save Timesheet" at bounding box center [1210, 643] width 116 height 24
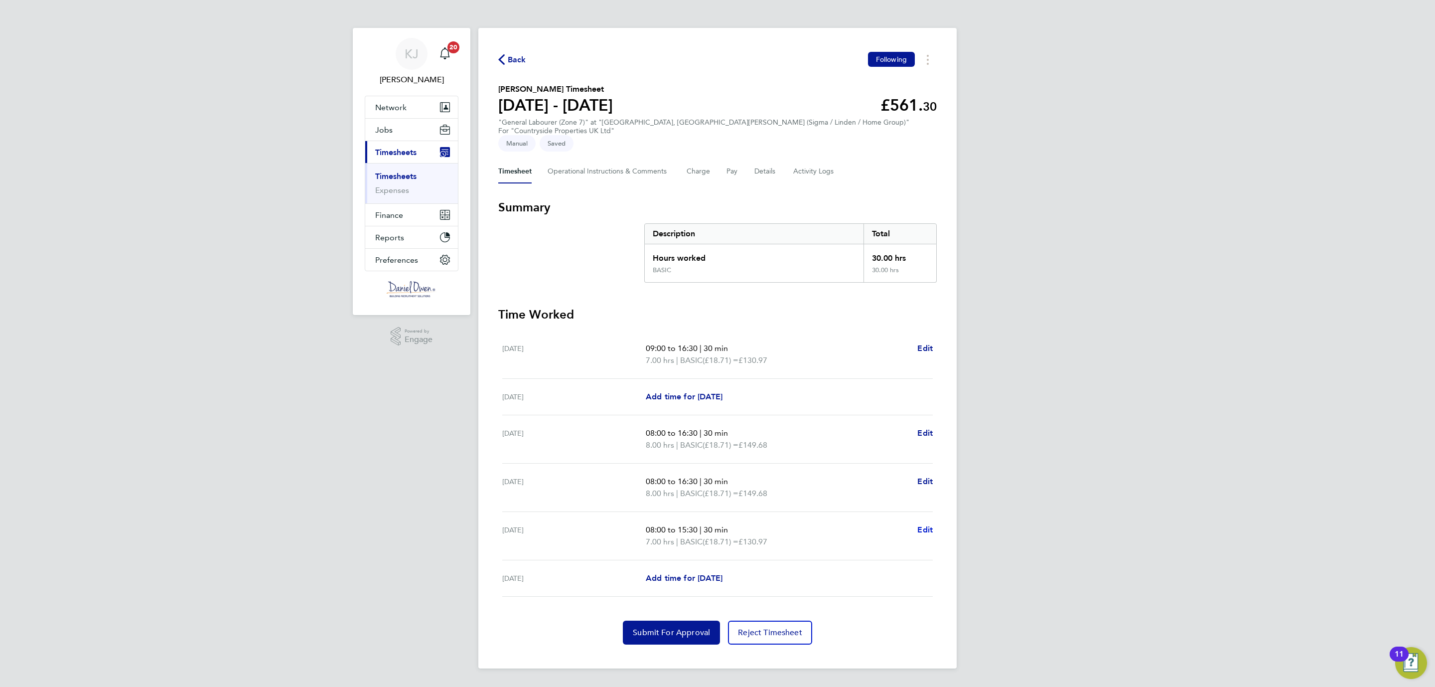
click at [924, 525] on span "Edit" at bounding box center [924, 529] width 15 height 9
select select "30"
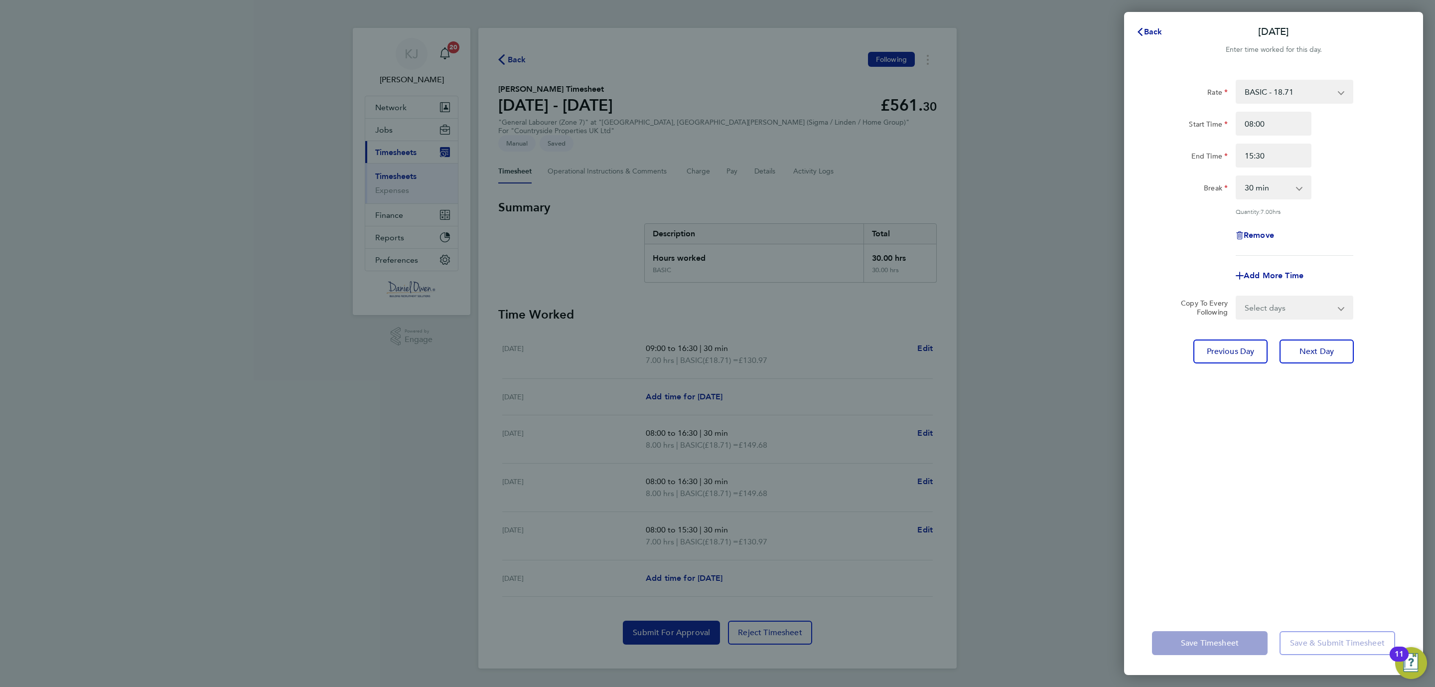
click at [1242, 226] on div "Remove" at bounding box center [1274, 235] width 84 height 24
click at [1256, 232] on span "Remove" at bounding box center [1259, 234] width 30 height 9
select select "null"
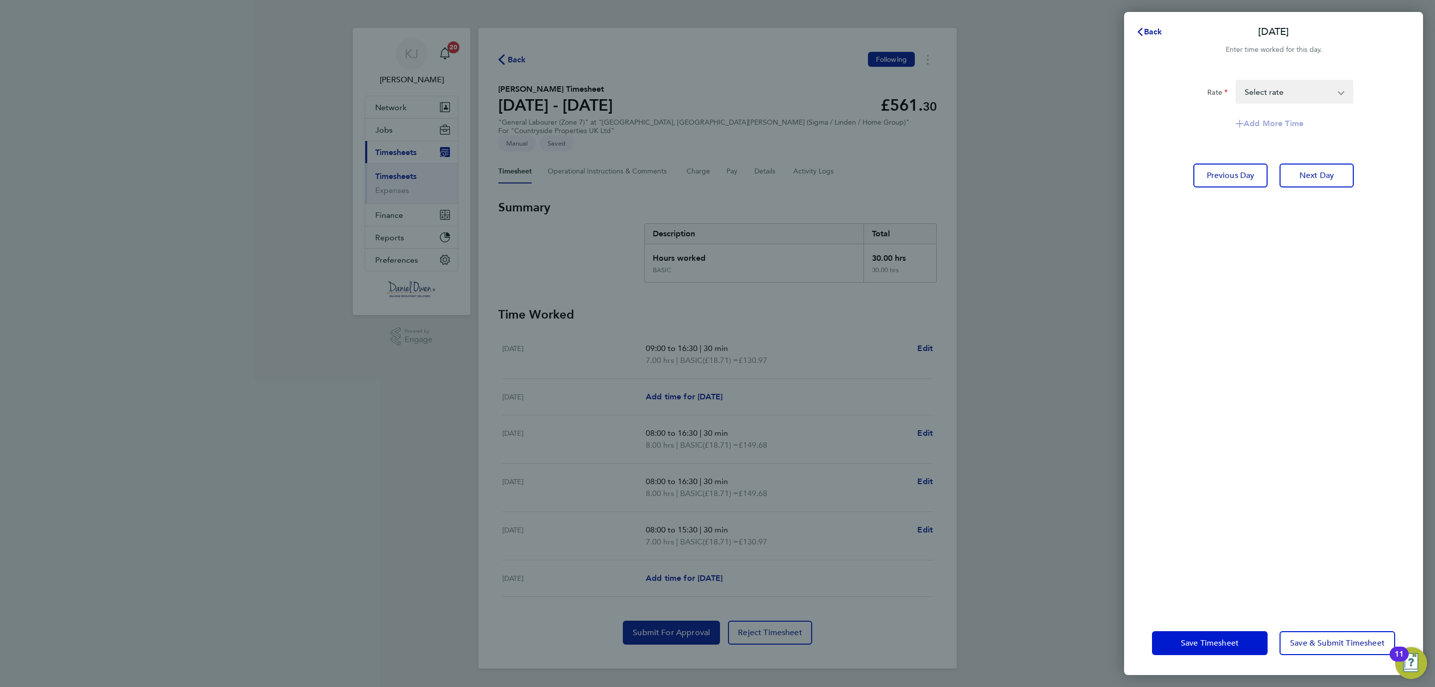
click at [1181, 637] on button "Save Timesheet" at bounding box center [1210, 643] width 116 height 24
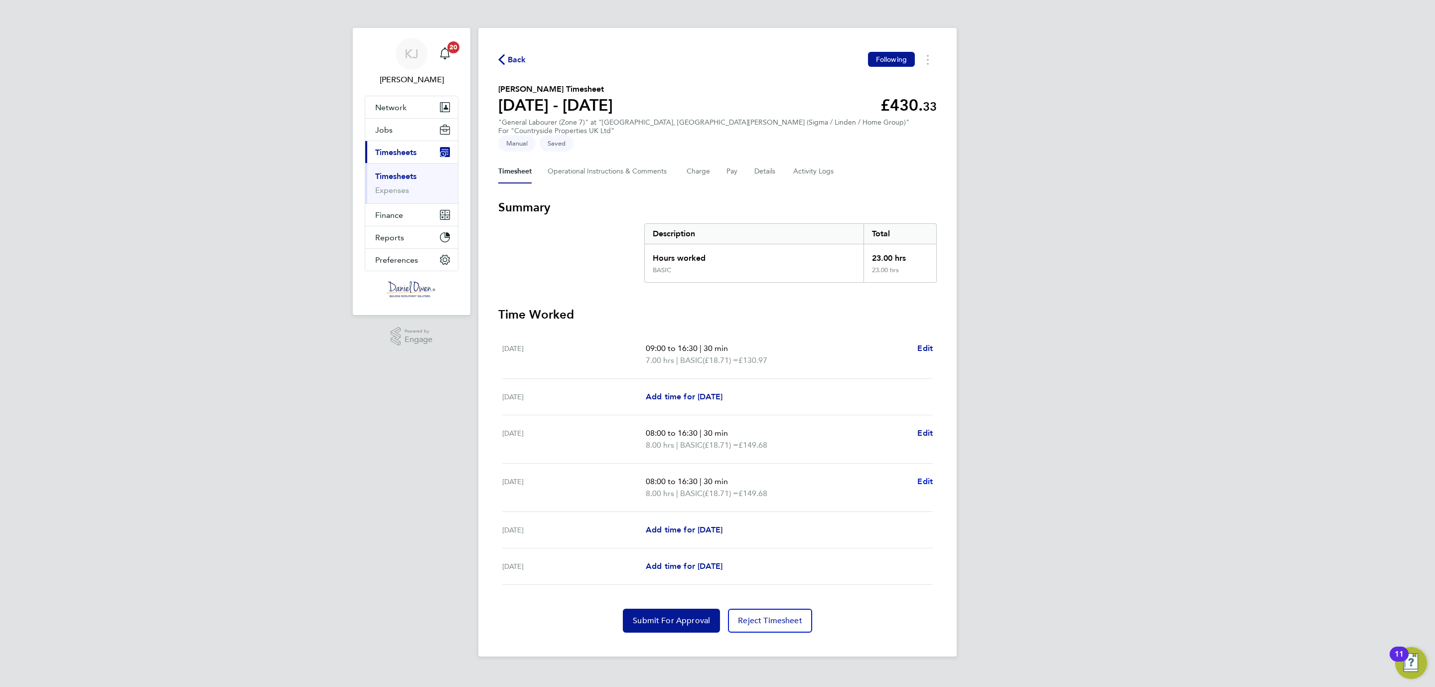
click at [927, 476] on span "Edit" at bounding box center [924, 480] width 15 height 9
select select "30"
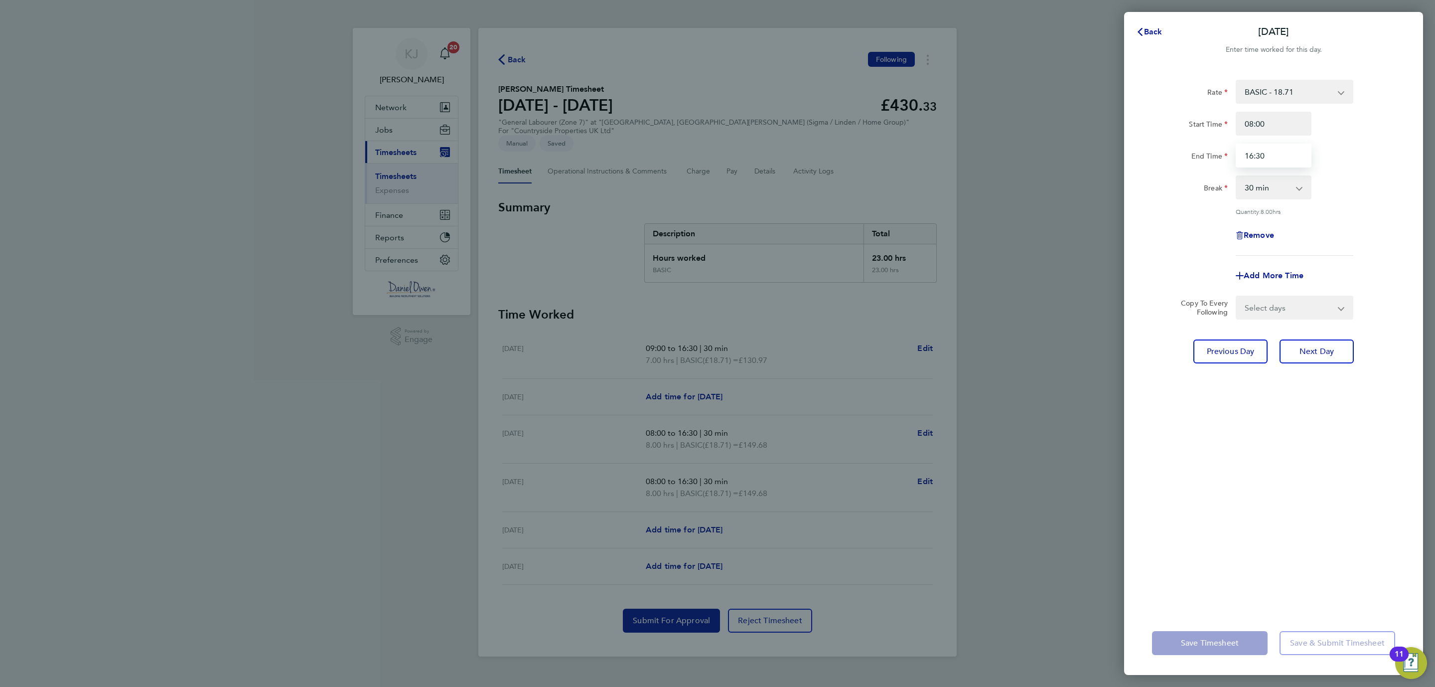
drag, startPoint x: 1273, startPoint y: 154, endPoint x: 1078, endPoint y: 179, distance: 196.0
click at [1078, 179] on div "Back [DATE] Enter time worked for this day. Rate BASIC - 18.71 Start Time 08:00…" at bounding box center [717, 343] width 1435 height 687
type input "15:30"
click at [1274, 434] on div "Rate BASIC - 18.71 Start Time 08:00 End Time 15:30 Break 0 min 15 min 30 min 45…" at bounding box center [1273, 339] width 299 height 543
click at [1189, 638] on span "Save Timesheet" at bounding box center [1210, 643] width 58 height 10
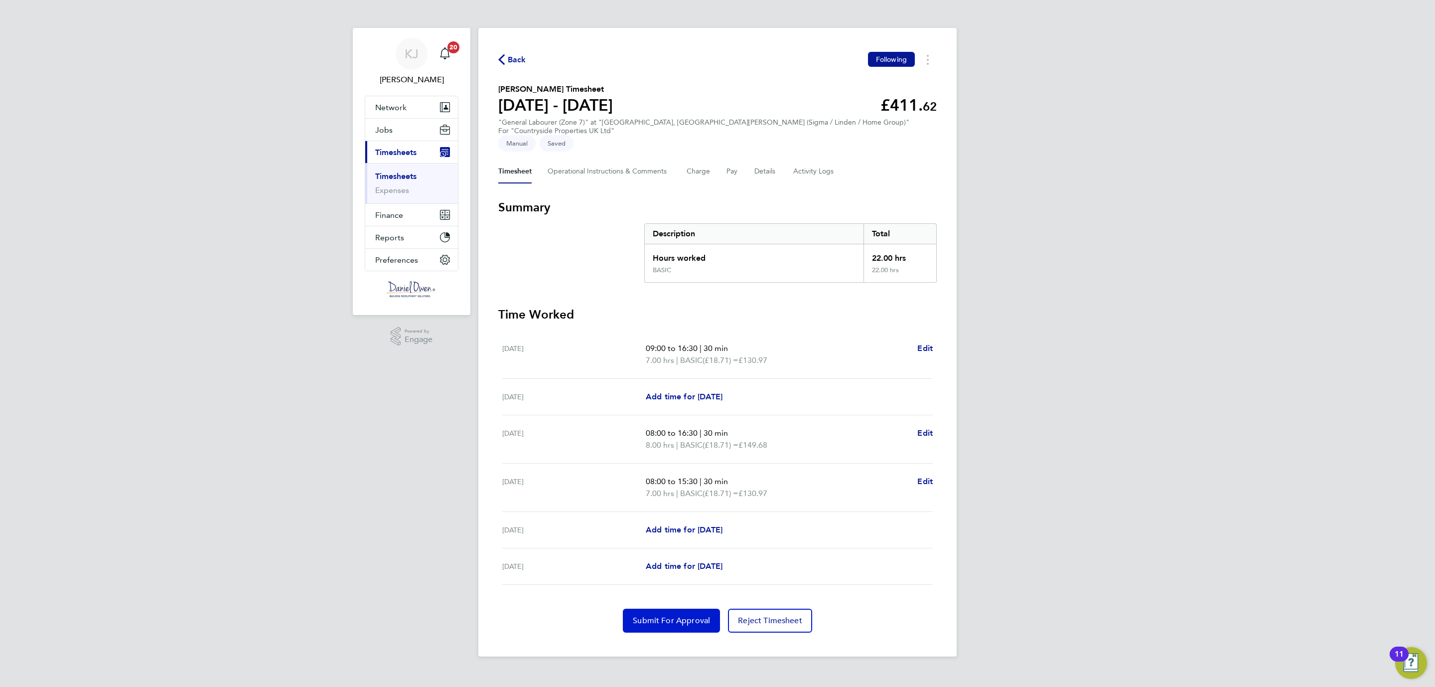
click at [649, 615] on span "Submit For Approval" at bounding box center [671, 620] width 77 height 10
click at [506, 62] on span "Back" at bounding box center [512, 58] width 28 height 9
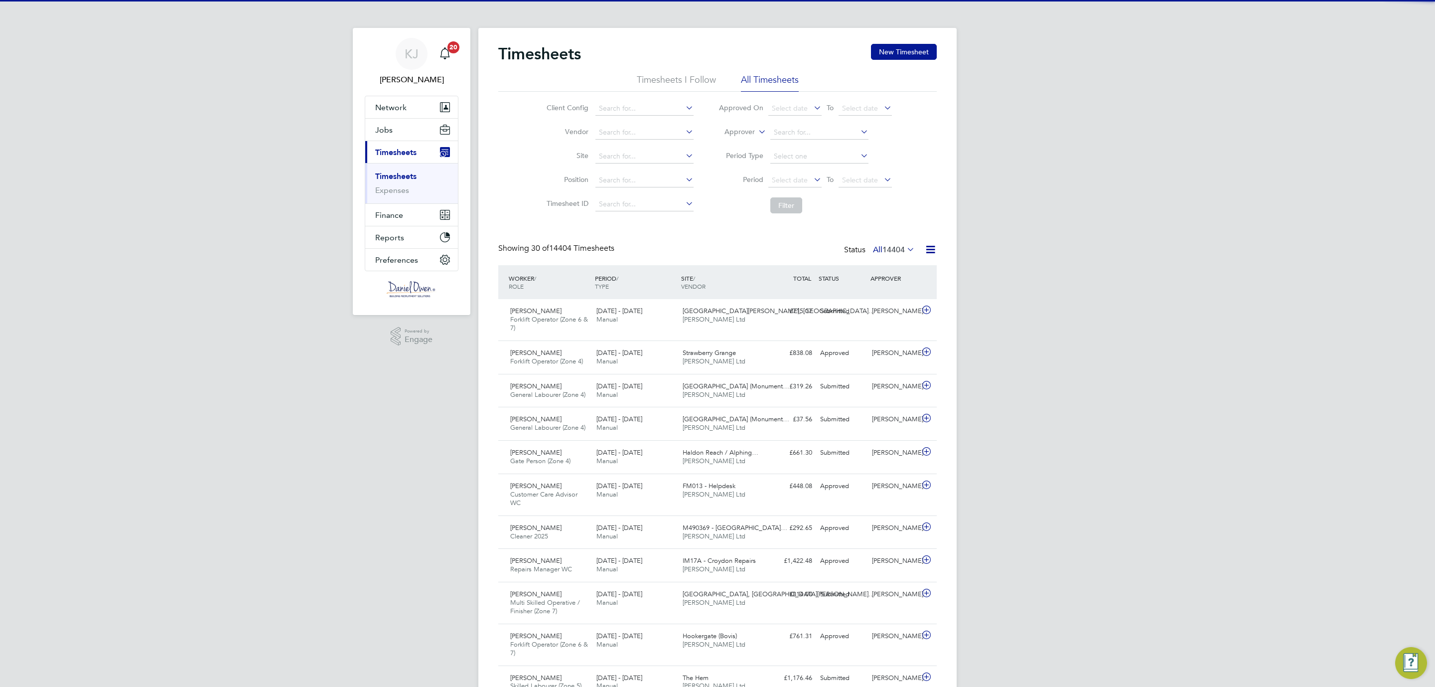
scroll to position [25, 87]
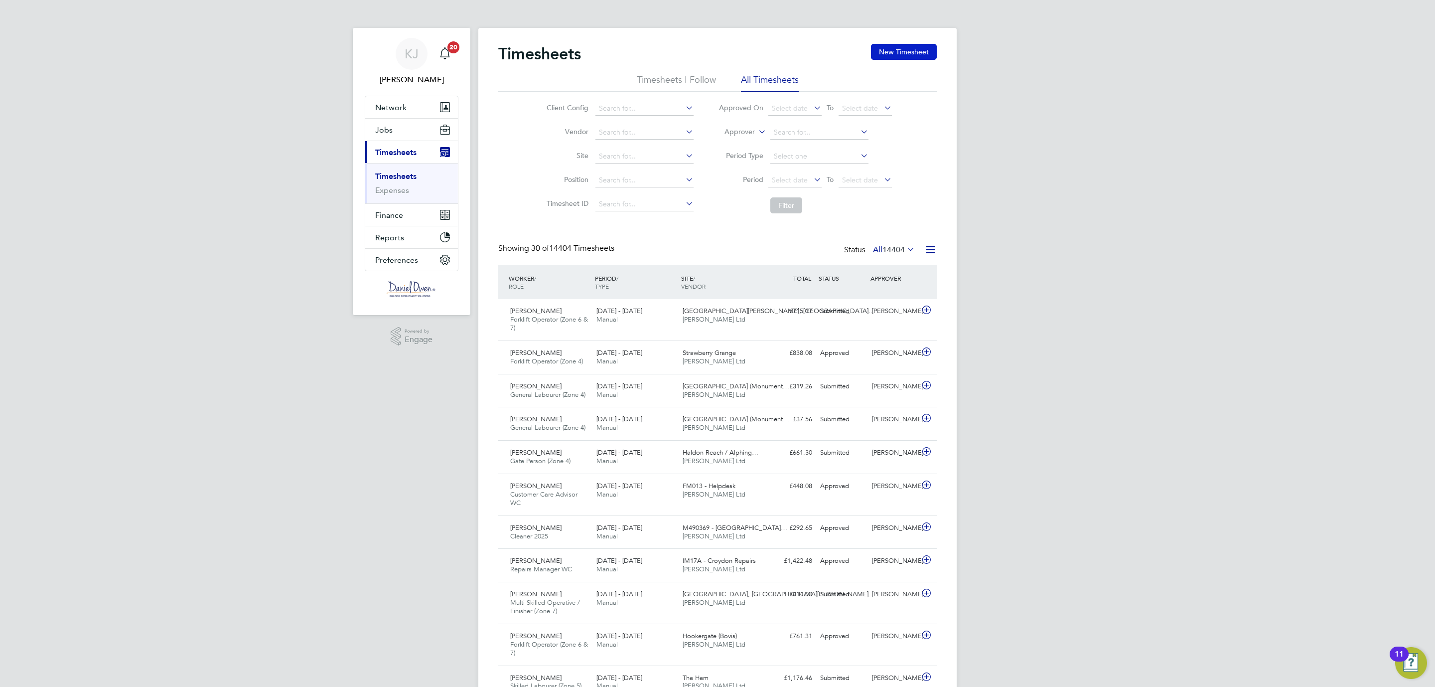
click at [894, 48] on button "New Timesheet" at bounding box center [904, 52] width 66 height 16
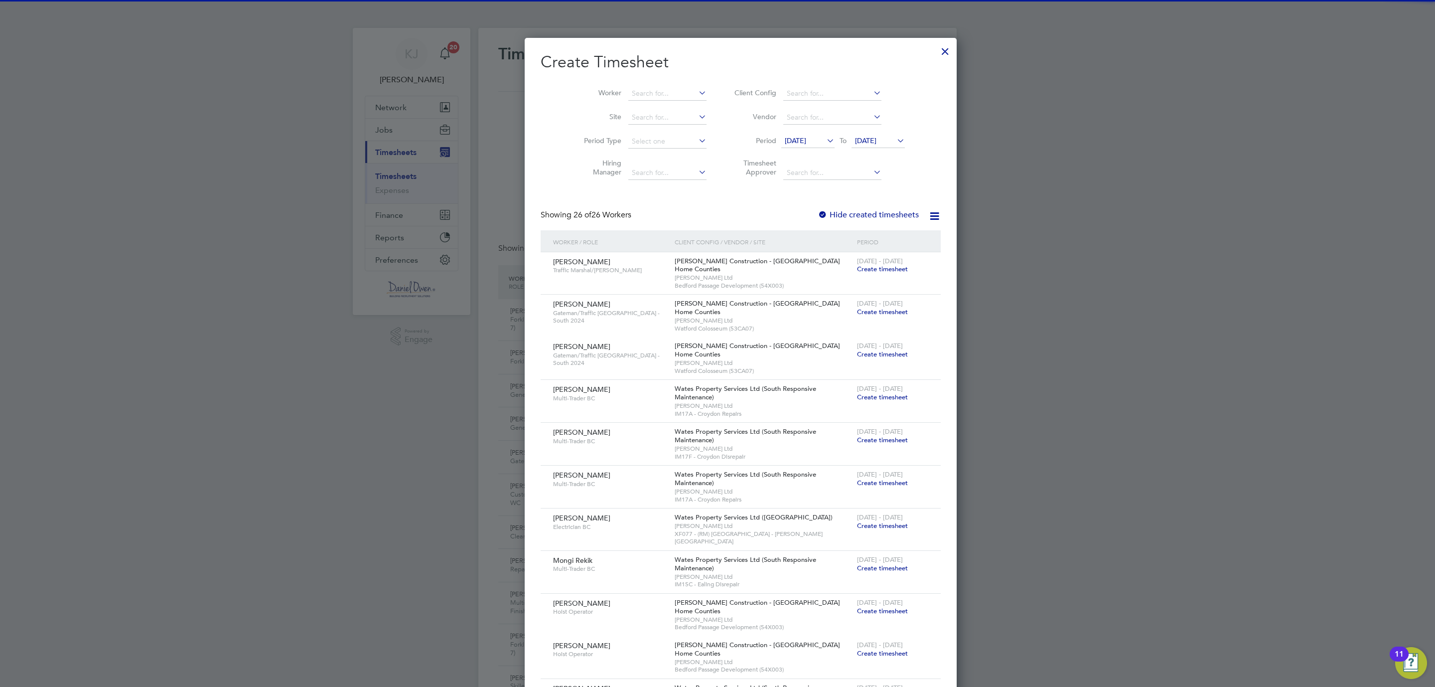
click at [871, 44] on button "New Timesheet" at bounding box center [904, 52] width 66 height 16
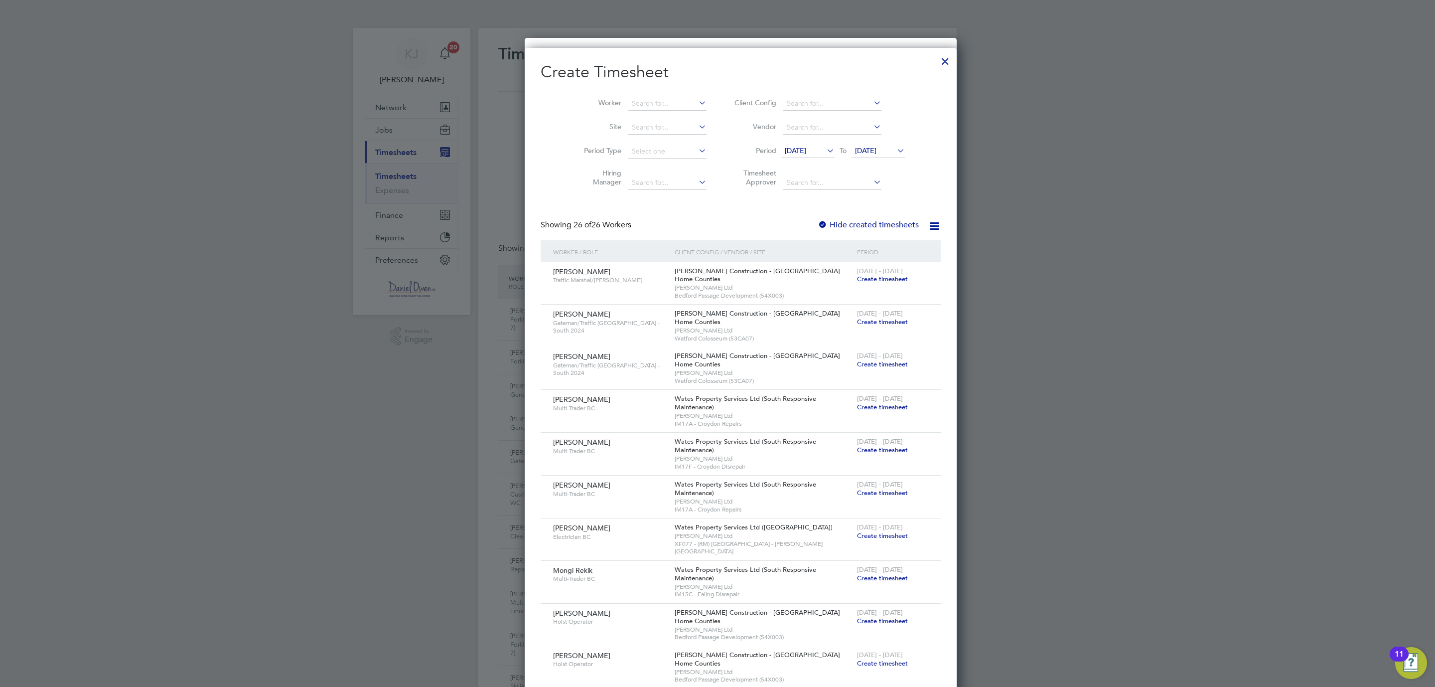
click at [638, 92] on li "Worker" at bounding box center [641, 104] width 155 height 24
click at [629, 102] on input at bounding box center [667, 104] width 78 height 14
click at [688, 127] on b "His" at bounding box center [693, 131] width 10 height 8
type input "[PERSON_NAME]"
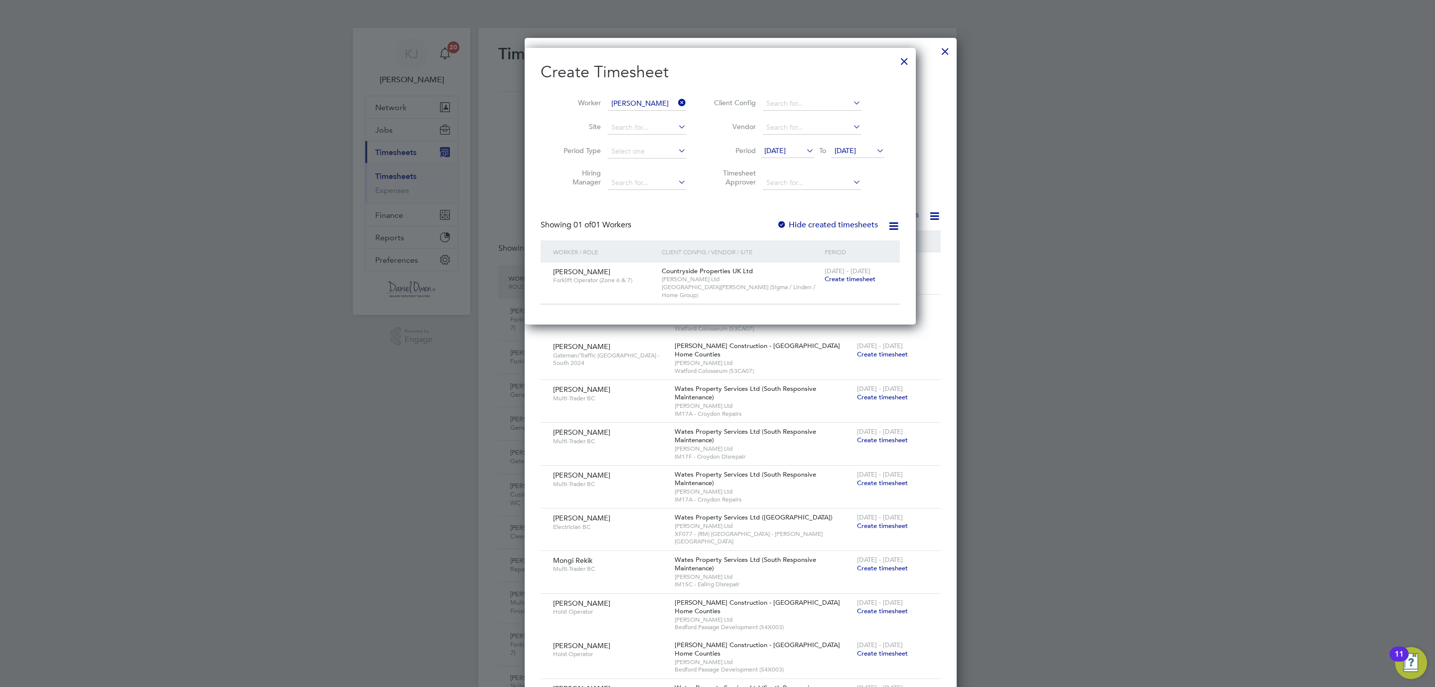
click at [860, 278] on span "Create timesheet" at bounding box center [850, 279] width 51 height 8
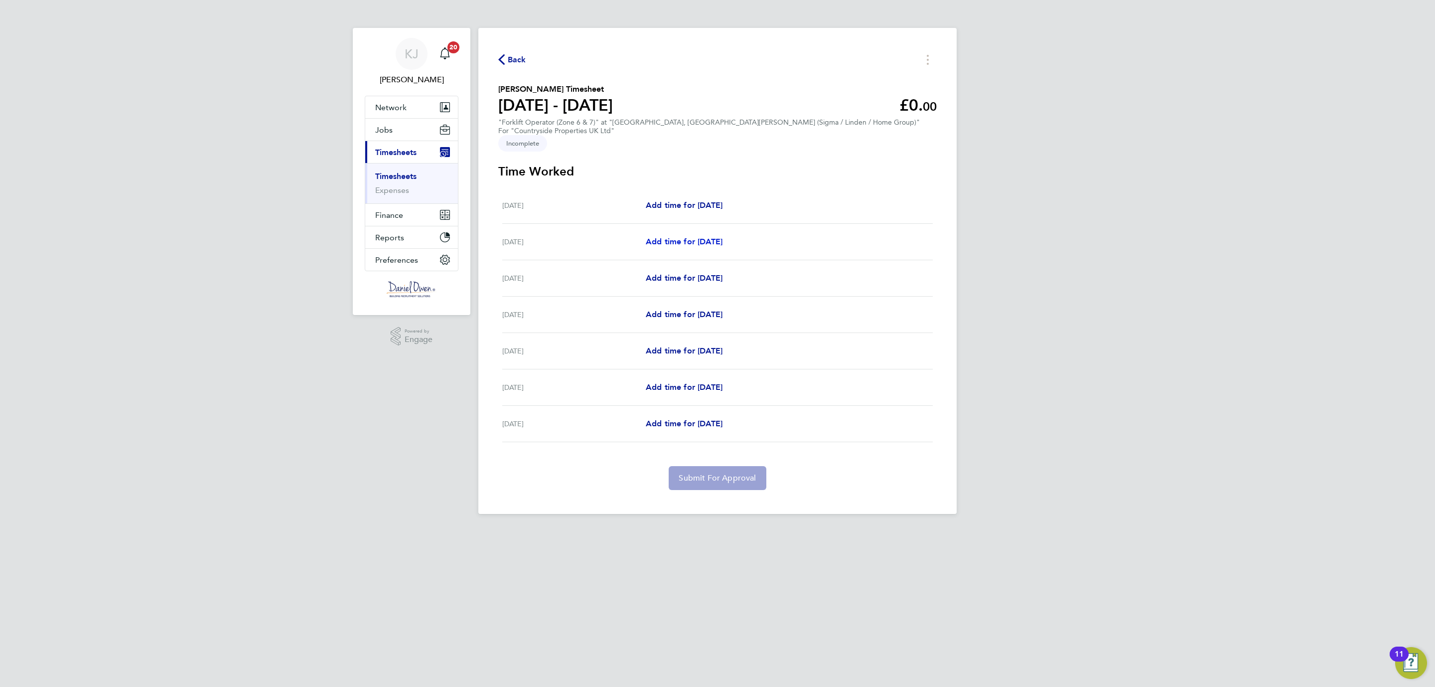
click at [676, 237] on span "Add time for [DATE]" at bounding box center [684, 241] width 77 height 9
select select "30"
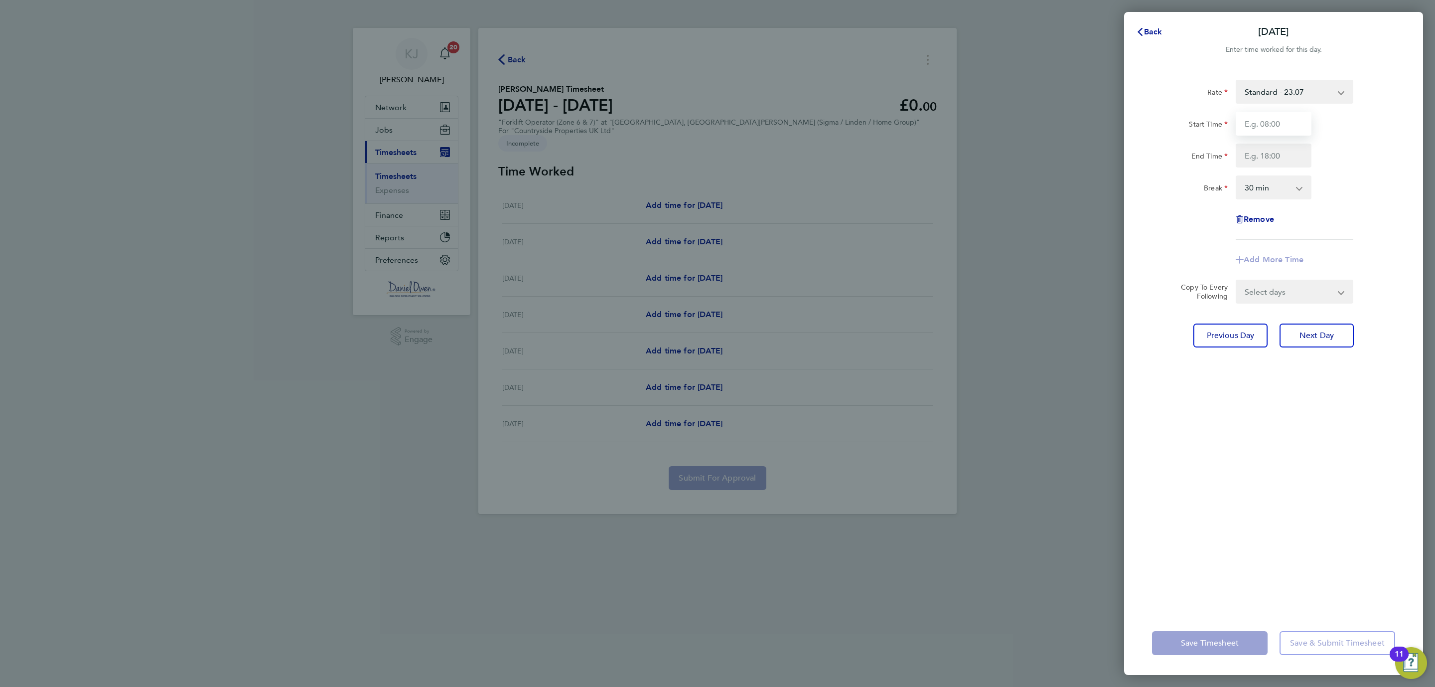
click at [1258, 116] on input "Start Time" at bounding box center [1274, 124] width 76 height 24
type input "08:00"
click at [1265, 155] on input "End Time" at bounding box center [1274, 156] width 76 height 24
type input "16:30"
drag, startPoint x: 1310, startPoint y: 467, endPoint x: 1314, endPoint y: 346, distance: 121.2
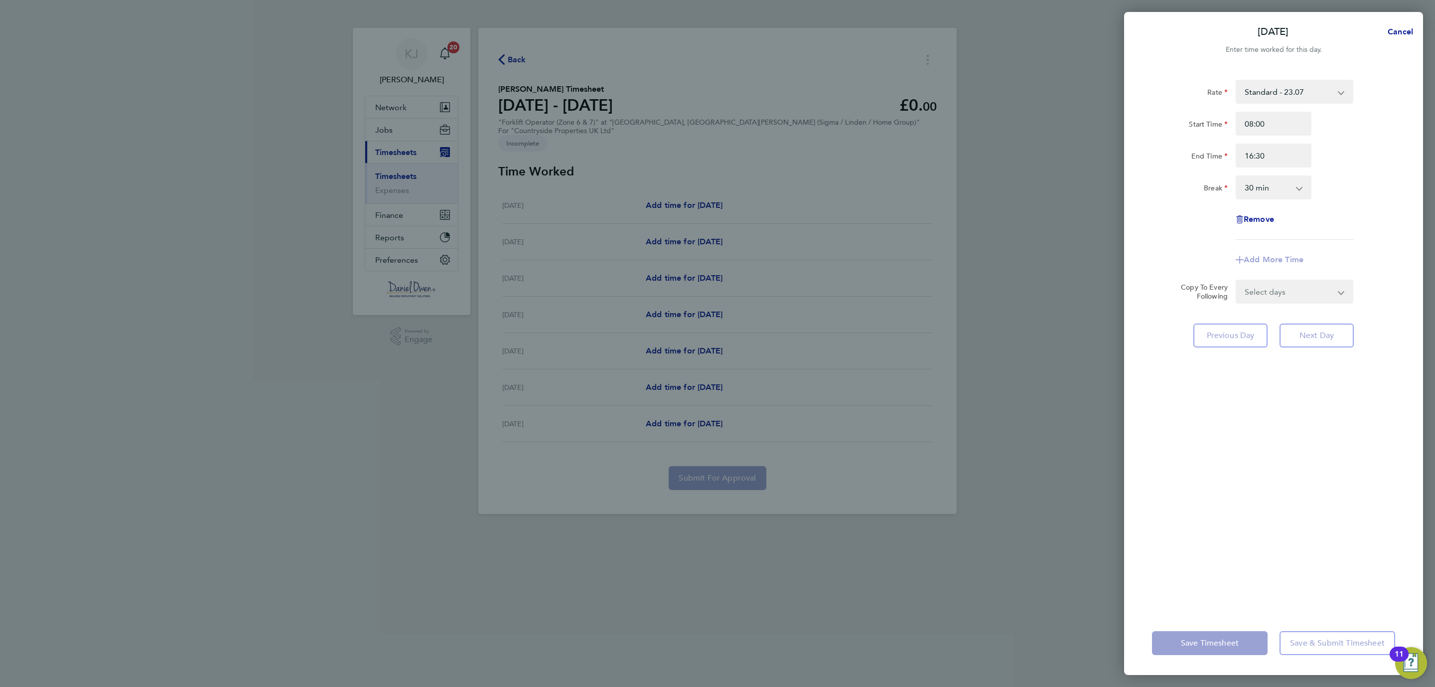
click at [1311, 462] on div "Rate Standard - 23.07 Start Time 08:00 End Time 16:30 Break 0 min 15 min 30 min…" at bounding box center [1273, 339] width 299 height 543
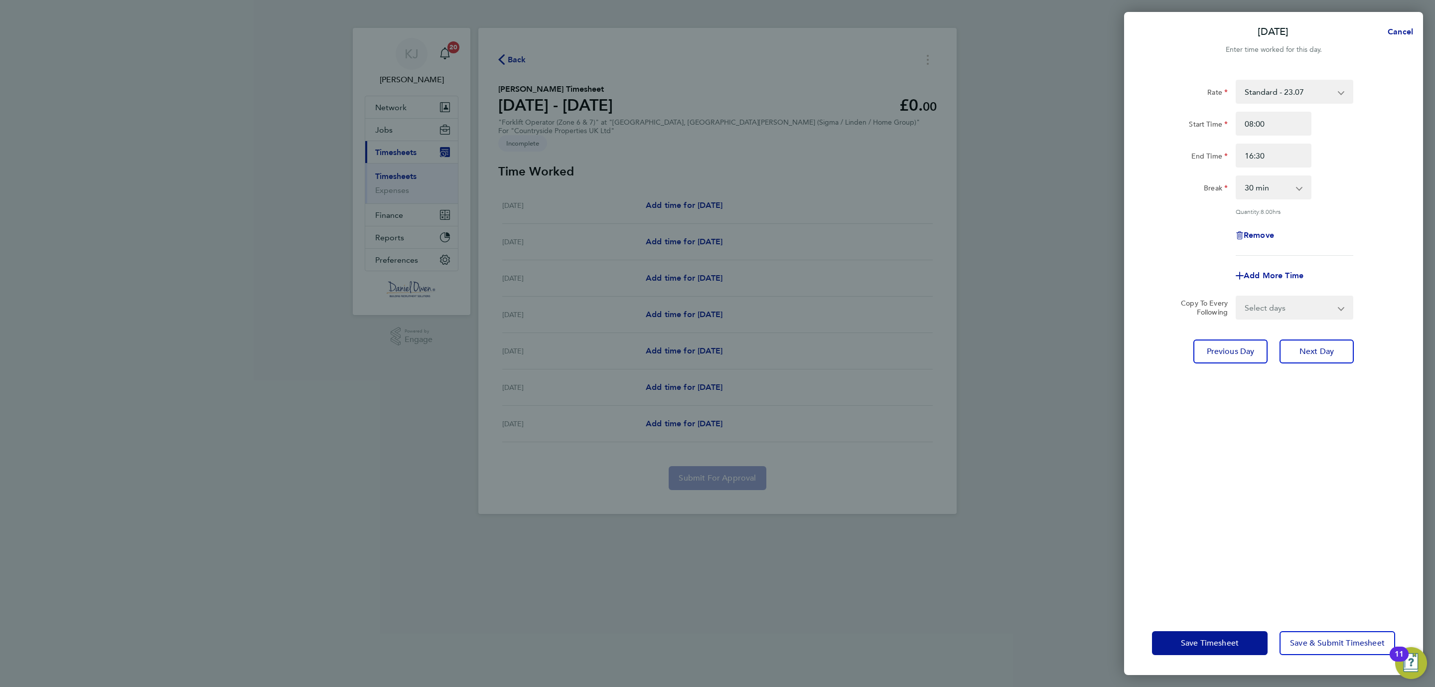
click at [1344, 298] on app-icon-cross-button at bounding box center [1347, 307] width 12 height 22
click at [1341, 303] on app-icon-cross-button at bounding box center [1347, 307] width 12 height 22
click at [1339, 304] on select "Select days Day Weekday (Mon-Fri) Weekend (Sat-Sun) [DATE] [DATE] [DATE] [DATE]…" at bounding box center [1289, 307] width 105 height 22
select select "WEEKDAY"
click at [1237, 296] on select "Select days Day Weekday (Mon-Fri) Weekend (Sat-Sun) [DATE] [DATE] [DATE] [DATE]…" at bounding box center [1289, 307] width 105 height 22
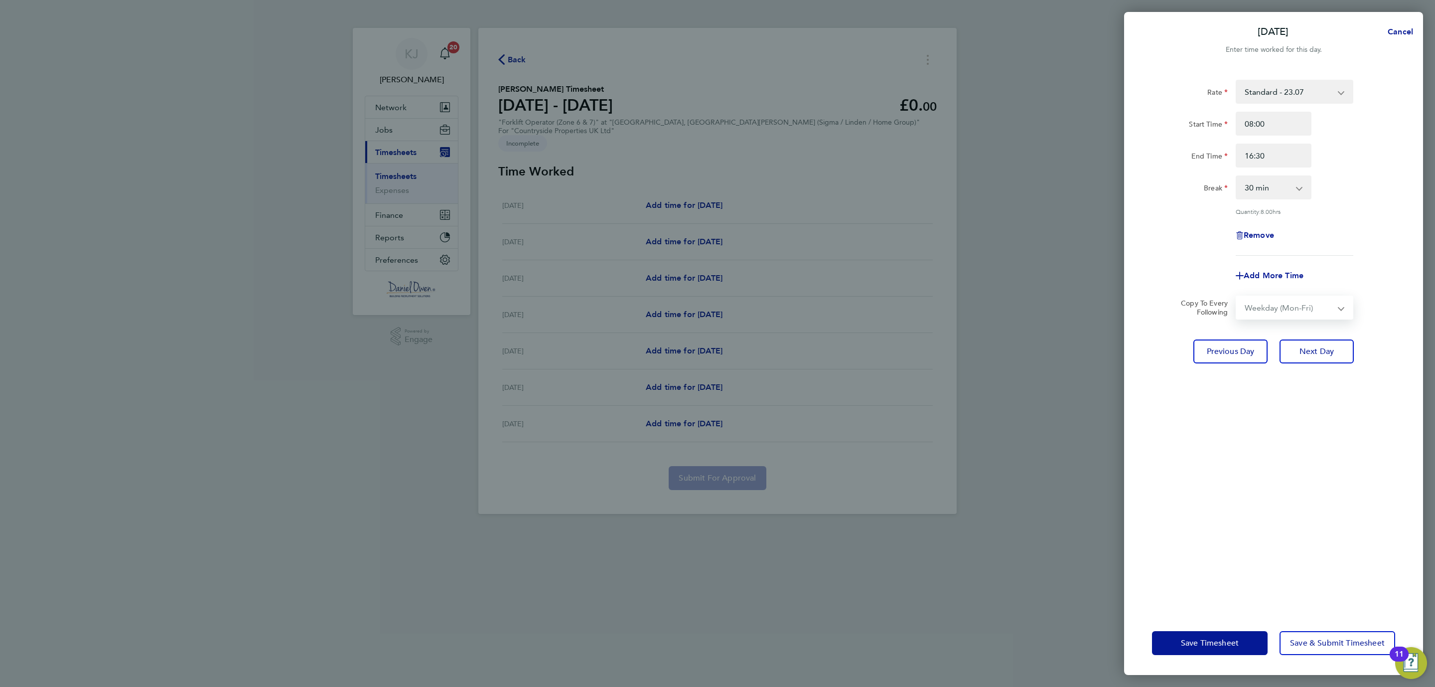
select select "[DATE]"
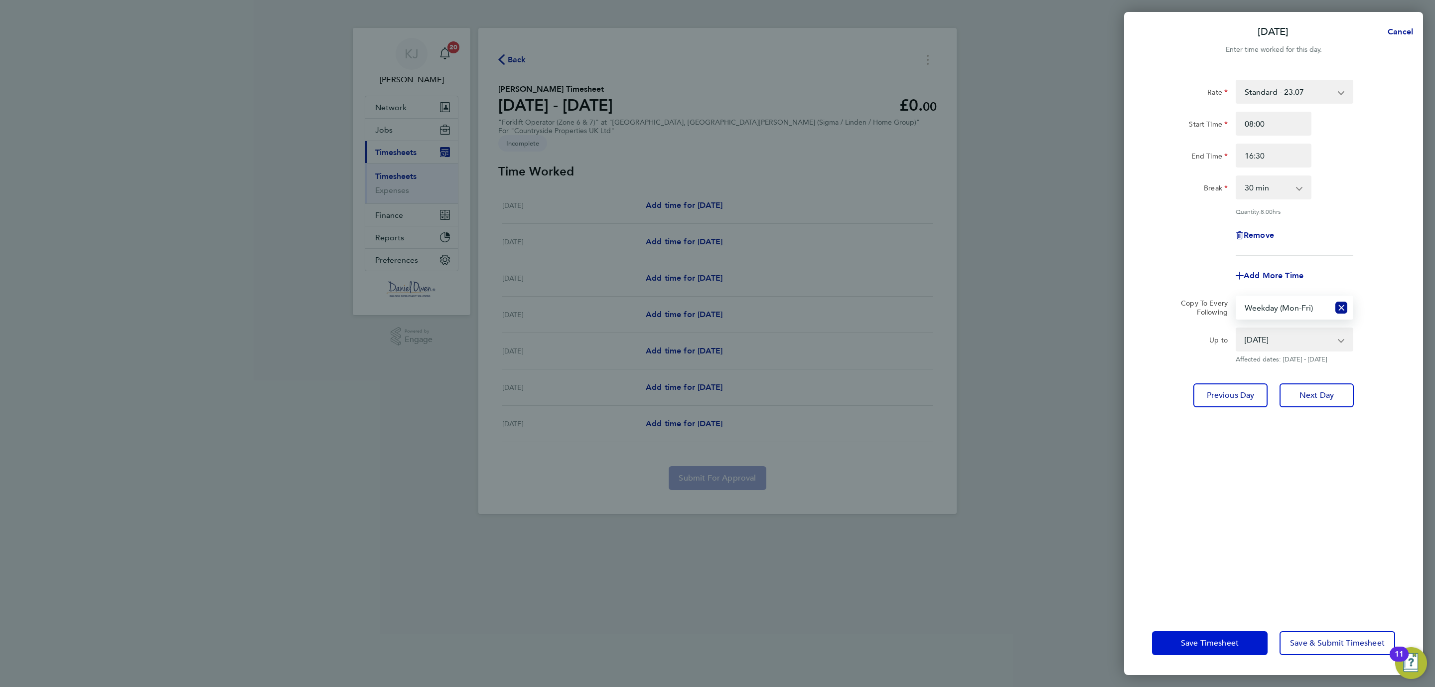
click at [1186, 638] on span "Save Timesheet" at bounding box center [1210, 643] width 58 height 10
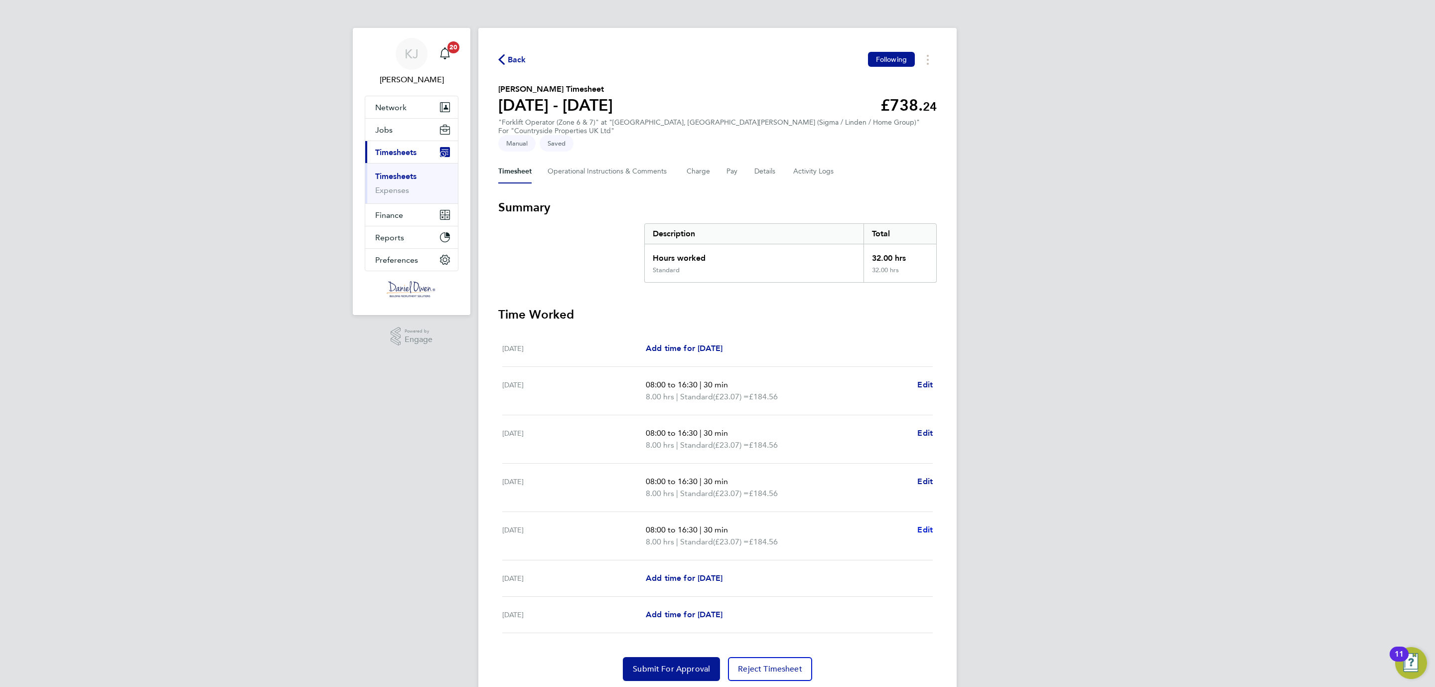
click at [925, 525] on span "Edit" at bounding box center [924, 529] width 15 height 9
select select "30"
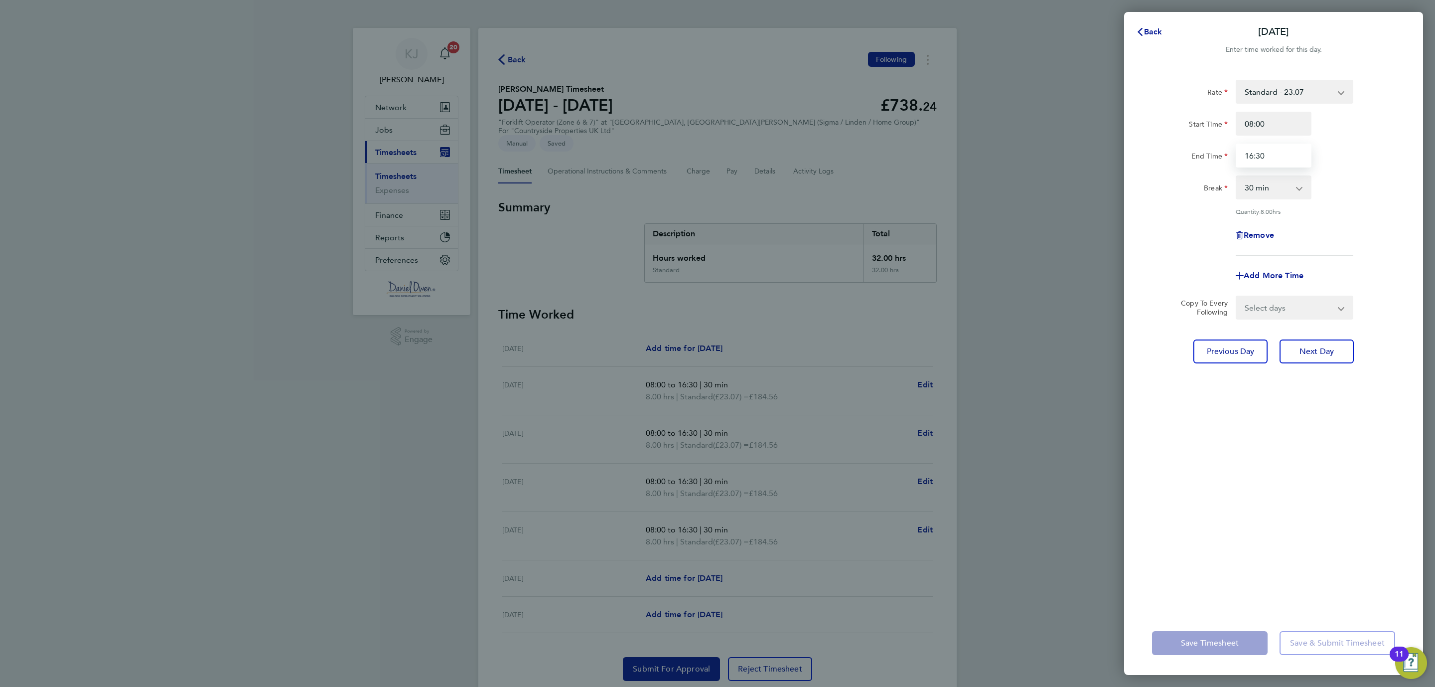
drag, startPoint x: 1274, startPoint y: 144, endPoint x: 1208, endPoint y: 153, distance: 66.4
click at [1208, 153] on div "End Time 16:30" at bounding box center [1273, 156] width 251 height 24
type input "15:30"
click at [1305, 393] on div "Rate Standard - 23.07 Start Time 08:00 End Time 15:30 Break 0 min 15 min 30 min…" at bounding box center [1273, 339] width 299 height 543
click at [1220, 638] on span "Save Timesheet" at bounding box center [1210, 643] width 58 height 10
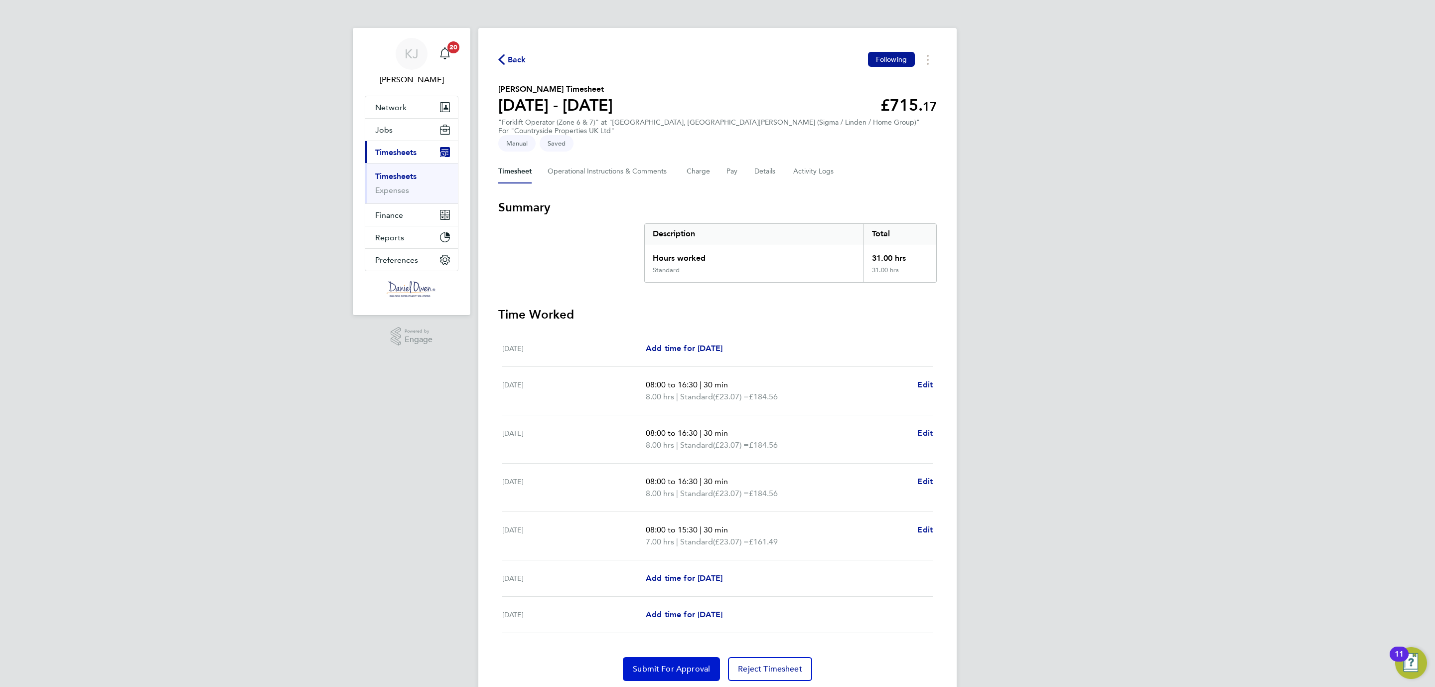
click at [655, 664] on span "Submit For Approval" at bounding box center [671, 669] width 77 height 10
click at [510, 60] on span "Back" at bounding box center [517, 60] width 18 height 12
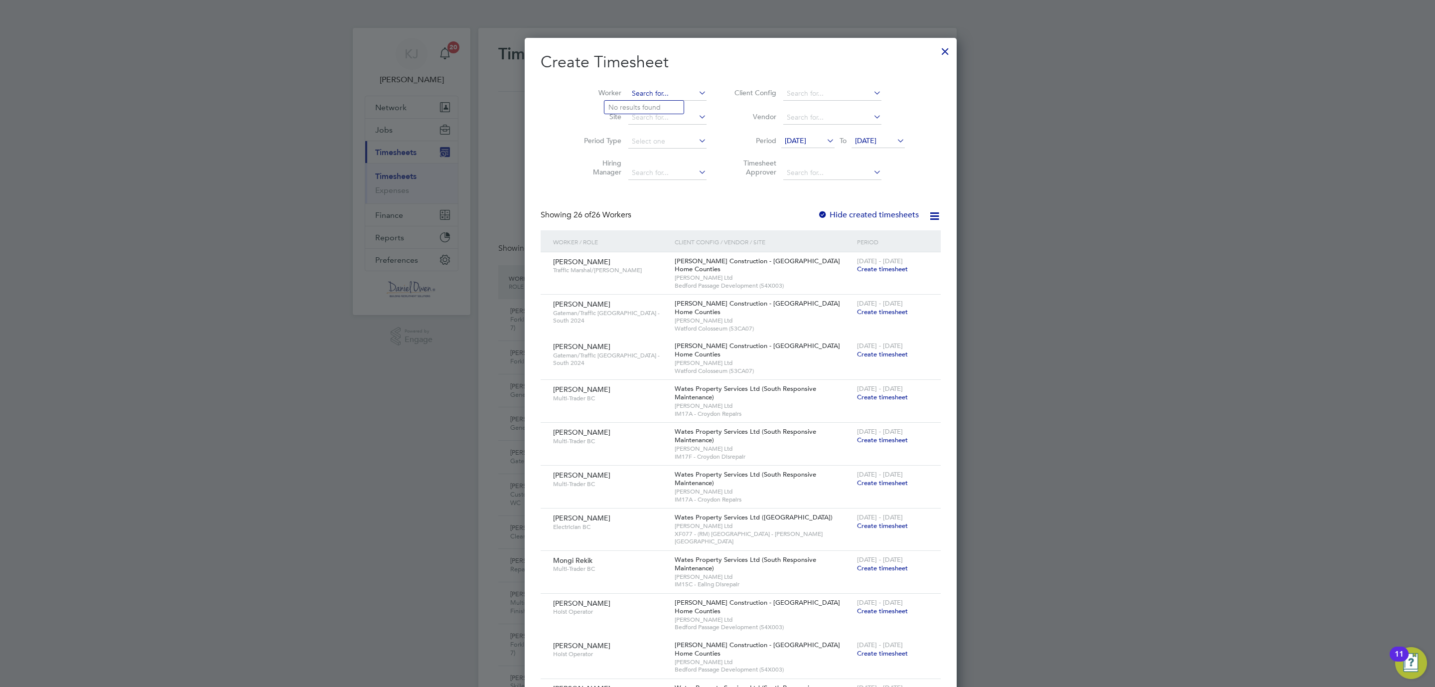
click at [628, 91] on input at bounding box center [667, 94] width 78 height 14
type input "[PERSON_NAME]"
drag, startPoint x: 635, startPoint y: 113, endPoint x: 633, endPoint y: 117, distance: 5.1
click at [631, 85] on li "Worker" at bounding box center [641, 94] width 155 height 24
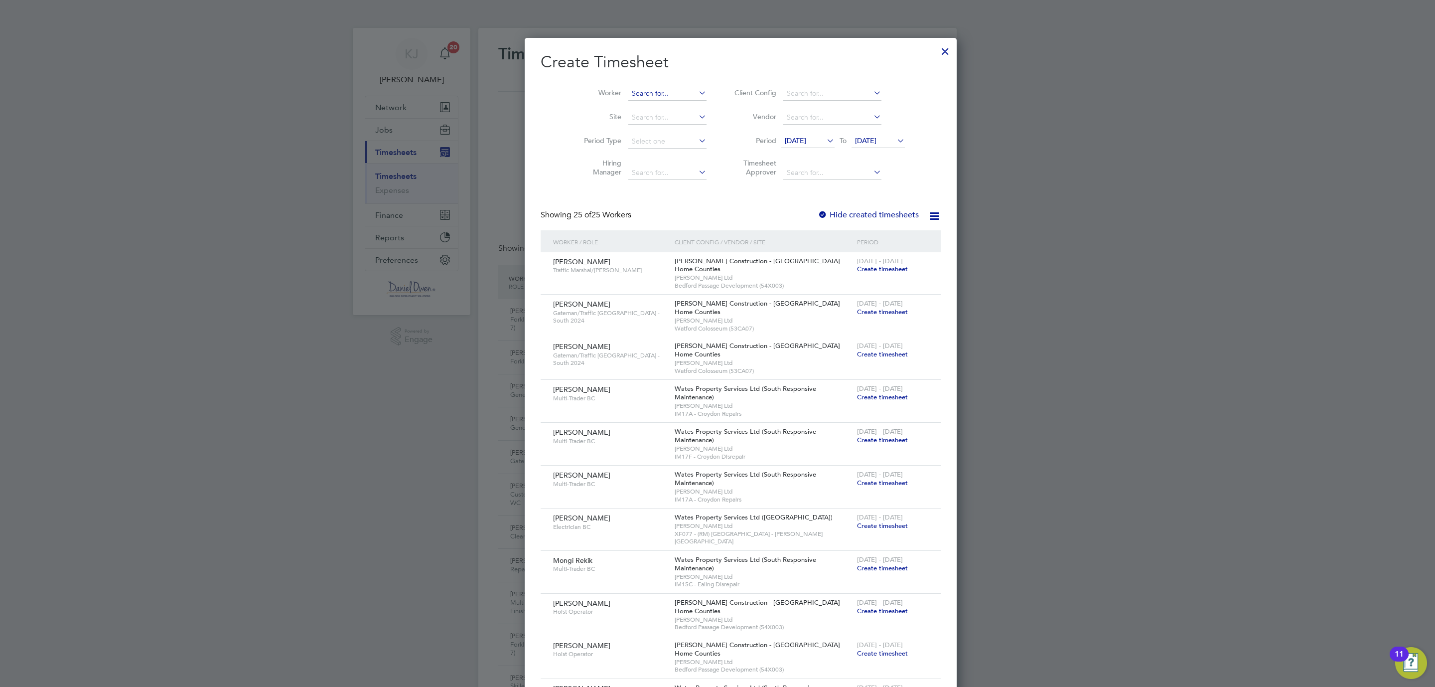
drag, startPoint x: 613, startPoint y: 85, endPoint x: 615, endPoint y: 90, distance: 5.4
click at [615, 90] on li "Worker" at bounding box center [641, 94] width 155 height 24
click at [628, 87] on input at bounding box center [667, 94] width 78 height 14
click at [652, 118] on li "[PERSON_NAME] ie" at bounding box center [654, 120] width 101 height 13
type input "[PERSON_NAME]"
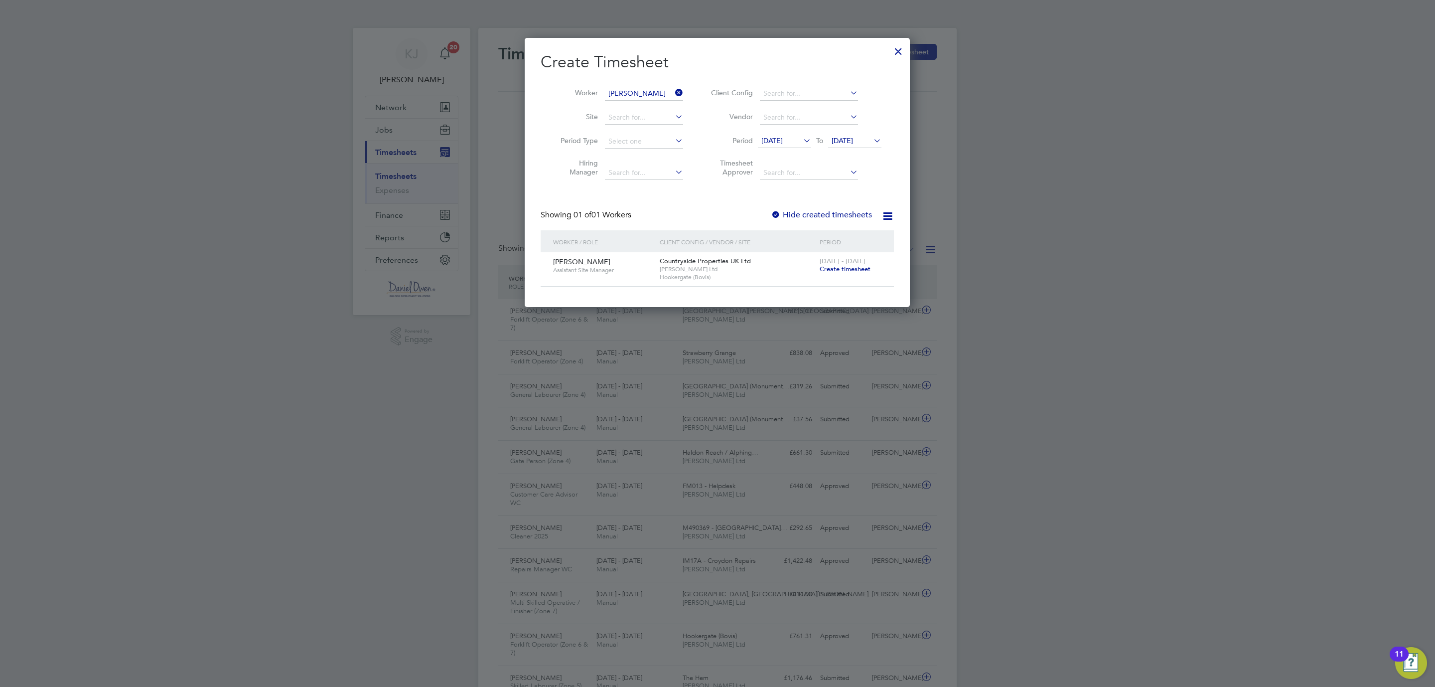
click at [855, 268] on span "Create timesheet" at bounding box center [845, 269] width 51 height 8
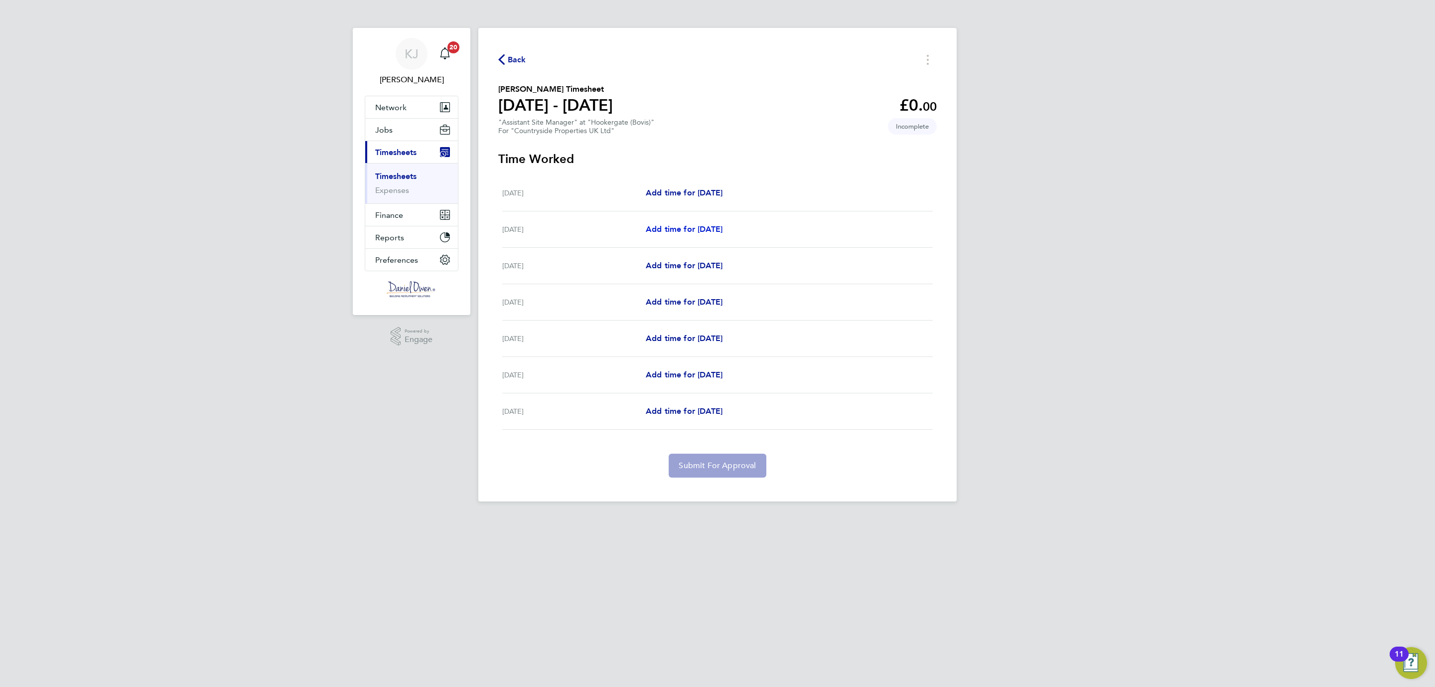
click at [667, 229] on span "Add time for [DATE]" at bounding box center [684, 228] width 77 height 9
select select "30"
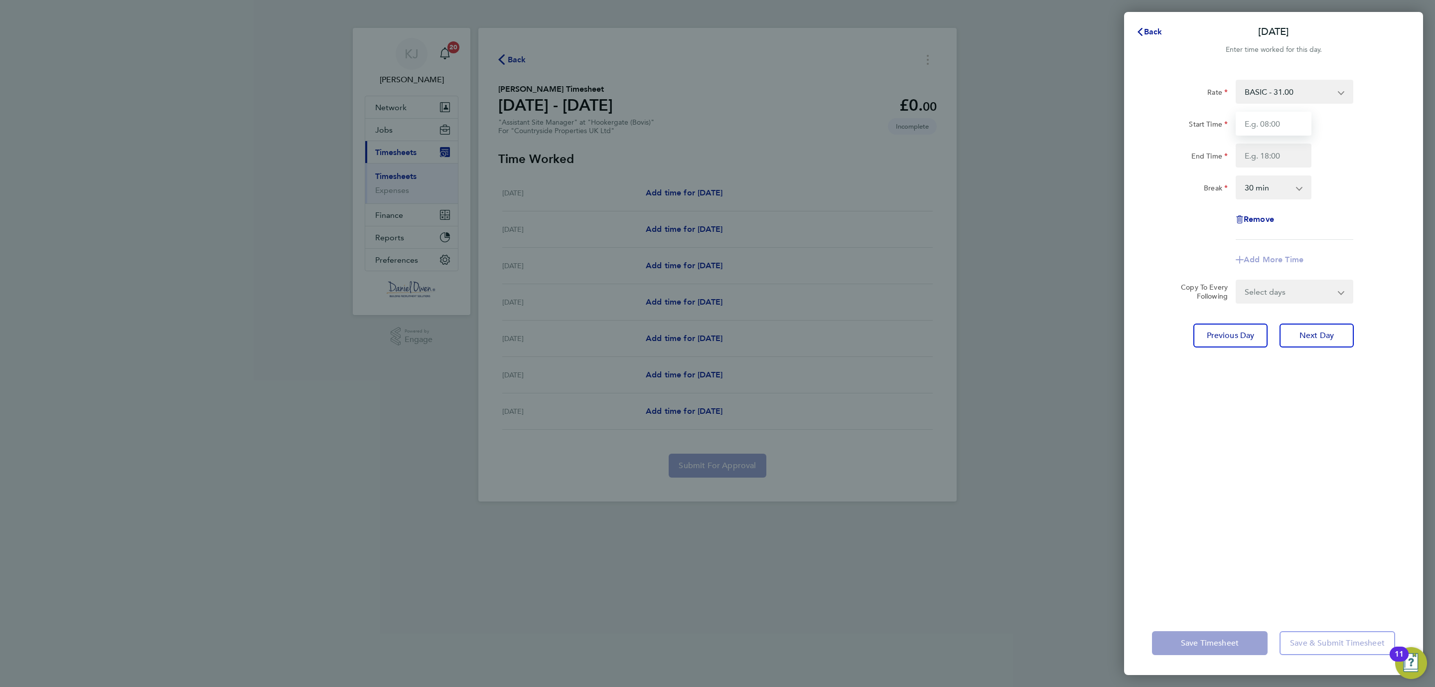
click at [1269, 122] on input "Start Time" at bounding box center [1274, 124] width 76 height 24
type input "07:30"
click at [1283, 153] on input "End Time" at bounding box center [1274, 156] width 76 height 24
type input "16:30"
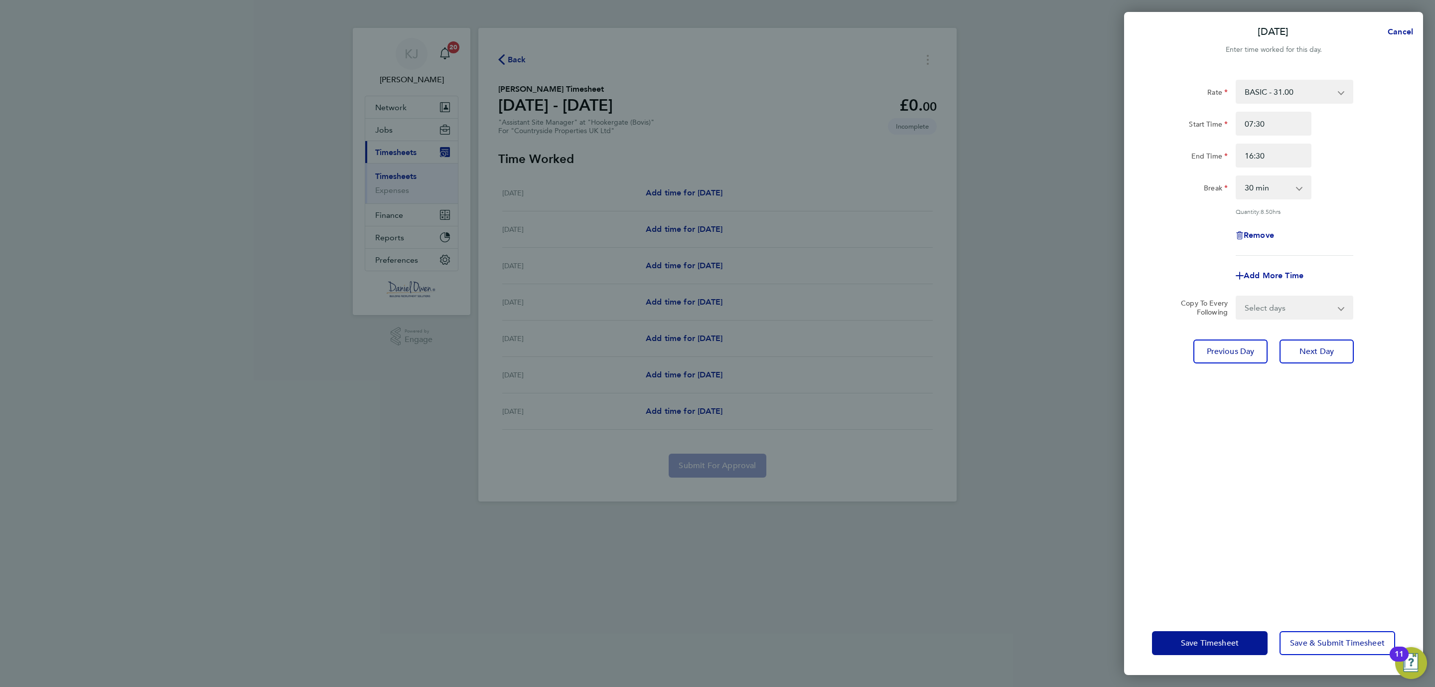
drag, startPoint x: 1261, startPoint y: 446, endPoint x: 1267, endPoint y: 434, distance: 13.4
click at [1262, 444] on div "Rate BASIC - 31.00 Start Time 07:30 End Time 16:30 Break 0 min 15 min 30 min 45…" at bounding box center [1273, 339] width 299 height 543
drag, startPoint x: 1345, startPoint y: 302, endPoint x: 1340, endPoint y: 303, distance: 5.7
click at [1340, 303] on div "Select days Day Weekday (Mon-Fri) Weekend (Sat-Sun) [DATE] [DATE] [DATE] [DATE]…" at bounding box center [1295, 307] width 118 height 24
click at [1345, 305] on app-icon-cross-button at bounding box center [1347, 307] width 12 height 22
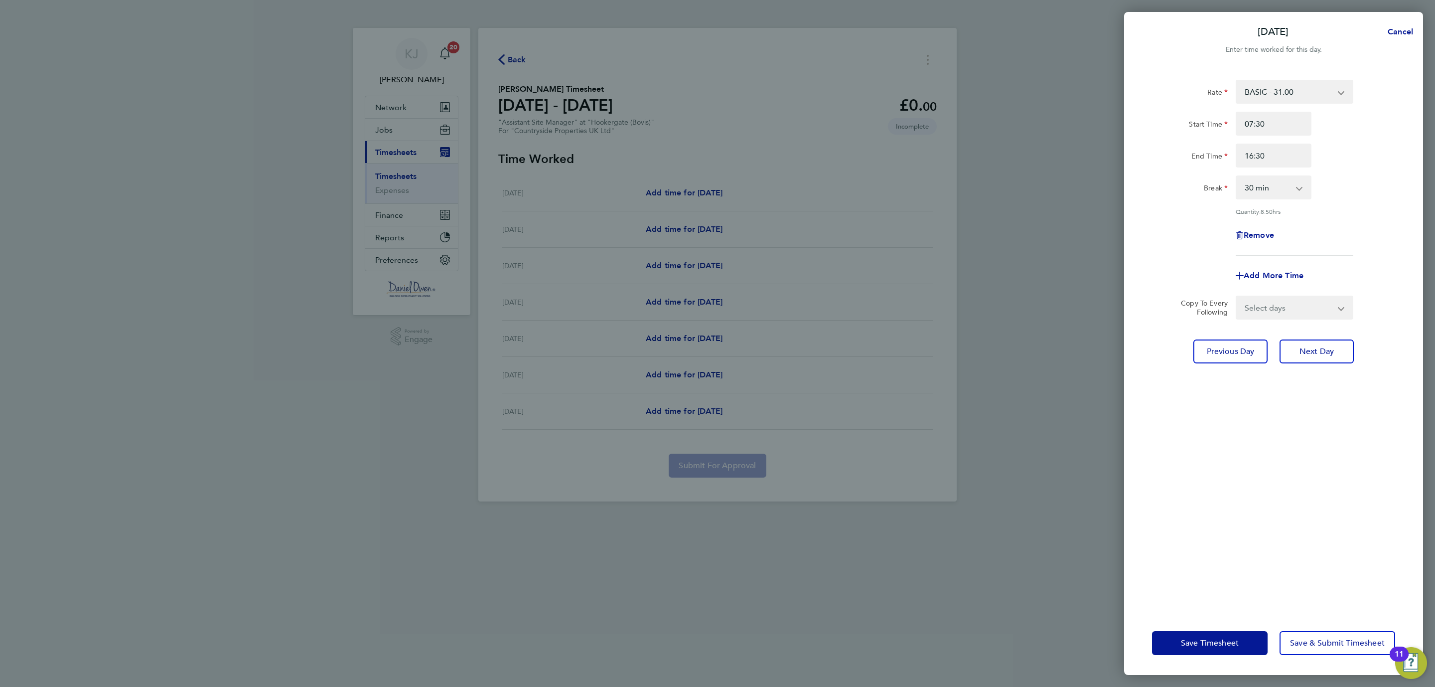
click at [1339, 305] on select "Select days Day Weekday (Mon-Fri) Weekend (Sat-Sun) [DATE] [DATE] [DATE] [DATE]…" at bounding box center [1289, 307] width 105 height 22
select select "WEEKDAY"
click at [1237, 296] on select "Select days Day Weekday (Mon-Fri) Weekend (Sat-Sun) [DATE] [DATE] [DATE] [DATE]…" at bounding box center [1289, 307] width 105 height 22
select select "[DATE]"
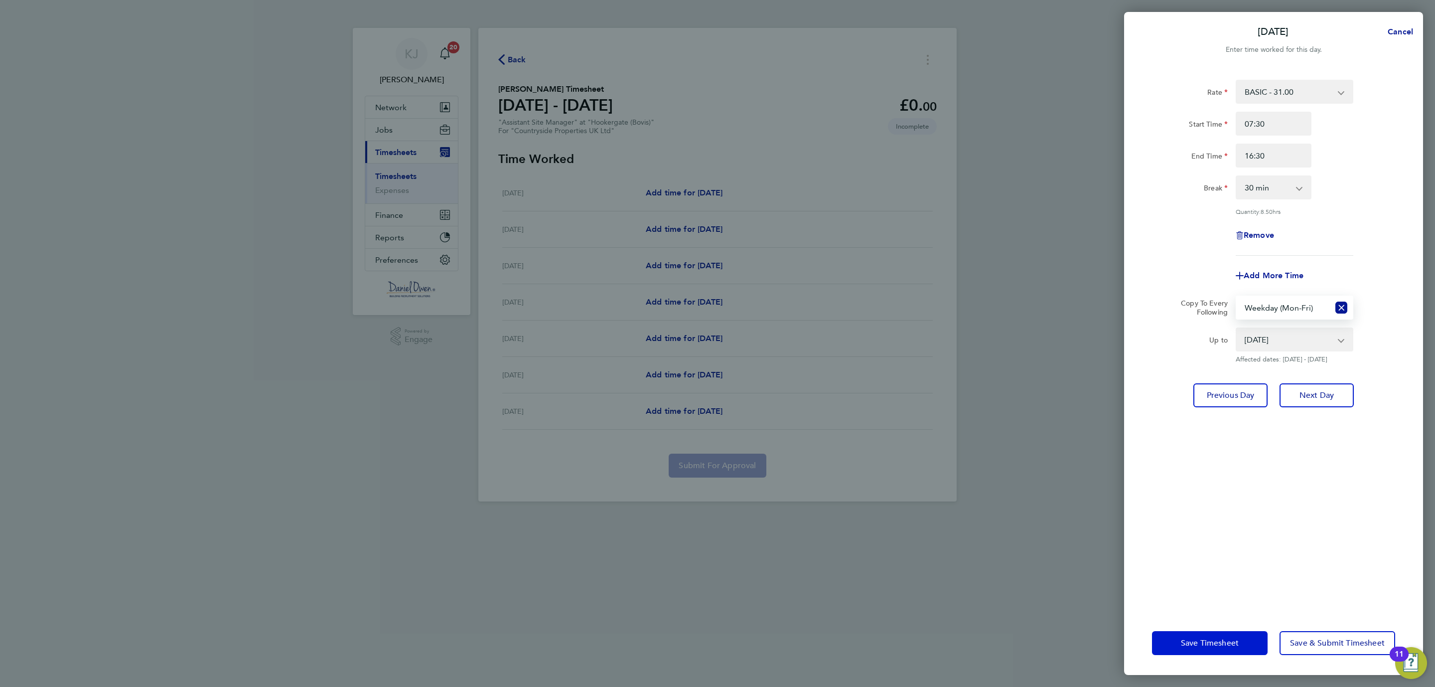
click at [1215, 638] on span "Save Timesheet" at bounding box center [1210, 643] width 58 height 10
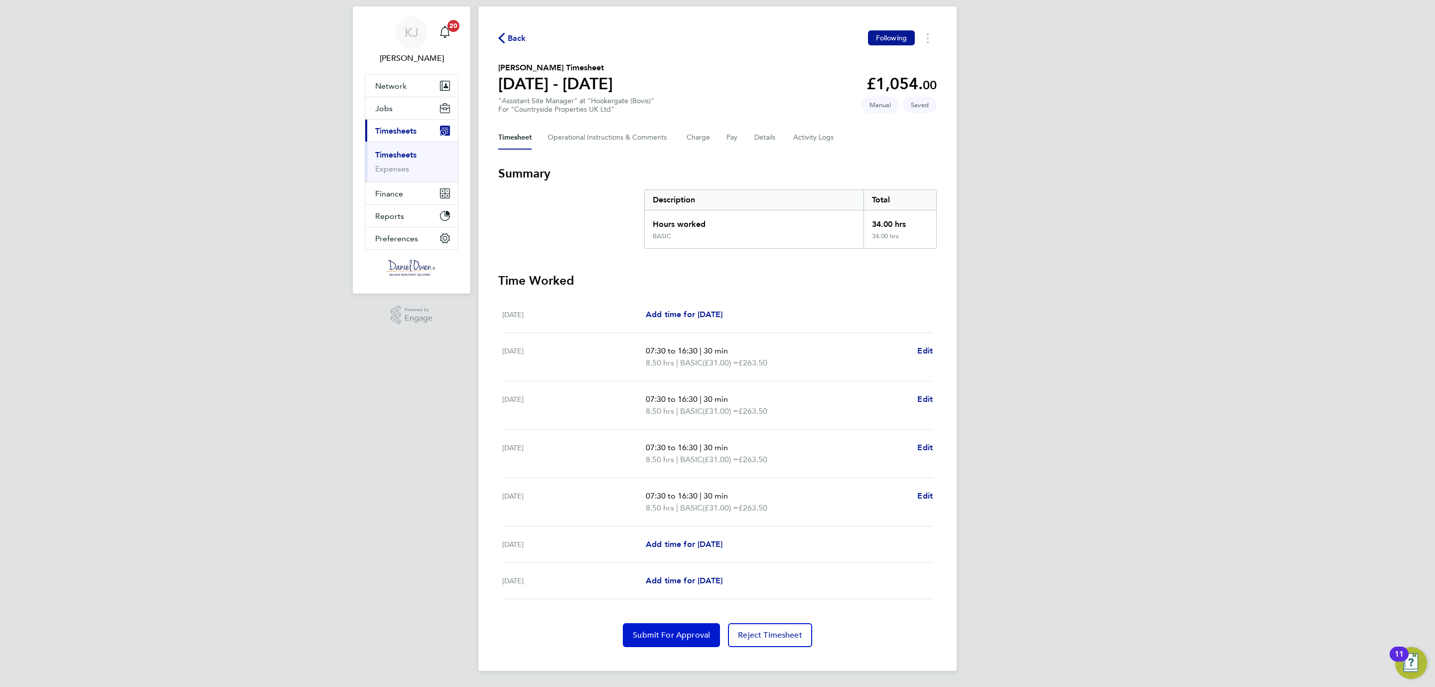
click at [661, 638] on span "Submit For Approval" at bounding box center [671, 635] width 77 height 10
click at [508, 38] on span "Back" at bounding box center [517, 38] width 18 height 12
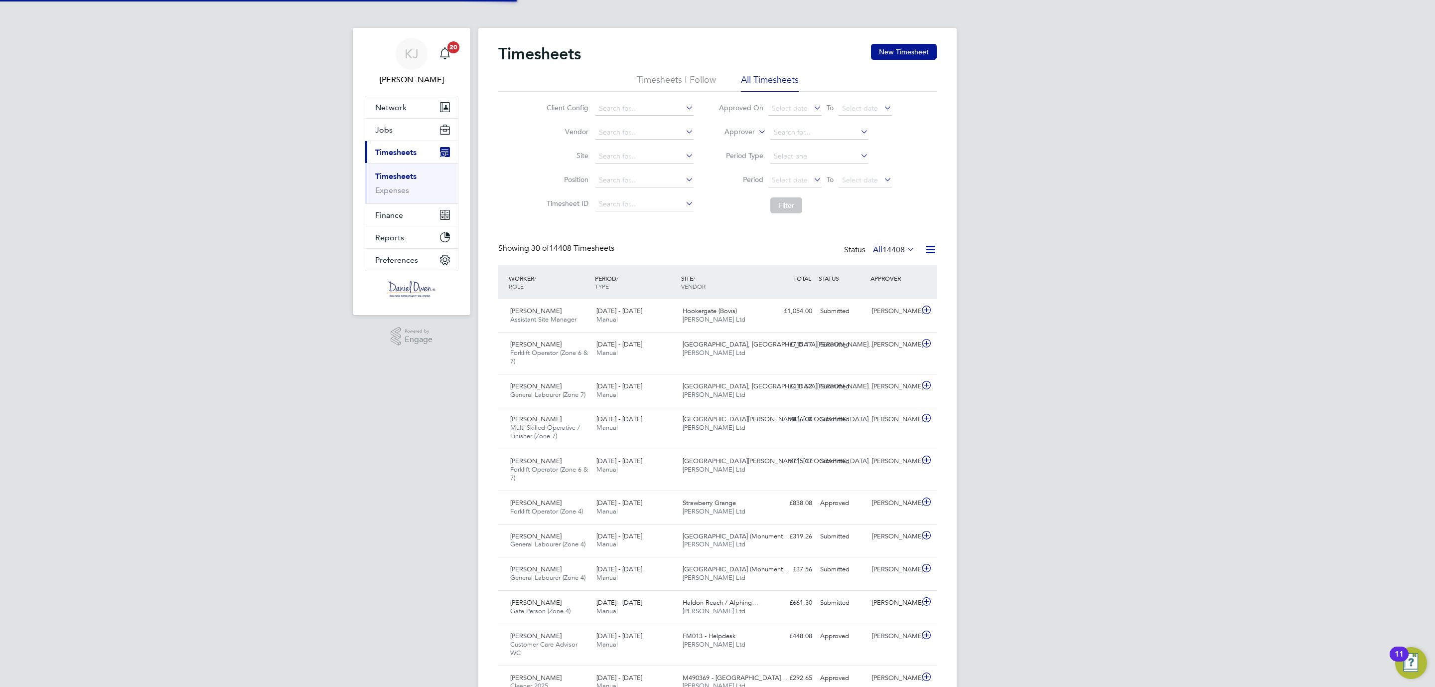
scroll to position [5, 5]
click at [885, 48] on button "New Timesheet" at bounding box center [904, 52] width 66 height 16
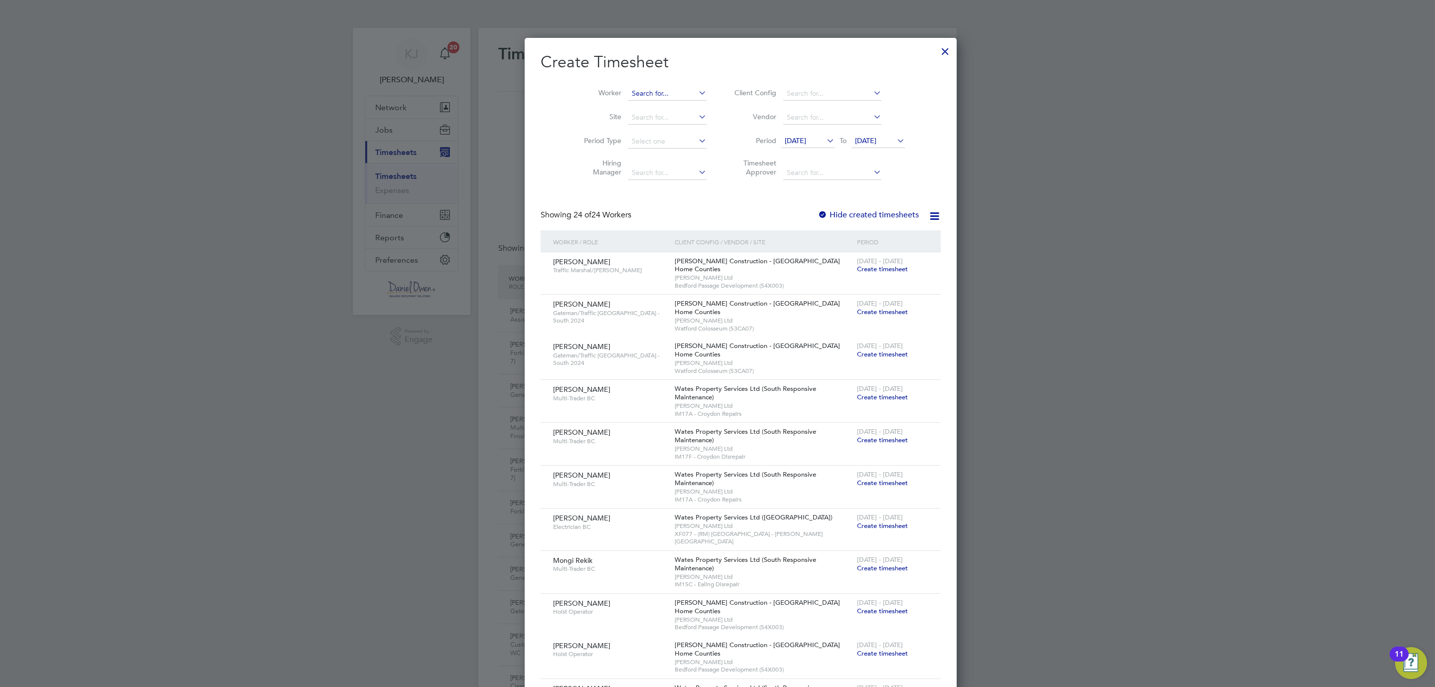
click at [628, 96] on input at bounding box center [667, 94] width 78 height 14
click at [652, 143] on li "Aug [PERSON_NAME]" at bounding box center [647, 148] width 87 height 13
type input "[PERSON_NAME]"
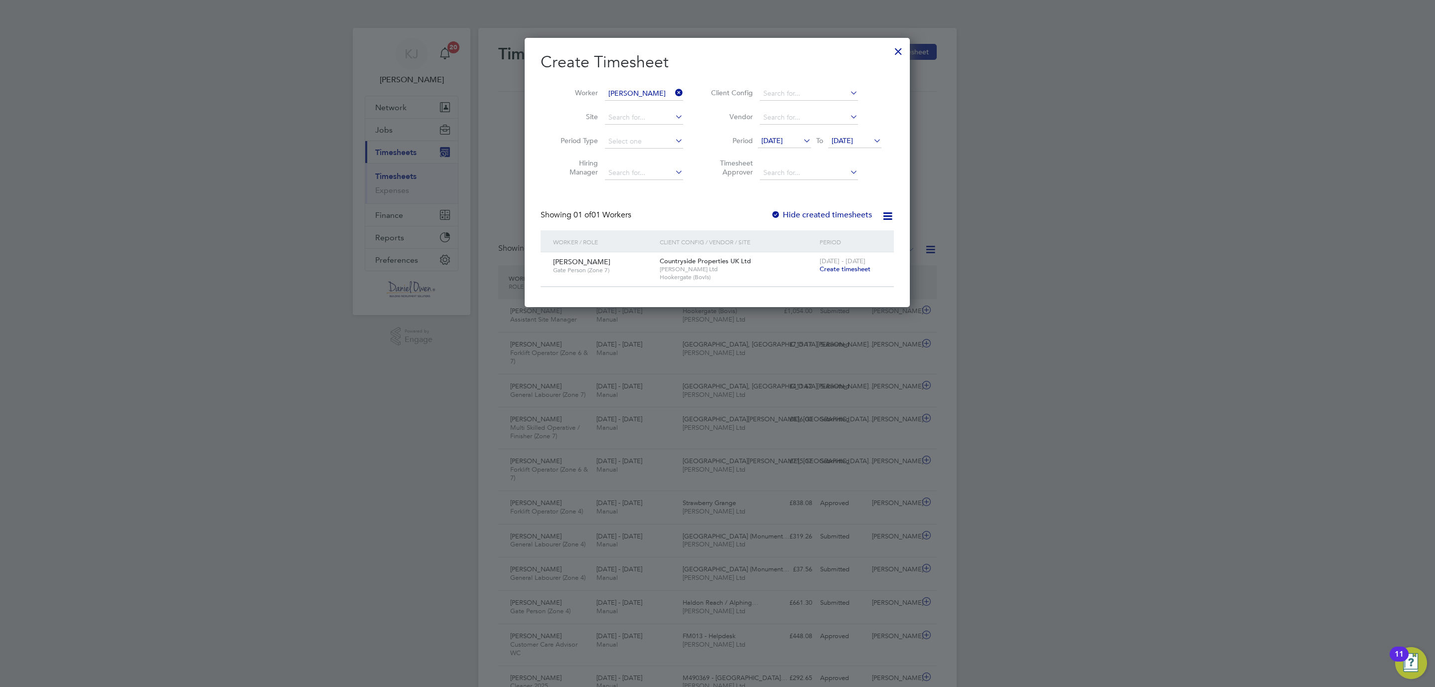
click at [840, 271] on span "Create timesheet" at bounding box center [845, 269] width 51 height 8
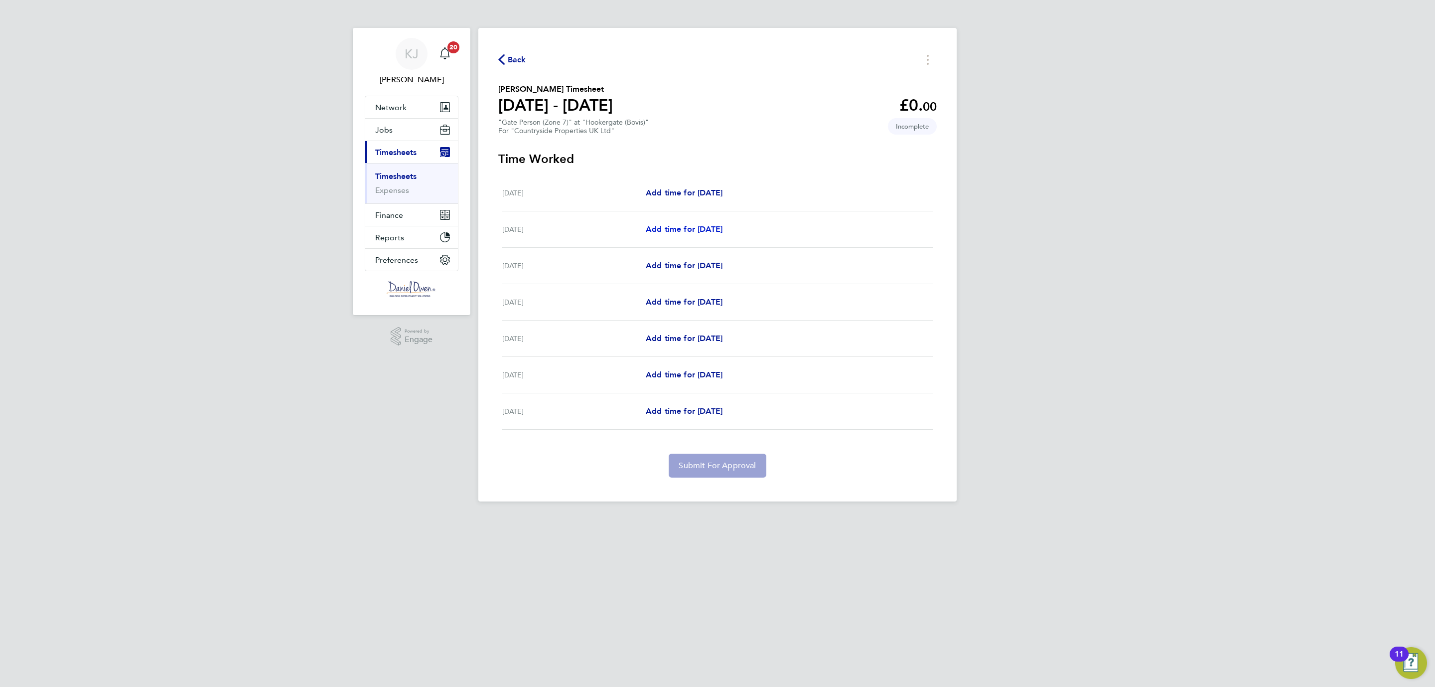
click at [701, 224] on span "Add time for [DATE]" at bounding box center [684, 228] width 77 height 9
select select "30"
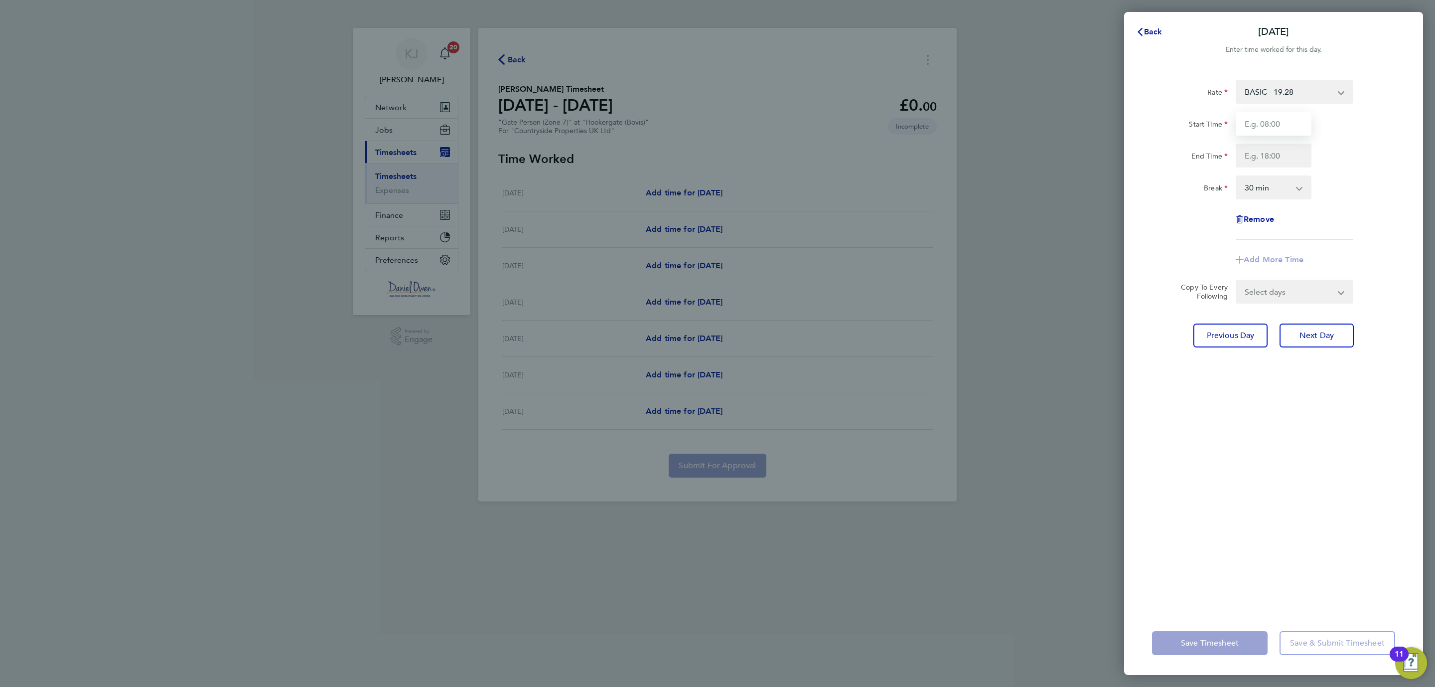
click at [1271, 123] on input "Start Time" at bounding box center [1274, 124] width 76 height 24
type input "08:00"
click at [1258, 155] on input "End Time" at bounding box center [1274, 156] width 76 height 24
type input "16:30"
click at [1278, 412] on div "Rate BASIC - 19.28 Start Time 08:00 End Time 16:30 Break 0 min 15 min 30 min 45…" at bounding box center [1273, 339] width 299 height 543
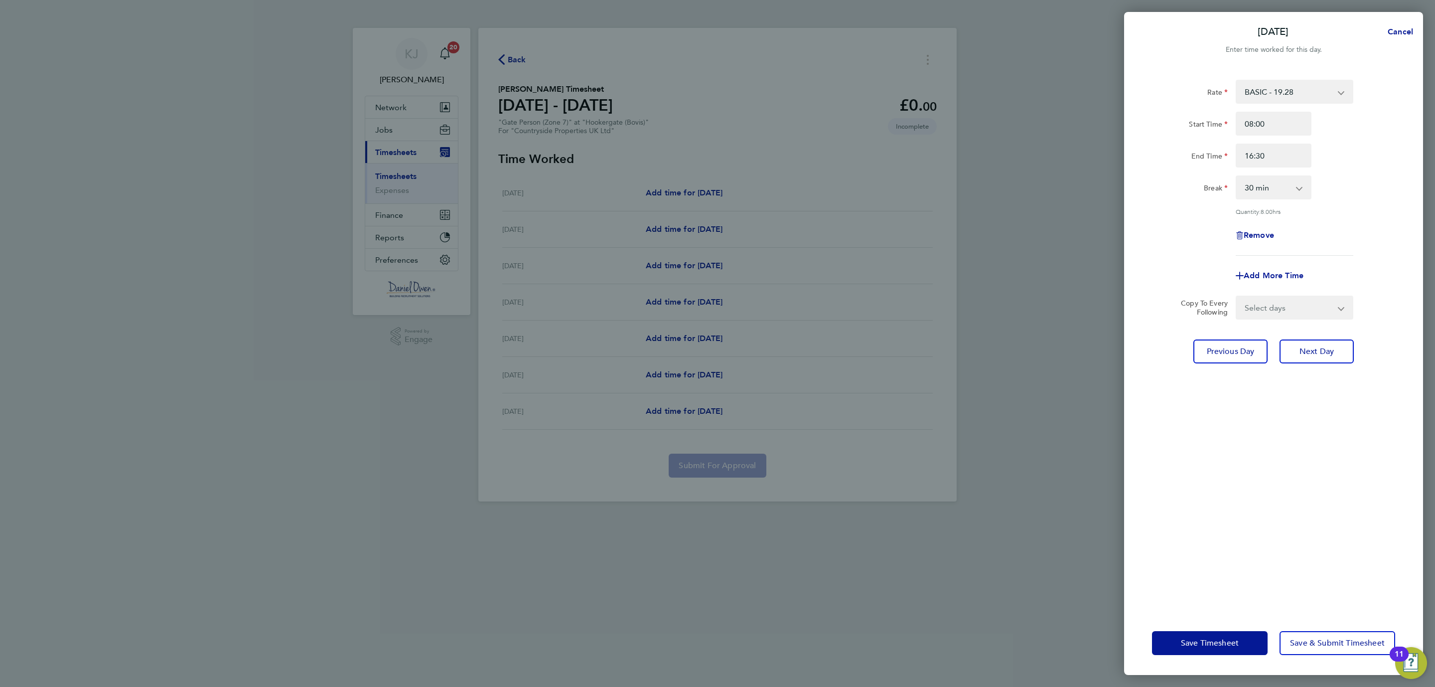
click at [1341, 310] on app-icon-cross-button at bounding box center [1347, 307] width 12 height 22
click at [1342, 302] on app-icon-cross-button at bounding box center [1347, 307] width 12 height 22
click at [1336, 305] on select "Select days Day Weekday (Mon-Fri) Weekend (Sat-Sun) [DATE] [DATE] [DATE] [DATE]…" at bounding box center [1289, 307] width 105 height 22
select select "WEEKDAY"
click at [1237, 296] on select "Select days Day Weekday (Mon-Fri) Weekend (Sat-Sun) [DATE] [DATE] [DATE] [DATE]…" at bounding box center [1289, 307] width 105 height 22
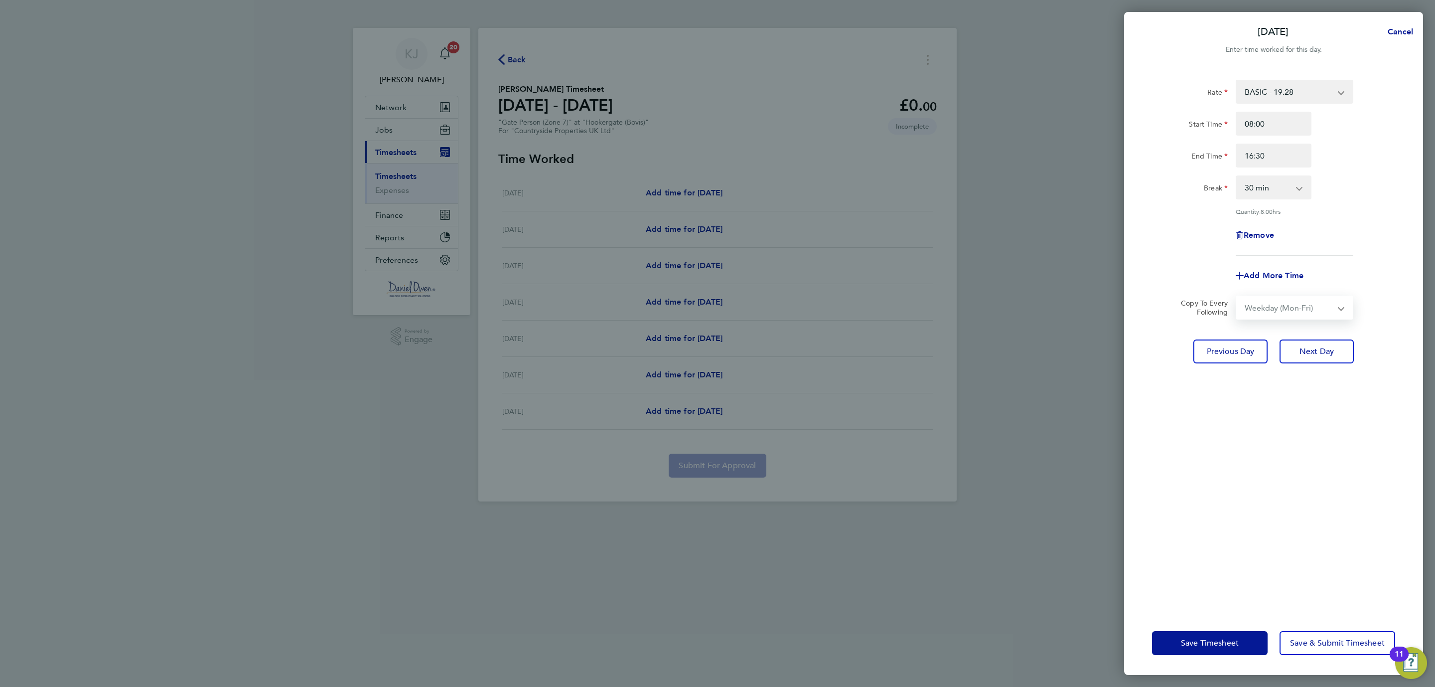
select select "[DATE]"
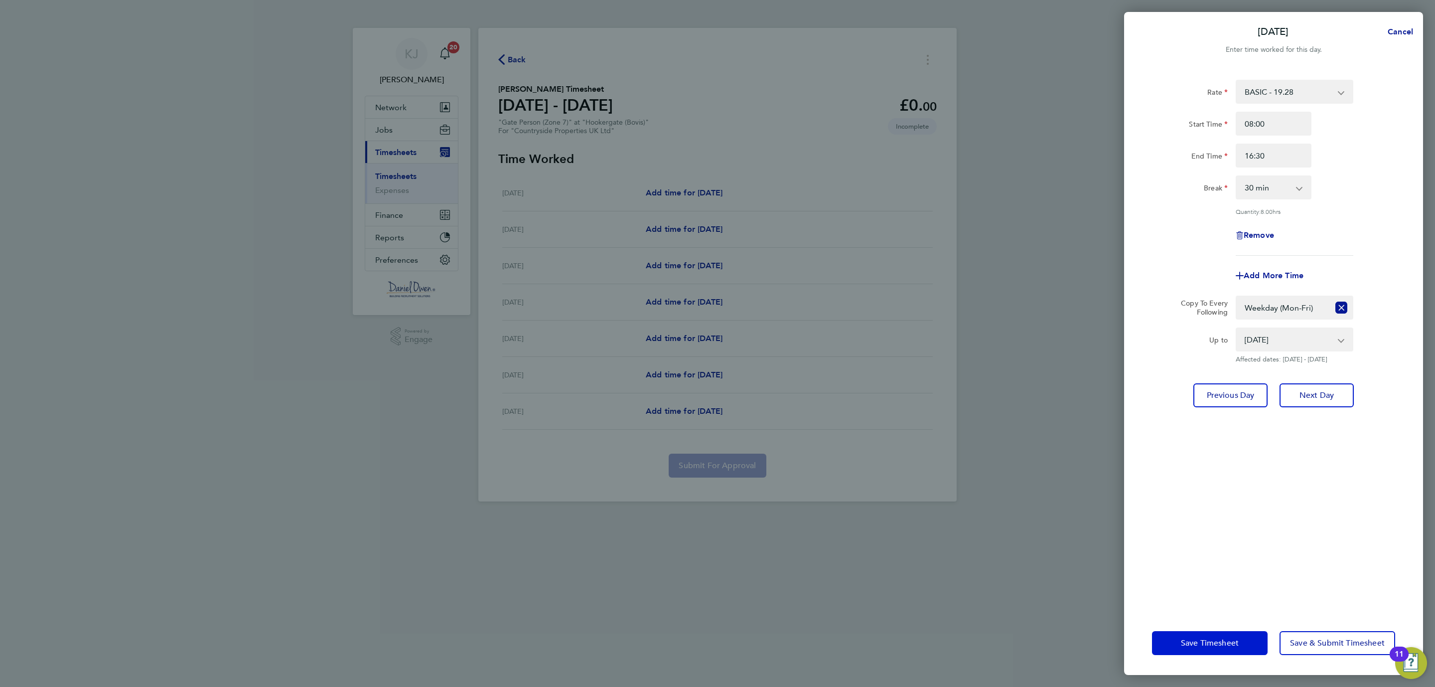
click at [1211, 641] on span "Save Timesheet" at bounding box center [1210, 643] width 58 height 10
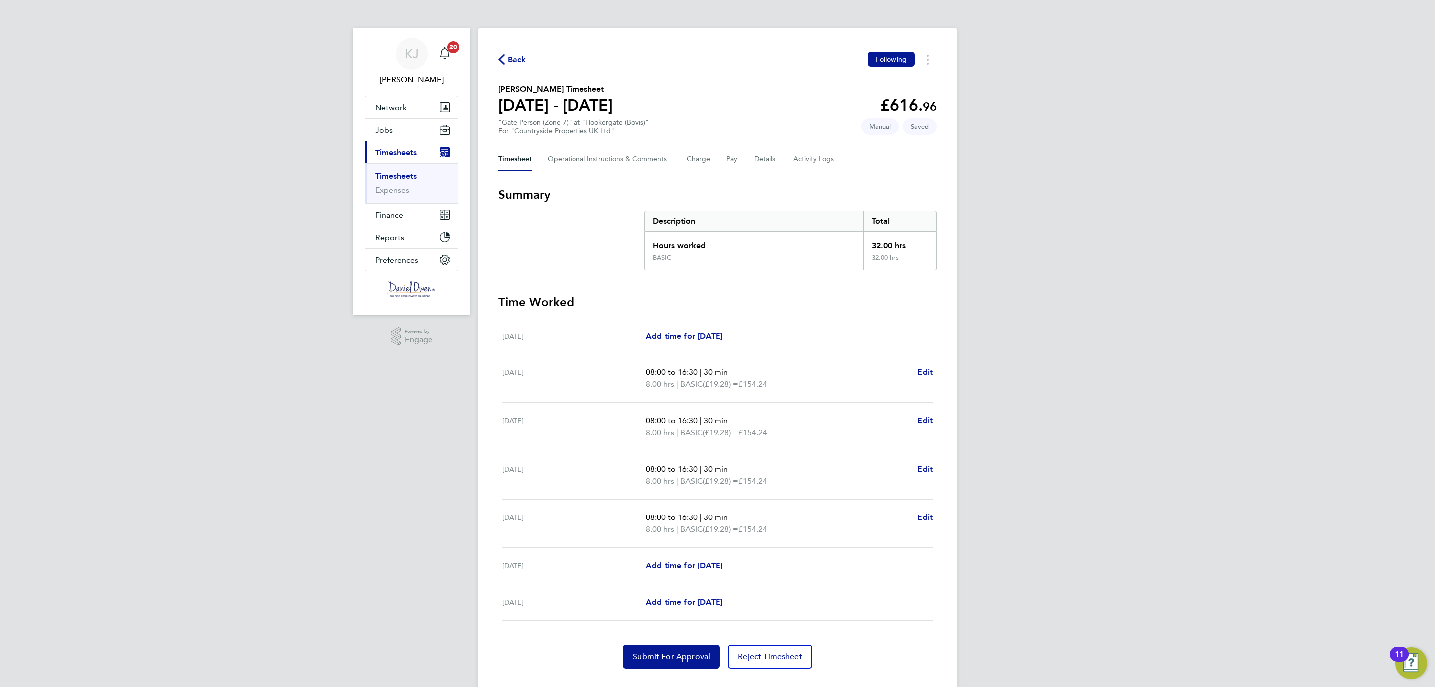
click at [916, 515] on div "08:00 to 16:30 | 30 min 8.00 hrs | BASIC (£19.28) = £154.24 Edit" at bounding box center [789, 523] width 287 height 24
click at [926, 518] on span "Edit" at bounding box center [924, 516] width 15 height 9
select select "30"
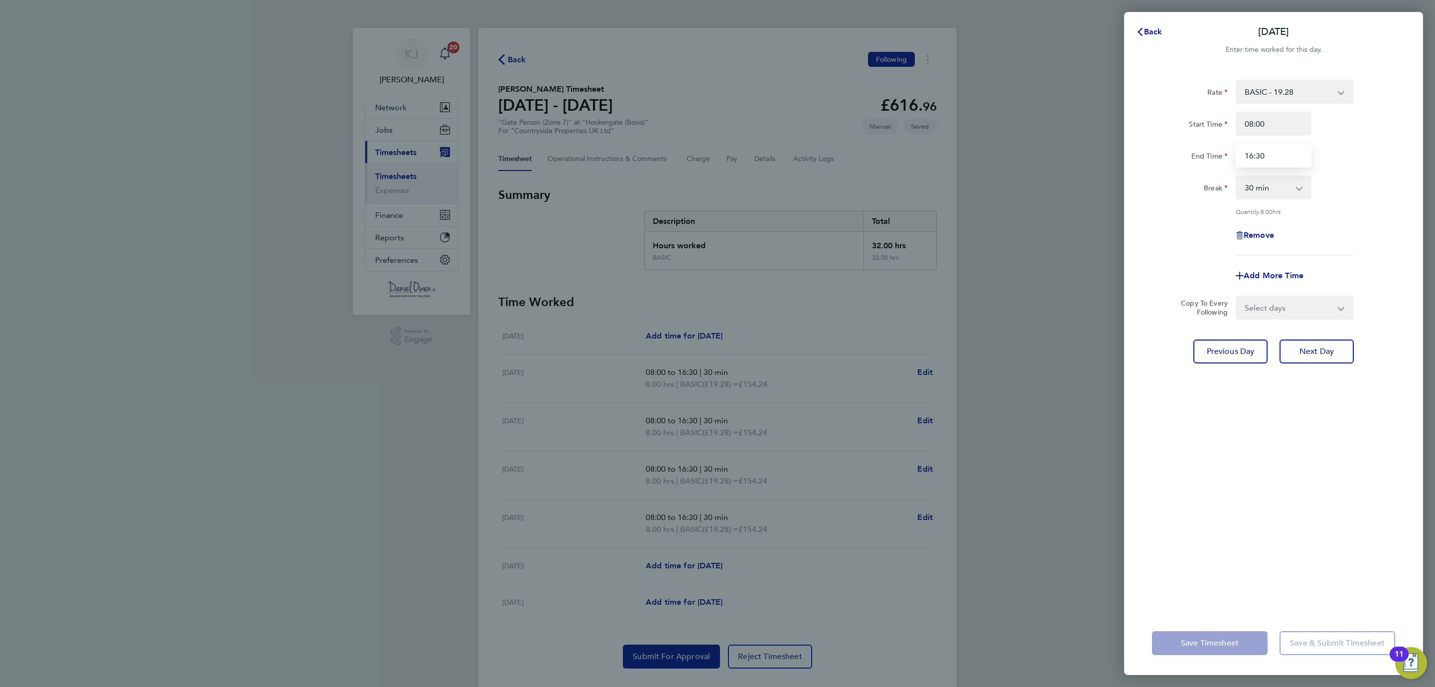
drag, startPoint x: 1270, startPoint y: 157, endPoint x: 1206, endPoint y: 153, distance: 63.4
click at [1206, 153] on div "End Time 16:30" at bounding box center [1273, 156] width 251 height 24
type input "15:30"
click at [1307, 473] on div "Rate BASIC - 19.28 Start Time 08:00 End Time 15:30 Break 0 min 15 min 30 min 45…" at bounding box center [1273, 339] width 299 height 543
click at [1196, 635] on button "Save Timesheet" at bounding box center [1210, 643] width 116 height 24
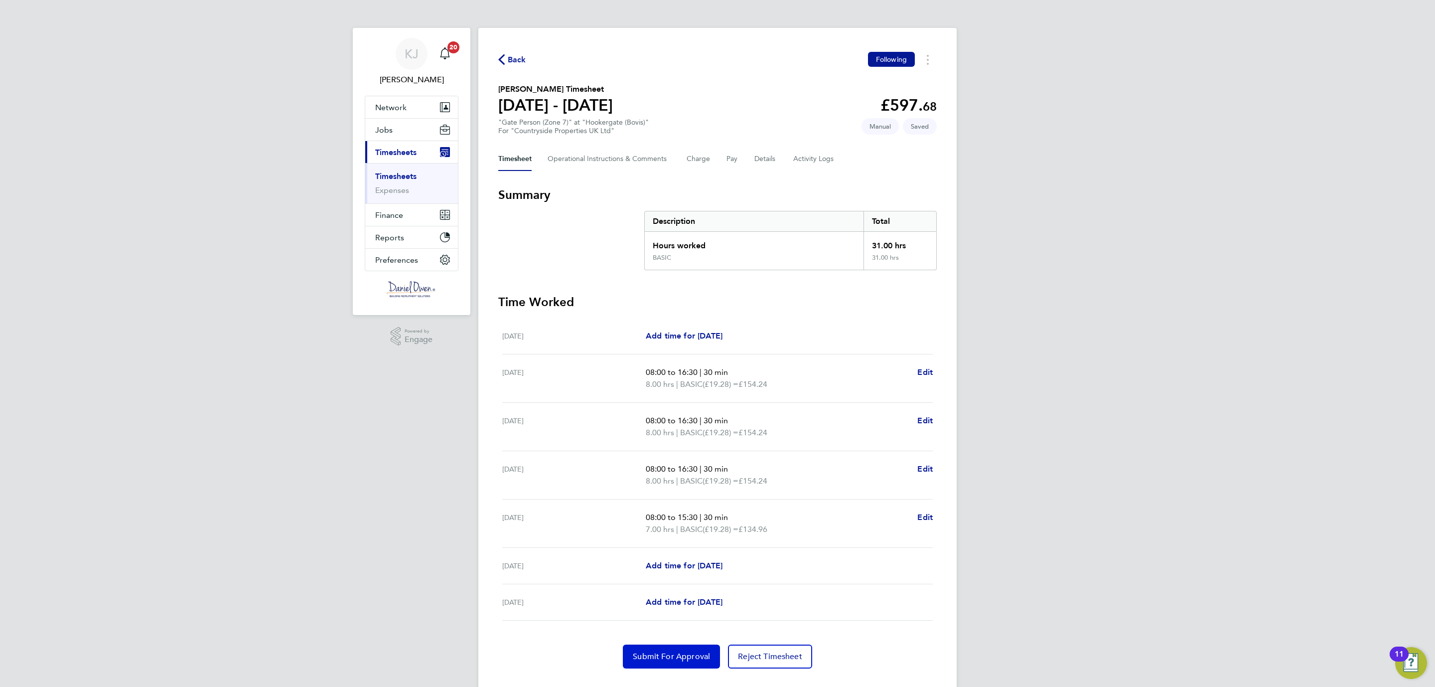
click at [682, 658] on span "Submit For Approval" at bounding box center [671, 656] width 77 height 10
click at [507, 60] on span "Back" at bounding box center [512, 58] width 28 height 9
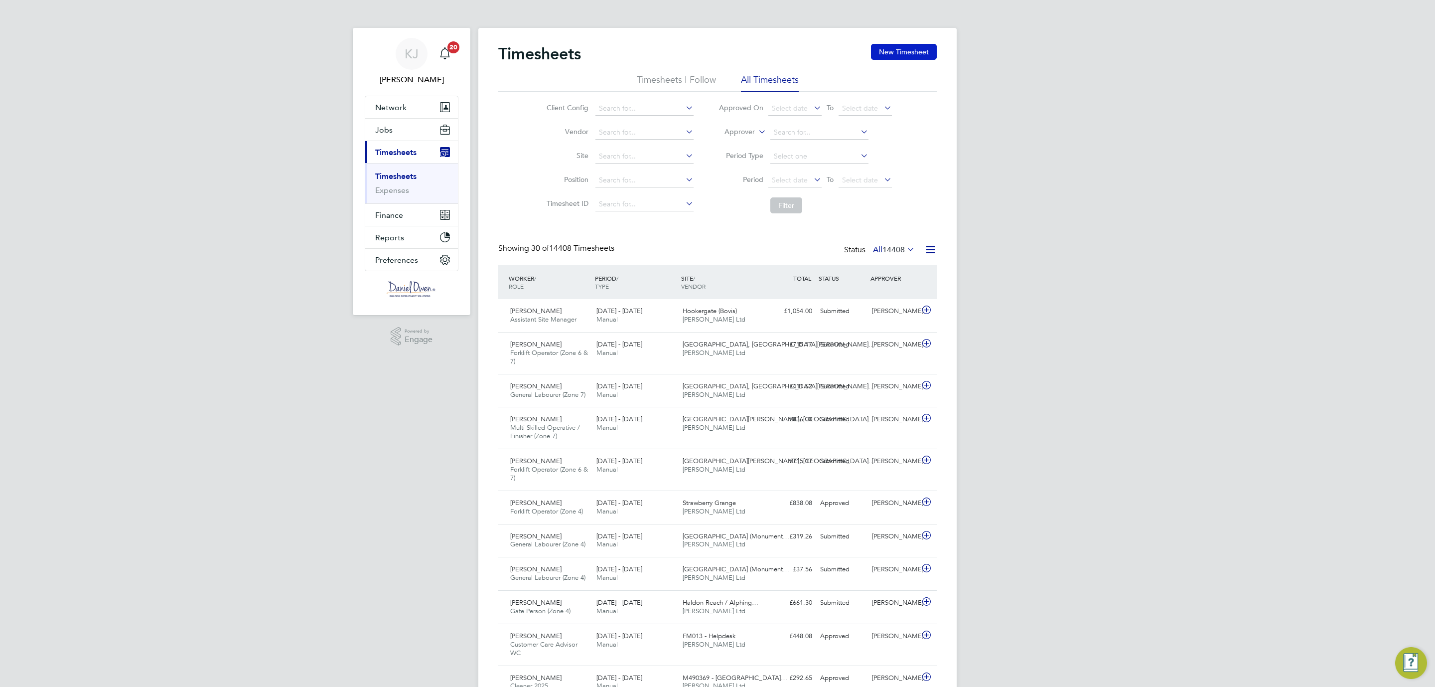
click at [900, 46] on button "New Timesheet" at bounding box center [904, 52] width 66 height 16
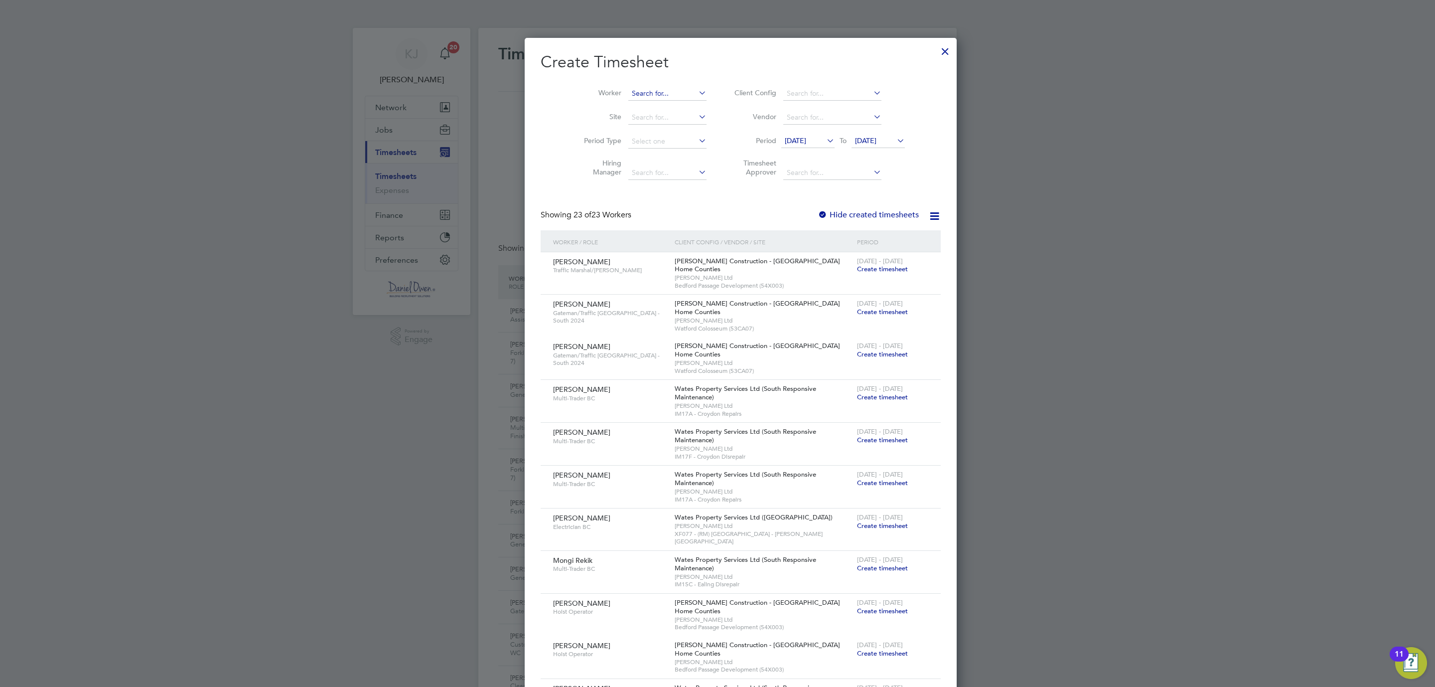
click at [628, 96] on input at bounding box center [667, 94] width 78 height 14
click at [666, 108] on b "[PERSON_NAME]" at bounding box center [695, 107] width 58 height 8
type input "[PERSON_NAME]"
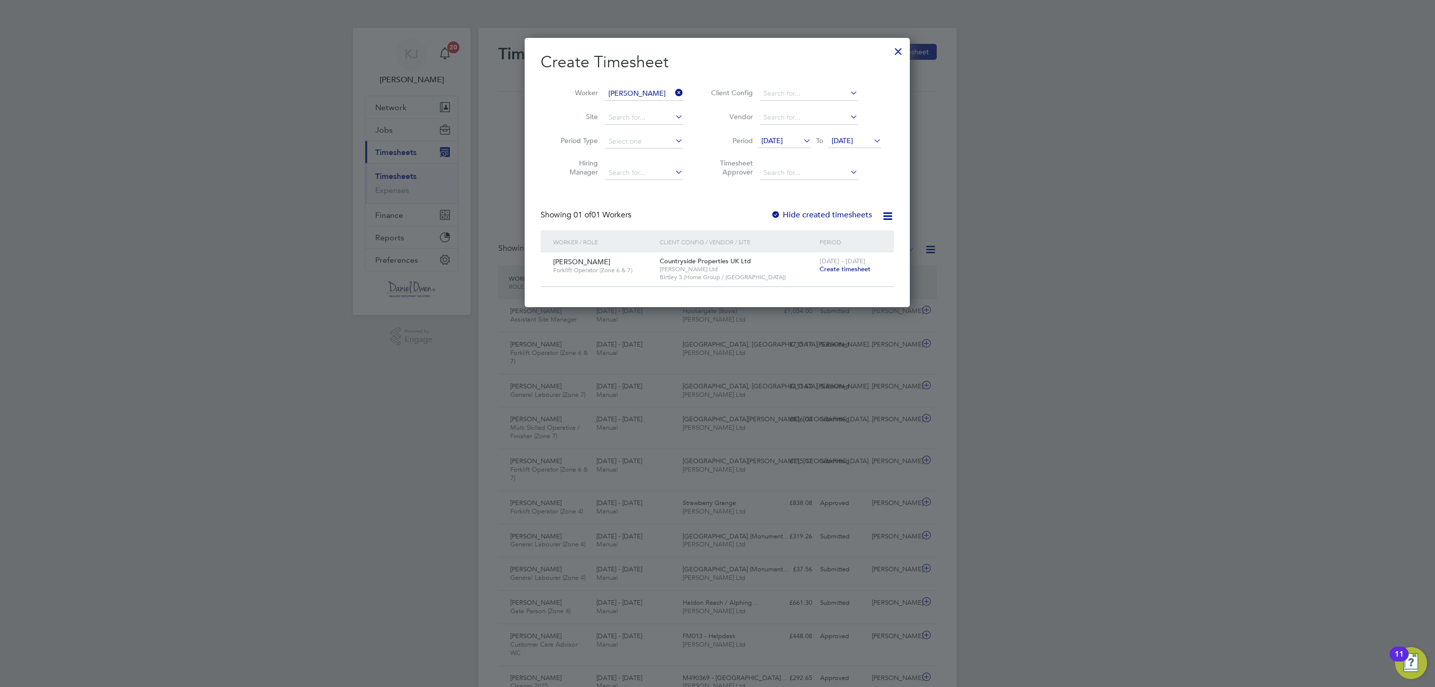
click at [860, 268] on span "Create timesheet" at bounding box center [845, 269] width 51 height 8
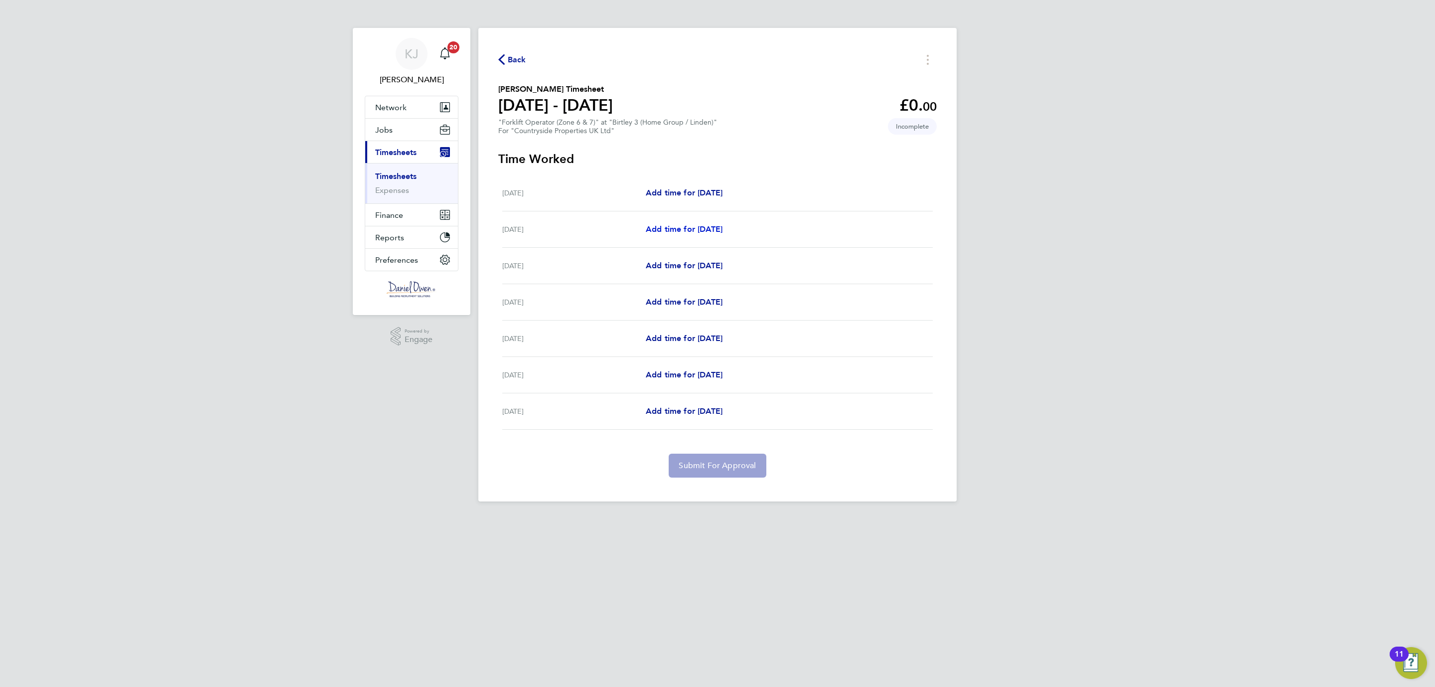
click at [708, 230] on span "Add time for [DATE]" at bounding box center [684, 228] width 77 height 9
select select "30"
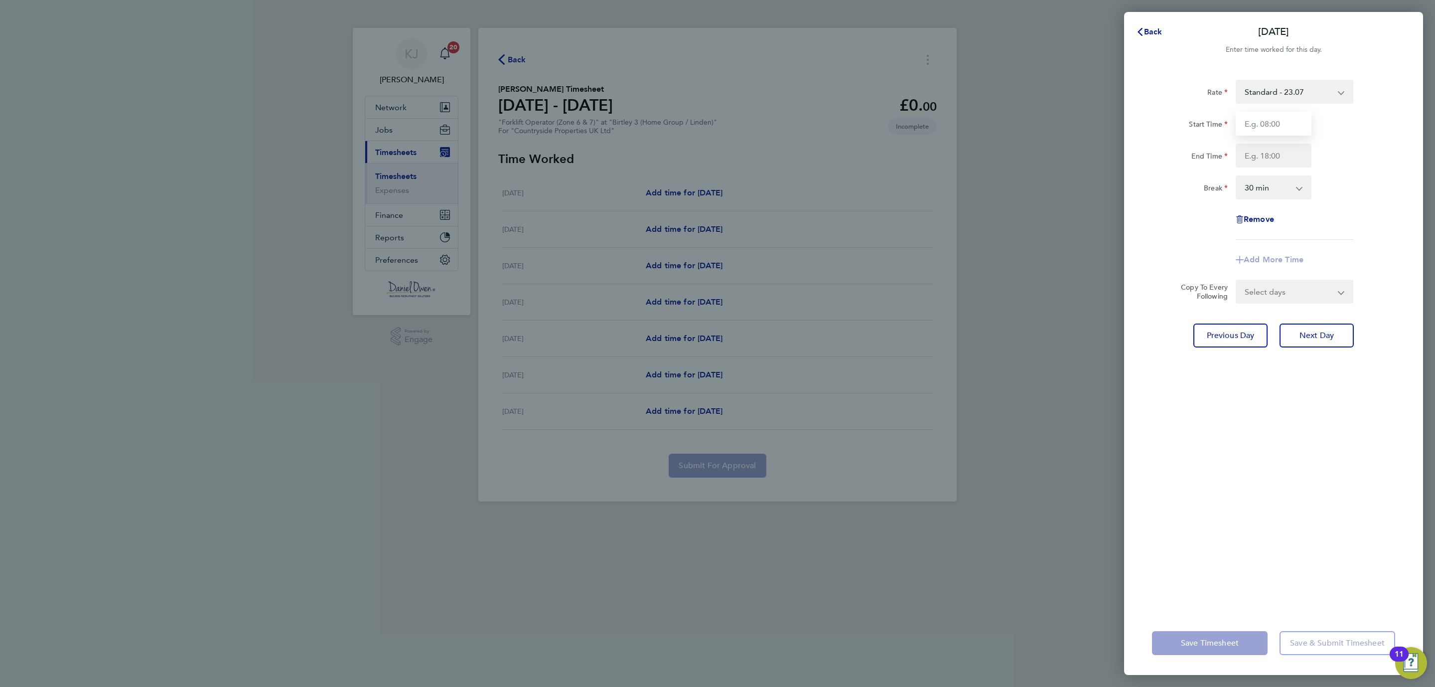
click at [1269, 121] on input "Start Time" at bounding box center [1274, 124] width 76 height 24
type input "08:00"
click at [1268, 161] on input "End Time" at bounding box center [1274, 156] width 76 height 24
type input "16:30"
click at [1341, 356] on div "Rate Standard - 23.07 Start Time 08:00 End Time 16:30 Break 0 min 15 min 30 min…" at bounding box center [1273, 339] width 299 height 543
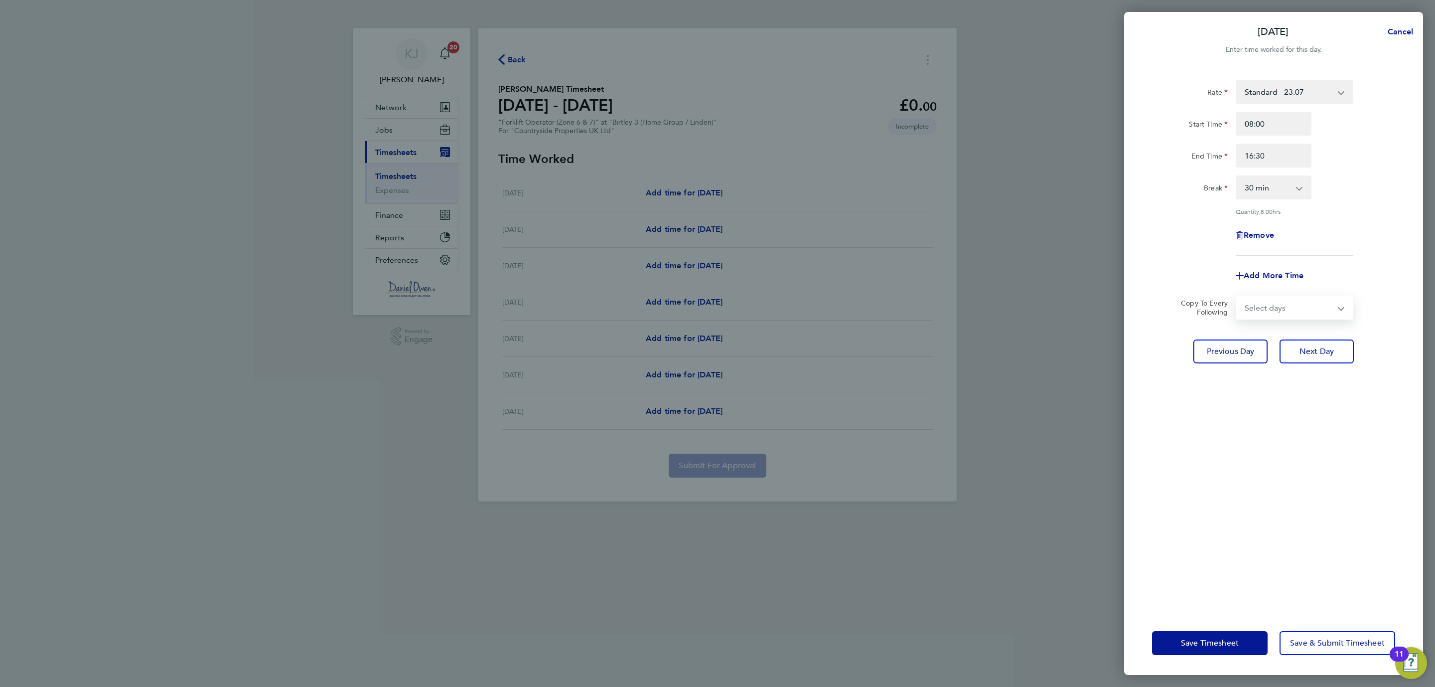
click at [1338, 307] on select "Select days Day Weekday (Mon-Fri) Weekend (Sat-Sun) [DATE] [DATE] [DATE] [DATE]…" at bounding box center [1289, 307] width 105 height 22
click at [1374, 147] on div "End Time 16:30" at bounding box center [1273, 156] width 251 height 24
drag, startPoint x: 1329, startPoint y: 295, endPoint x: 1333, endPoint y: 302, distance: 8.0
click at [1329, 296] on select "Select days Day Weekday (Mon-Fri) Weekend (Sat-Sun) [DATE] [DATE] [DATE] [DATE]…" at bounding box center [1289, 307] width 105 height 22
click at [1335, 305] on select "Select days Day Weekday (Mon-Fri) Weekend (Sat-Sun) [DATE] [DATE] [DATE] [DATE]…" at bounding box center [1289, 307] width 105 height 22
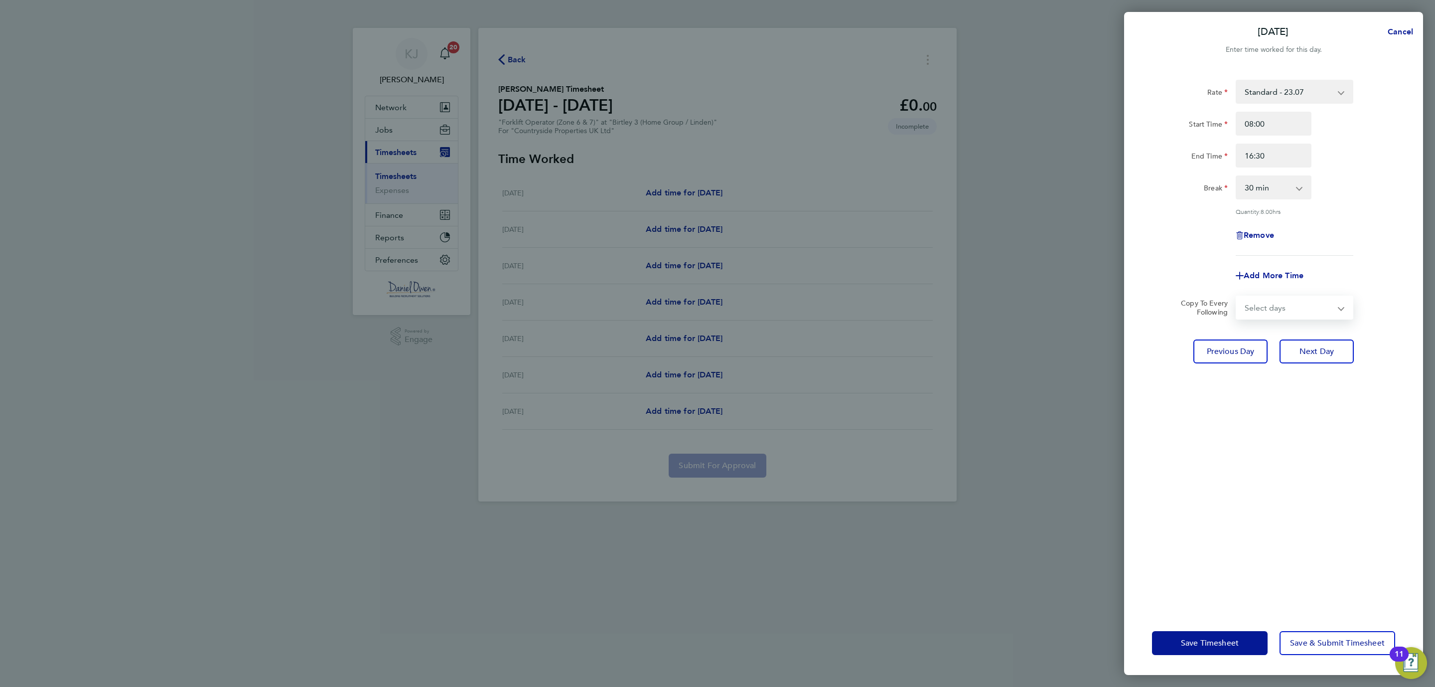
click at [1347, 308] on app-icon-cross-button at bounding box center [1347, 307] width 12 height 22
click at [1341, 307] on app-icon-cross-button at bounding box center [1347, 307] width 12 height 22
click at [1279, 304] on select "Select days Day Weekday (Mon-Fri) Weekend (Sat-Sun) [DATE] [DATE] [DATE] [DATE]…" at bounding box center [1289, 307] width 105 height 22
select select "WEEKDAY"
click at [1237, 296] on select "Select days Day Weekday (Mon-Fri) Weekend (Sat-Sun) [DATE] [DATE] [DATE] [DATE]…" at bounding box center [1289, 307] width 105 height 22
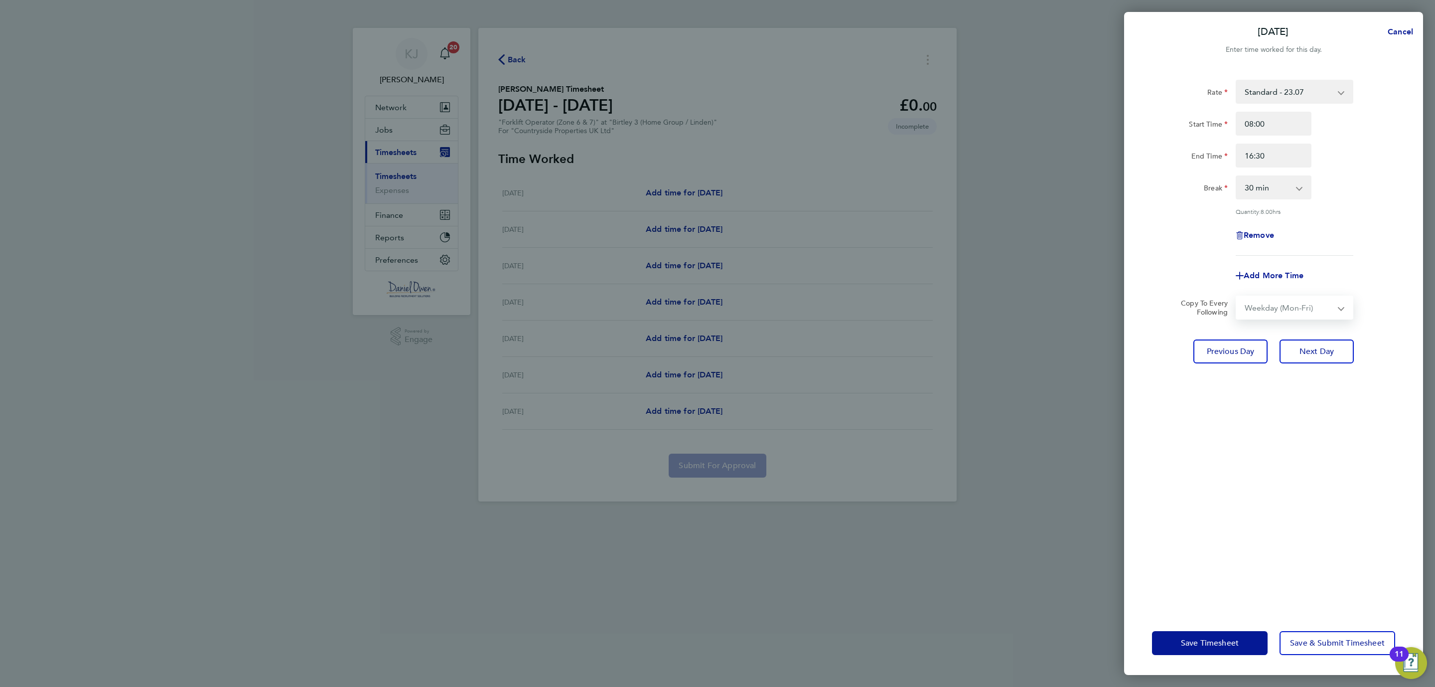
select select "[DATE]"
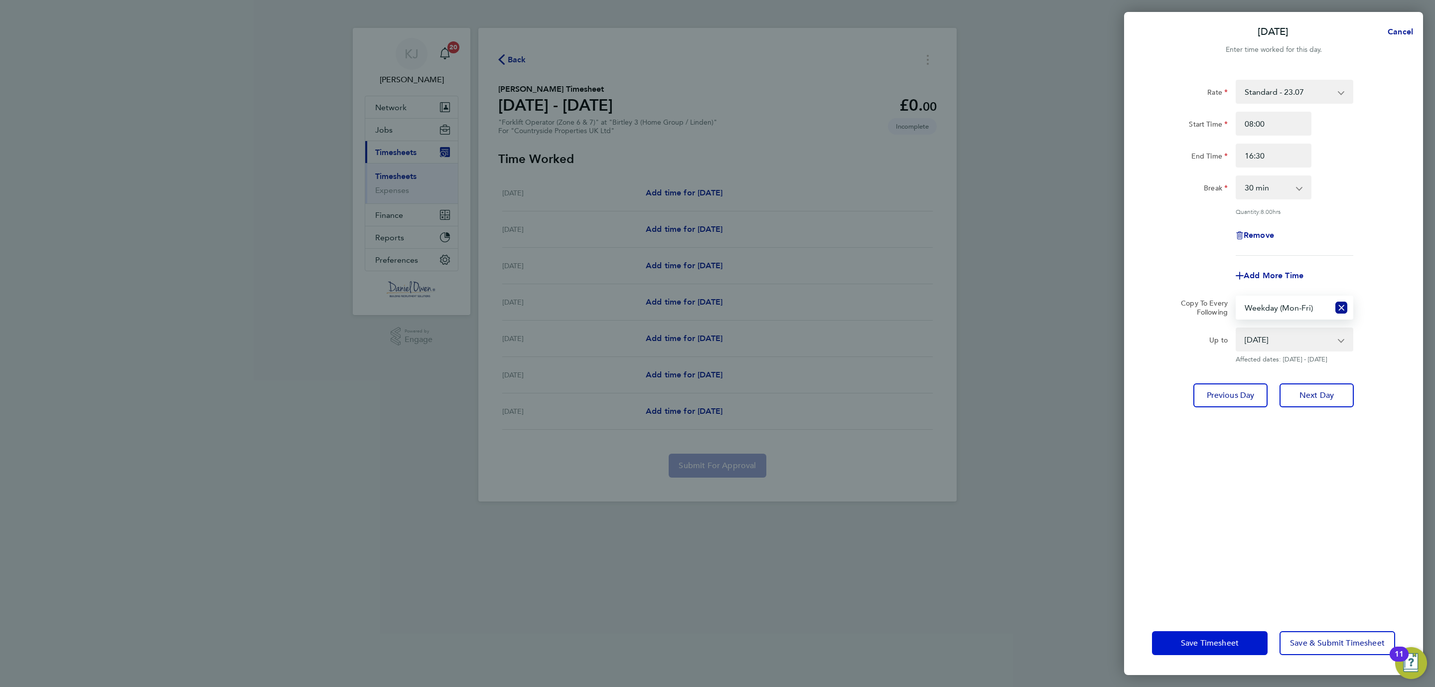
click at [1206, 647] on span "Save Timesheet" at bounding box center [1210, 643] width 58 height 10
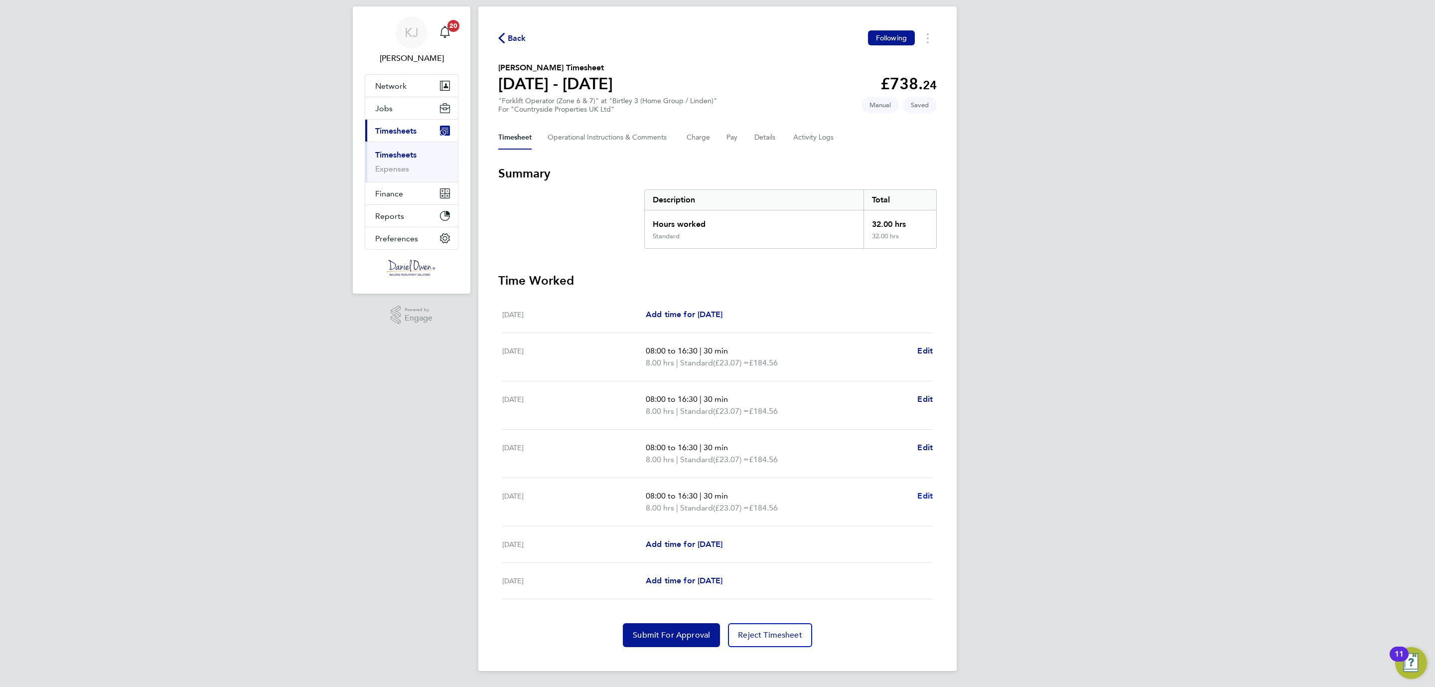
click at [927, 492] on span "Edit" at bounding box center [924, 495] width 15 height 9
select select "30"
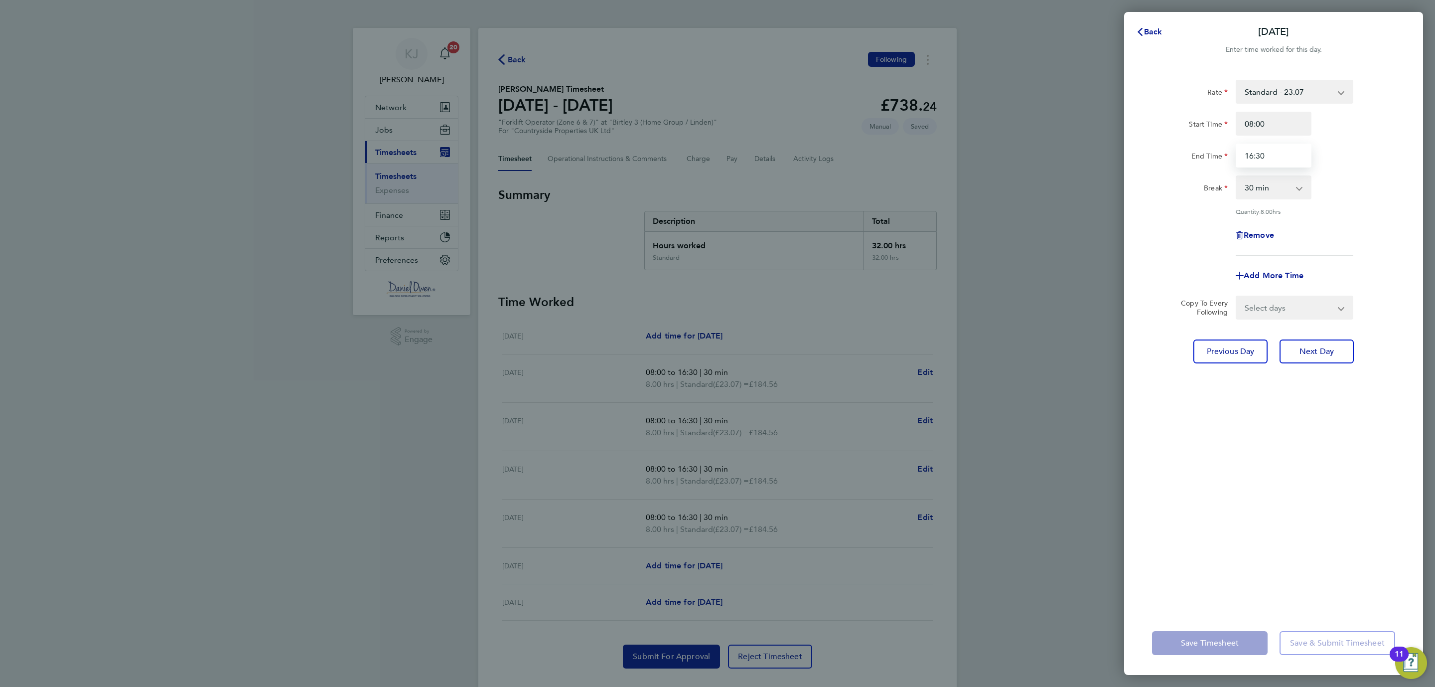
drag, startPoint x: 1271, startPoint y: 155, endPoint x: 1209, endPoint y: 145, distance: 62.1
click at [1209, 145] on div "End Time 16:30" at bounding box center [1273, 156] width 251 height 24
type input "15:30"
click at [1285, 463] on div "Rate Standard - 23.07 Start Time 08:00 End Time 15:30 Break 0 min 15 min 30 min…" at bounding box center [1273, 339] width 299 height 543
click at [1189, 640] on span "Save Timesheet" at bounding box center [1210, 643] width 58 height 10
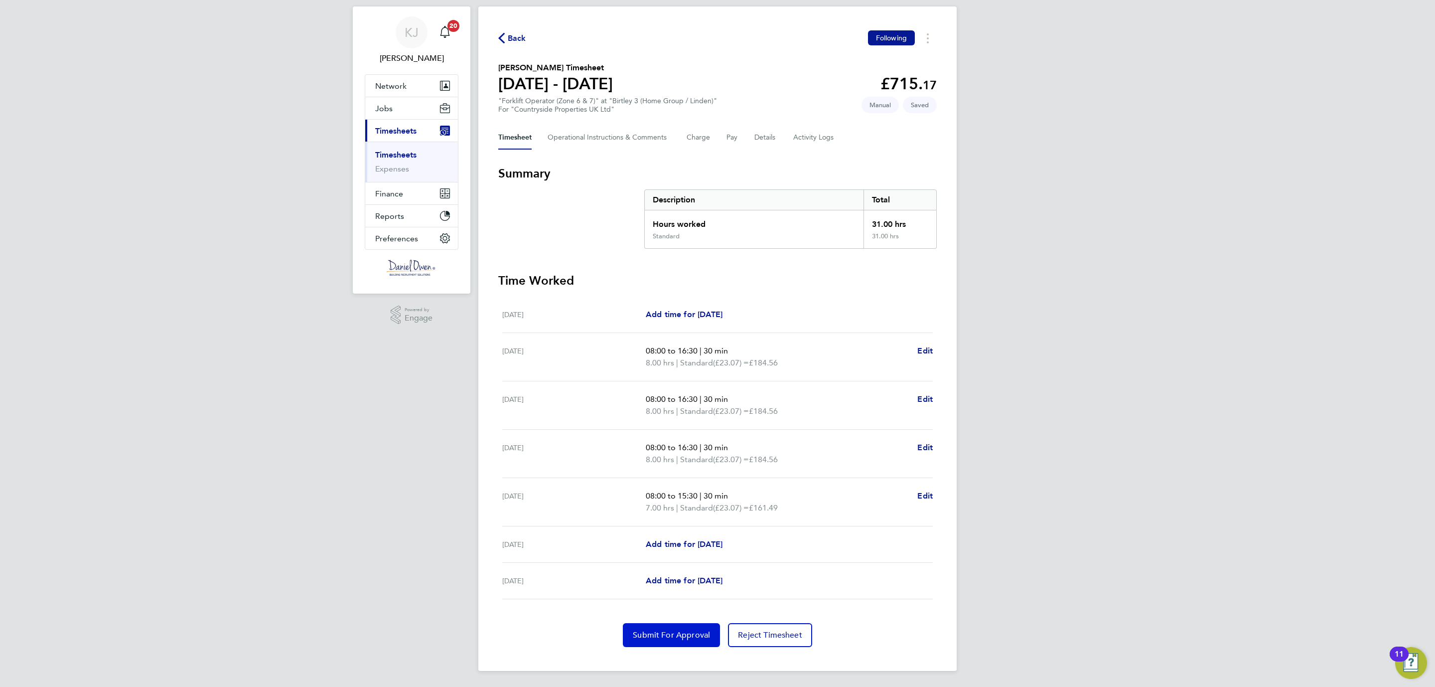
click at [683, 633] on span "Submit For Approval" at bounding box center [671, 635] width 77 height 10
click at [510, 33] on span "Back" at bounding box center [517, 38] width 18 height 12
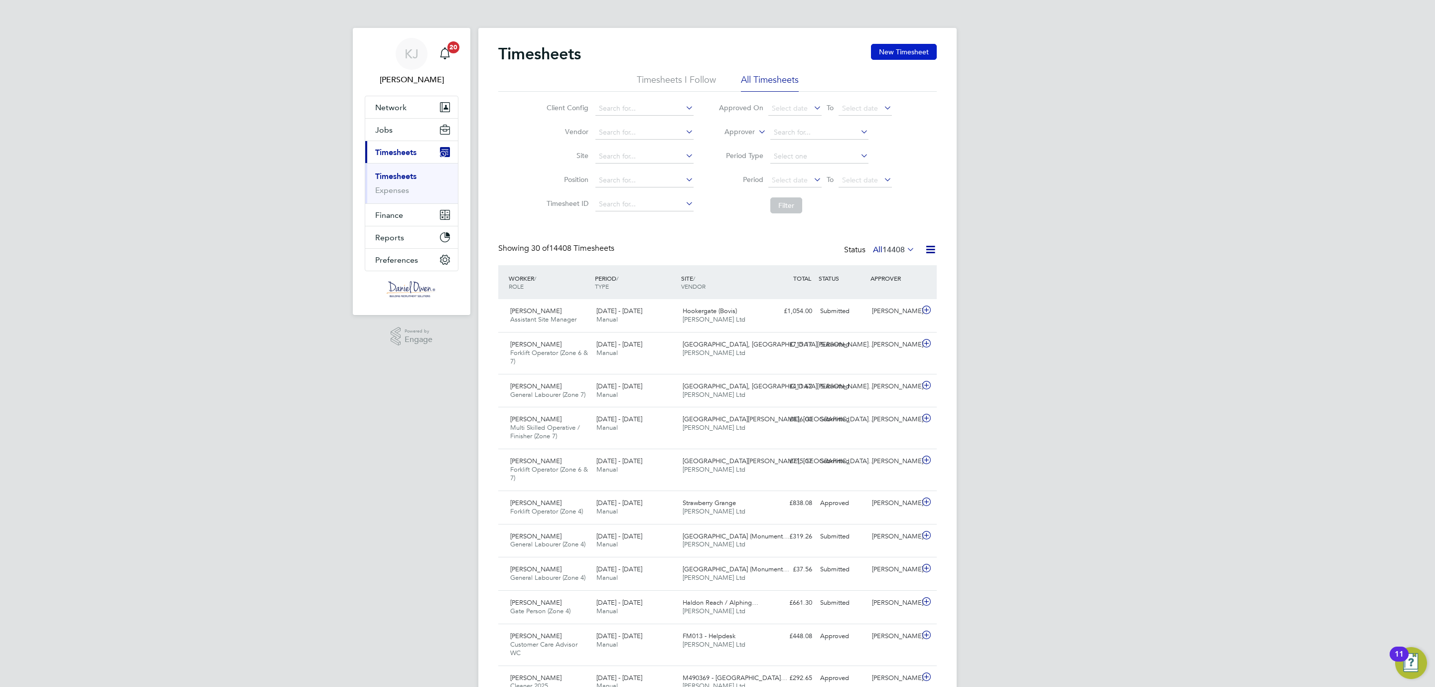
click at [893, 50] on button "New Timesheet" at bounding box center [904, 52] width 66 height 16
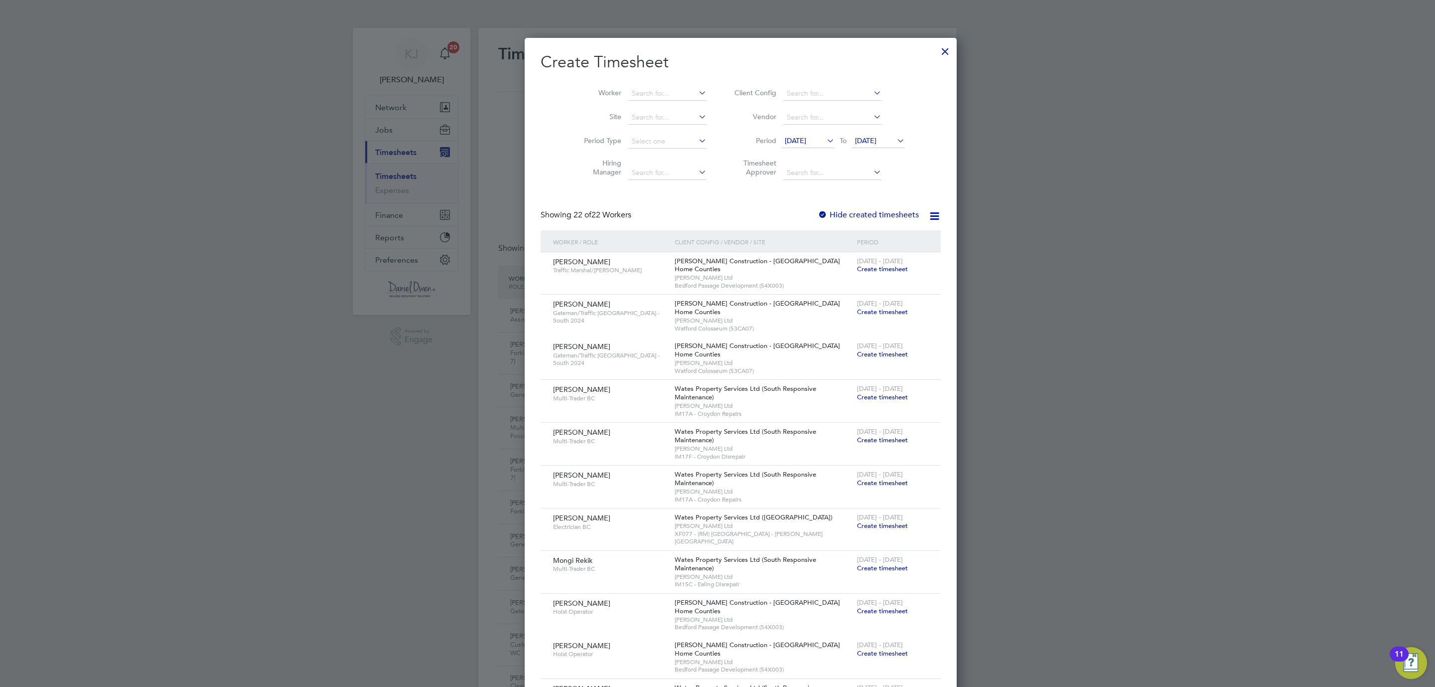
click at [622, 102] on li "Worker" at bounding box center [641, 94] width 155 height 24
click at [628, 92] on input at bounding box center [667, 94] width 78 height 14
drag, startPoint x: 647, startPoint y: 99, endPoint x: 643, endPoint y: 106, distance: 8.7
click at [643, 106] on li "Kieran Si mmons" at bounding box center [643, 107] width 79 height 13
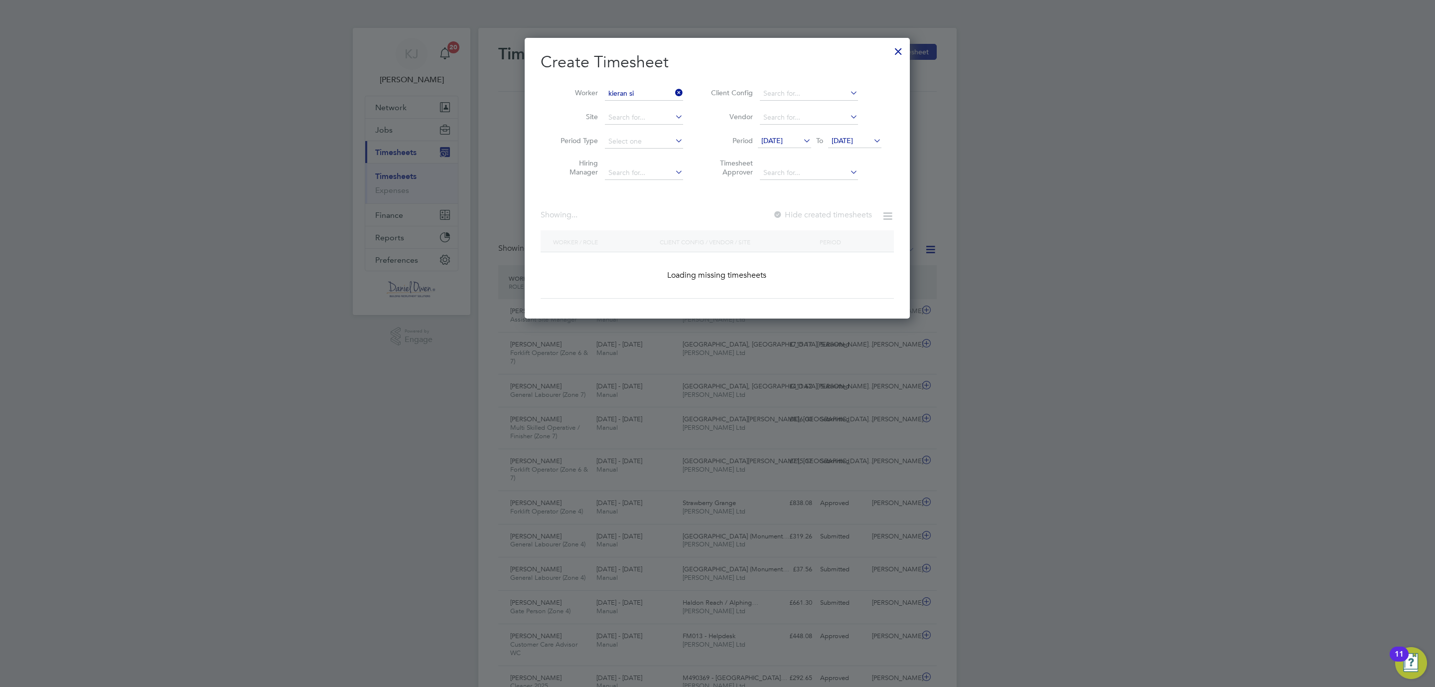
type input "[PERSON_NAME]"
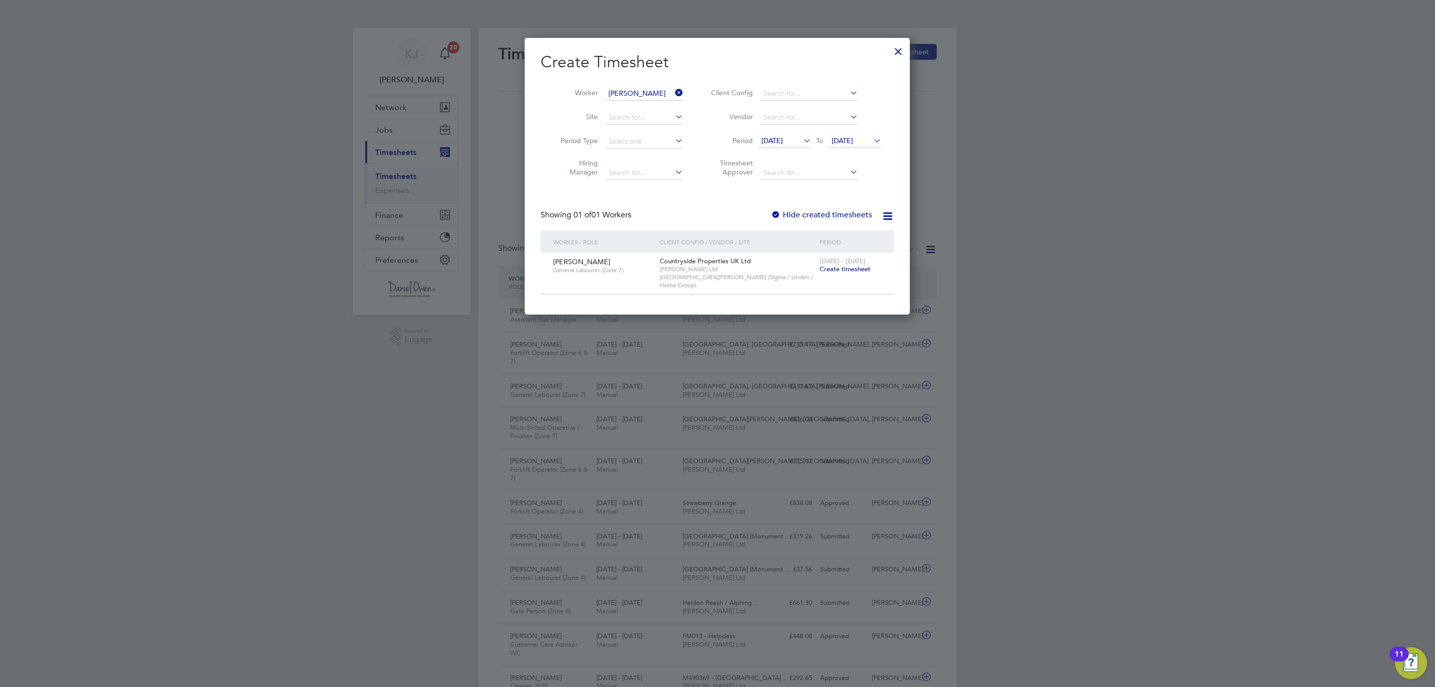
drag, startPoint x: 840, startPoint y: 270, endPoint x: 735, endPoint y: 319, distance: 115.7
click at [840, 269] on span "Create timesheet" at bounding box center [845, 269] width 51 height 8
